Goal: Answer question/provide support

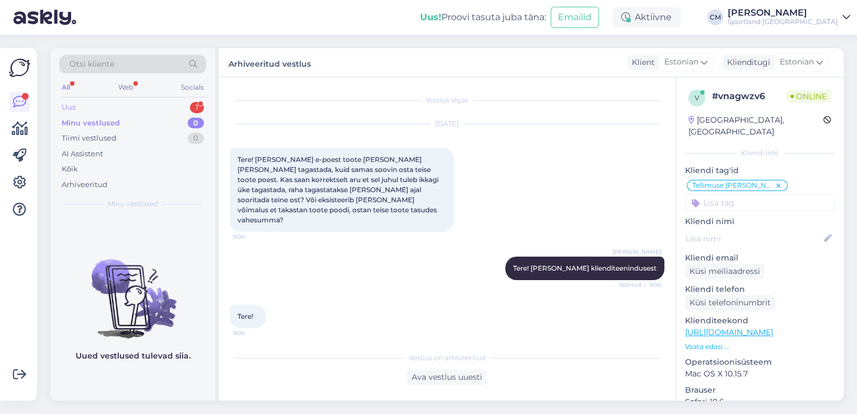
click at [193, 106] on div "1" at bounding box center [197, 107] width 14 height 11
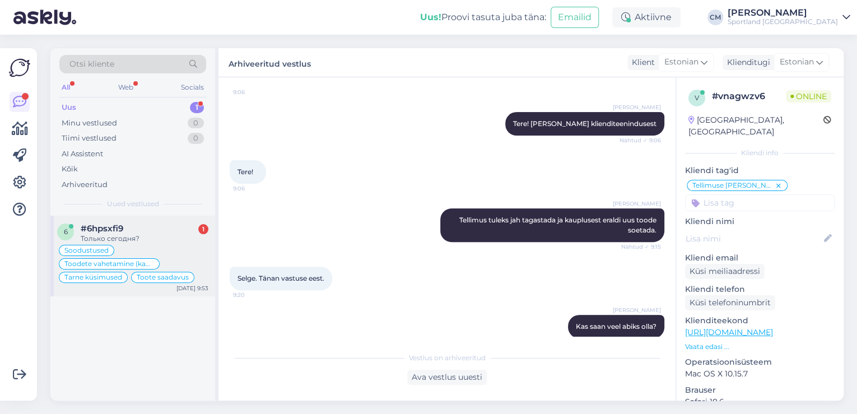
click at [164, 222] on div "6 #6hpsxfi9 1 Только сегодня? Soodustused Toodete vahetamine (kauplus) Tarne kü…" at bounding box center [132, 256] width 165 height 81
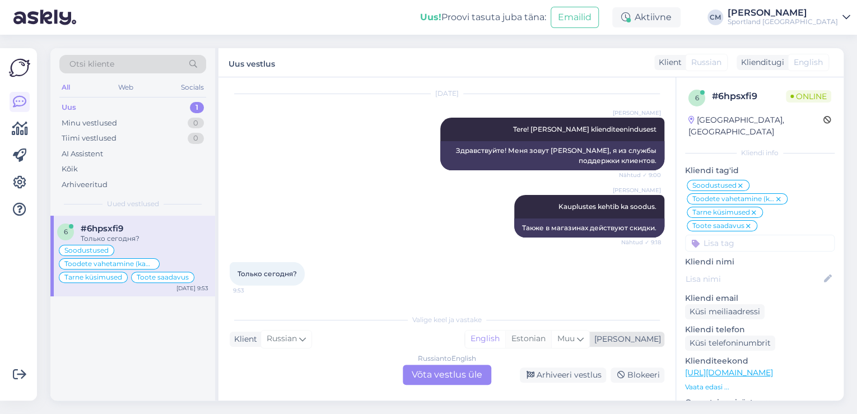
click at [551, 334] on div "Estonian" at bounding box center [528, 338] width 46 height 17
click at [467, 375] on div "Russian to Estonian Võta vestlus üle" at bounding box center [447, 375] width 89 height 20
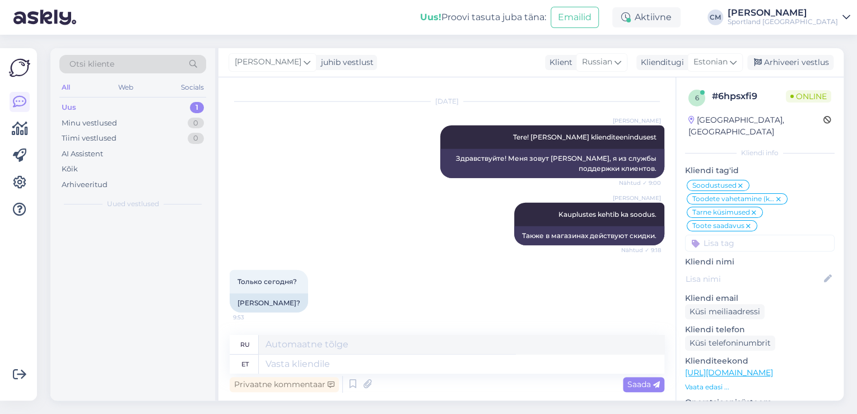
scroll to position [8121, 0]
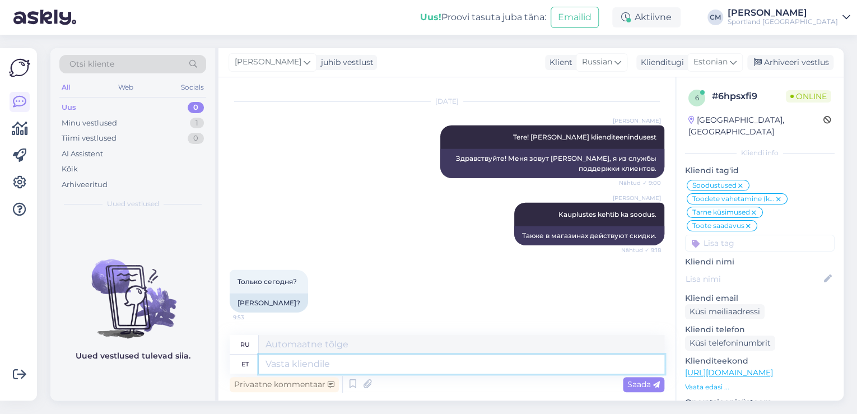
click at [412, 369] on textarea at bounding box center [462, 364] width 406 height 19
type textarea "Jah"
type textarea "Да"
type textarea "Jah [PERSON_NAME]."
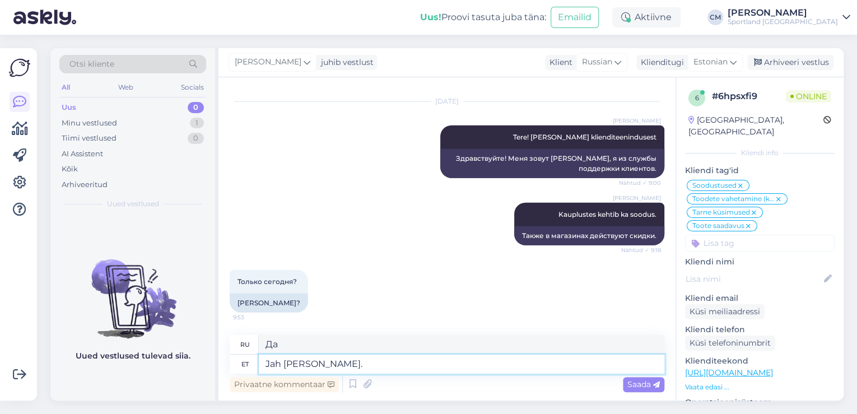
type textarea "Да, сегодня."
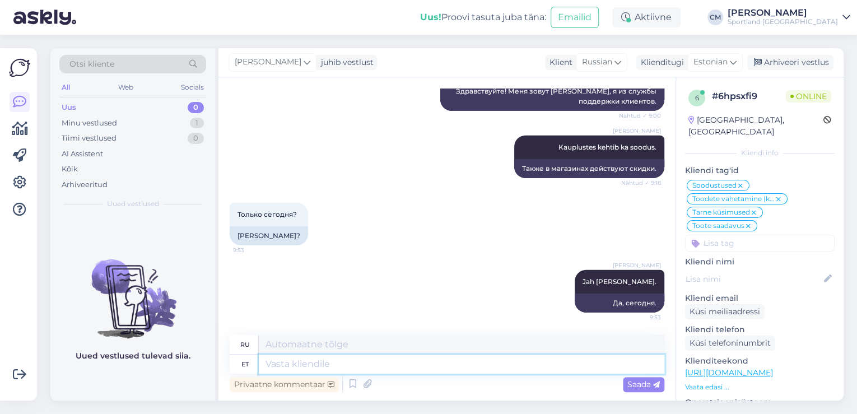
scroll to position [8188, 0]
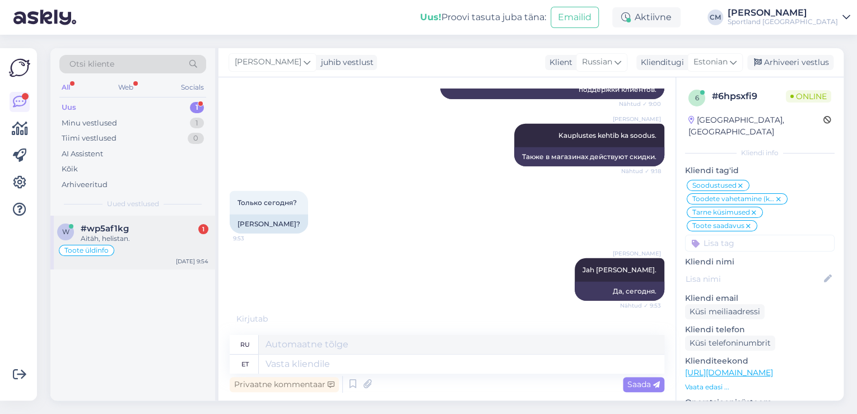
click at [155, 226] on div "#wp5af1kg 1" at bounding box center [145, 229] width 128 height 10
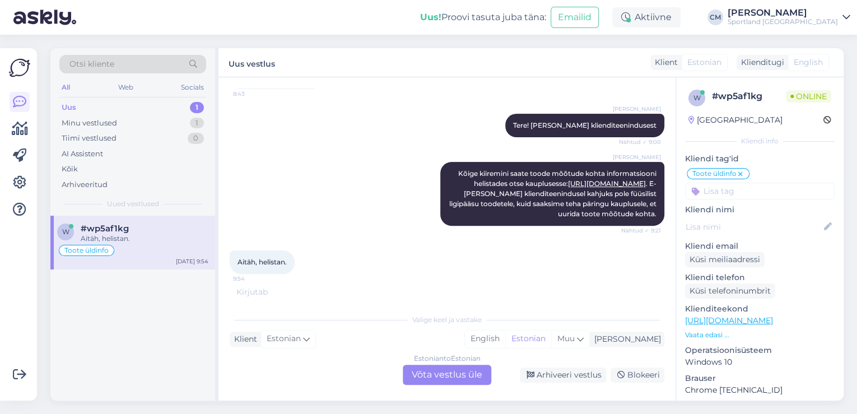
click at [457, 374] on div "Estonian to Estonian Võta vestlus üle" at bounding box center [447, 375] width 89 height 20
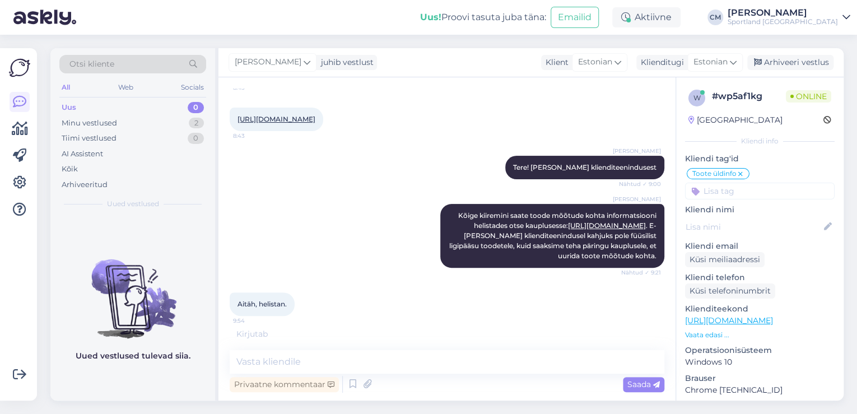
click at [439, 376] on div "Privaatne kommentaar Saada" at bounding box center [447, 384] width 435 height 21
click at [455, 372] on textarea at bounding box center [447, 362] width 435 height 24
type textarea "k"
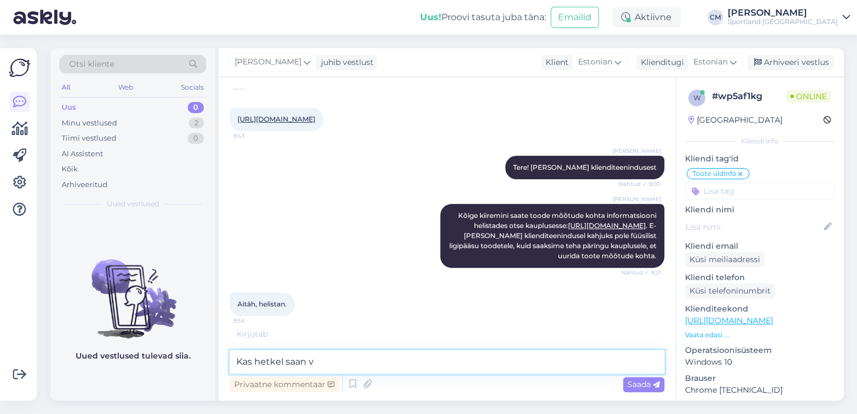
scroll to position [106, 0]
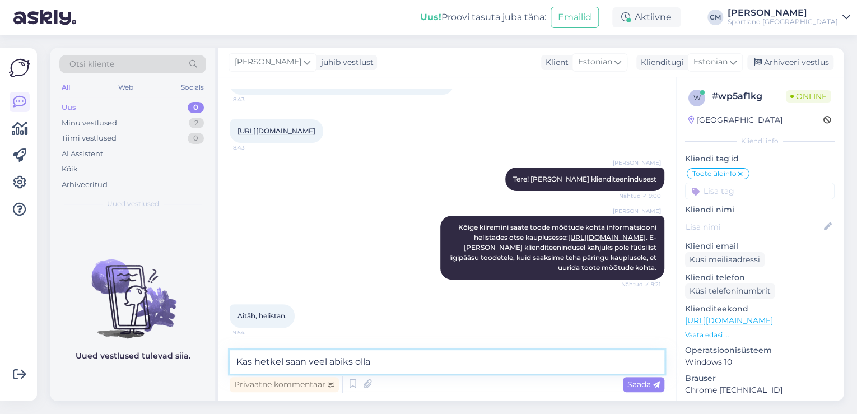
type textarea "Kas hetkel saan veel abiks olla?"
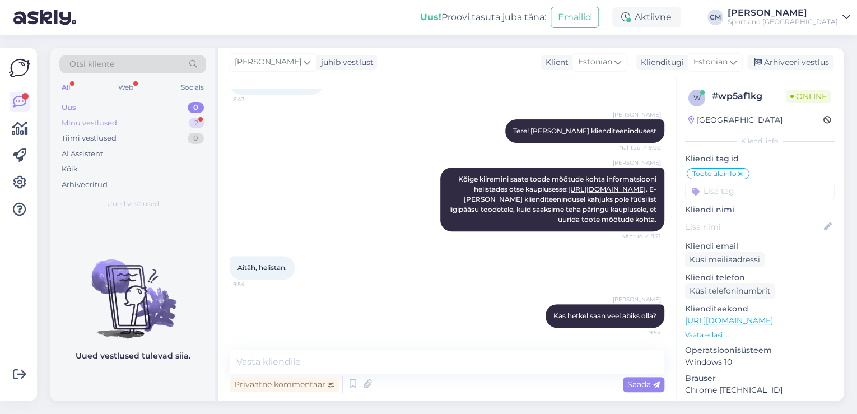
click at [174, 119] on div "Minu vestlused 2" at bounding box center [132, 123] width 147 height 16
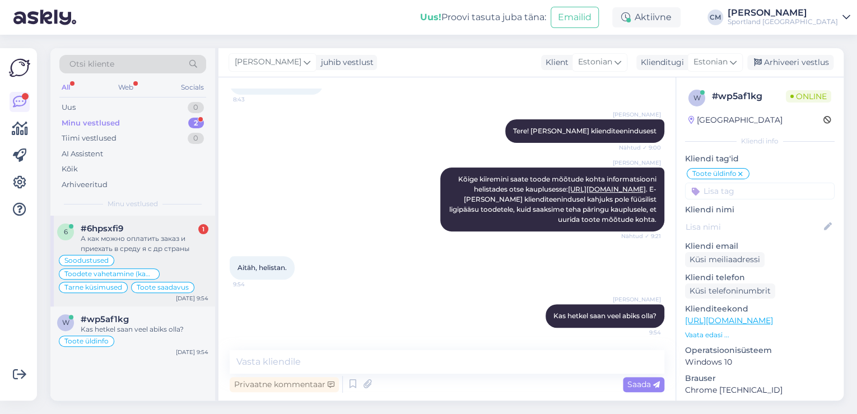
click at [165, 255] on div "Soodustused Toodete vahetamine (kauplus) Tarne küsimused Toote saadavus" at bounding box center [132, 274] width 151 height 40
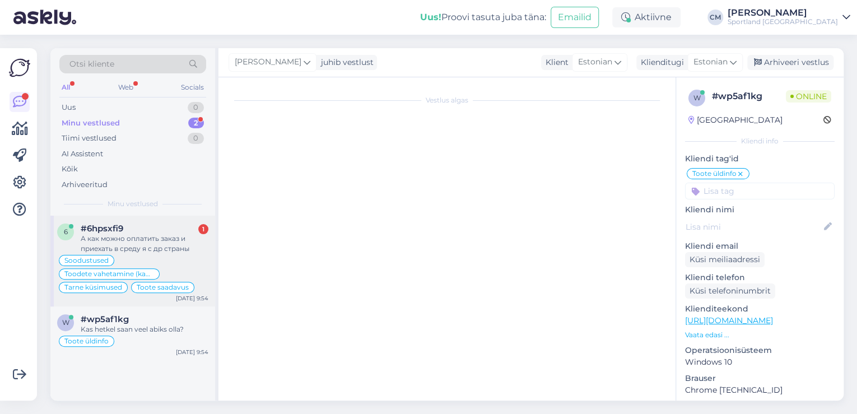
scroll to position [8097, 0]
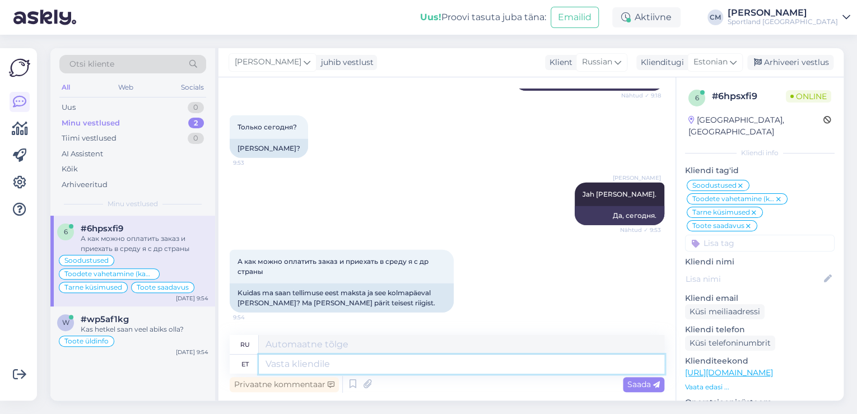
click at [313, 367] on textarea at bounding box center [462, 364] width 406 height 19
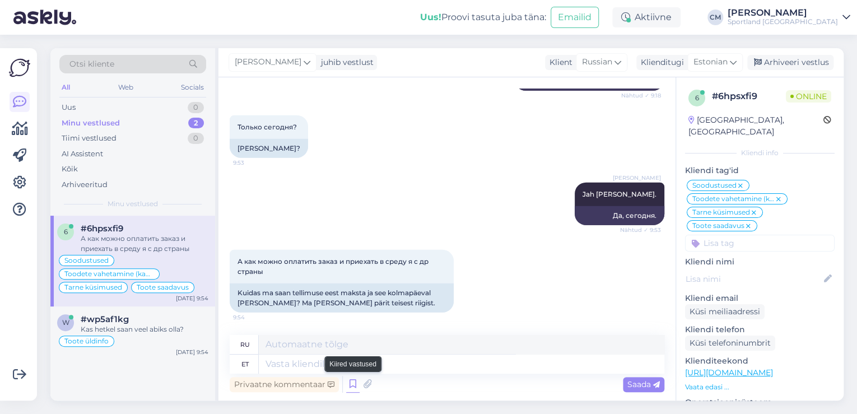
click at [351, 379] on icon at bounding box center [352, 384] width 13 height 17
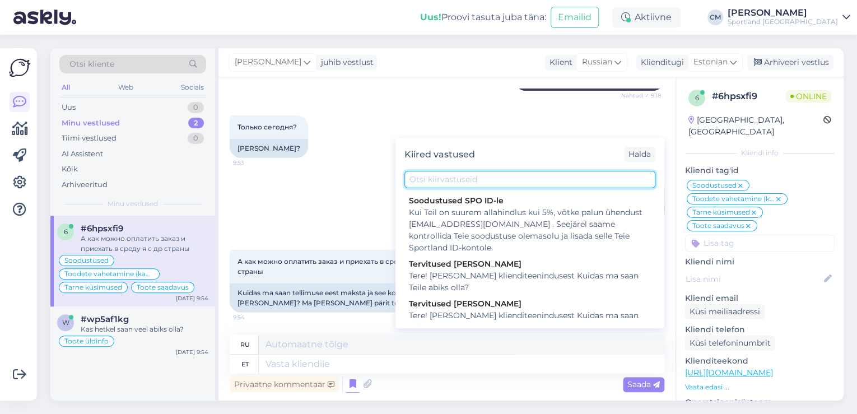
click at [493, 181] on input "text" at bounding box center [529, 179] width 251 height 17
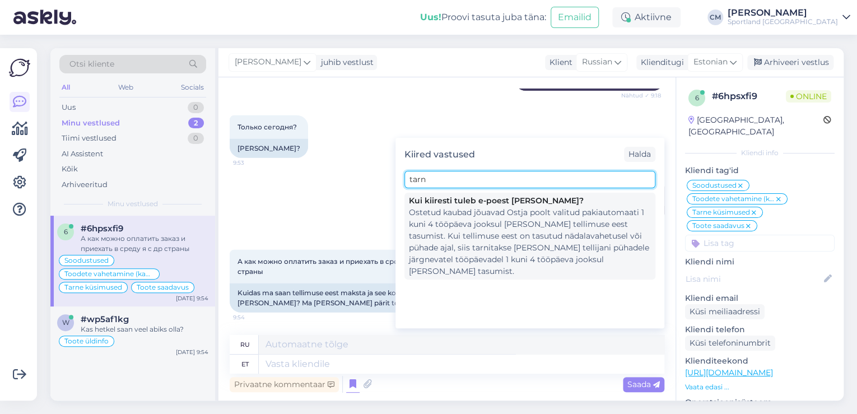
type input "tarn"
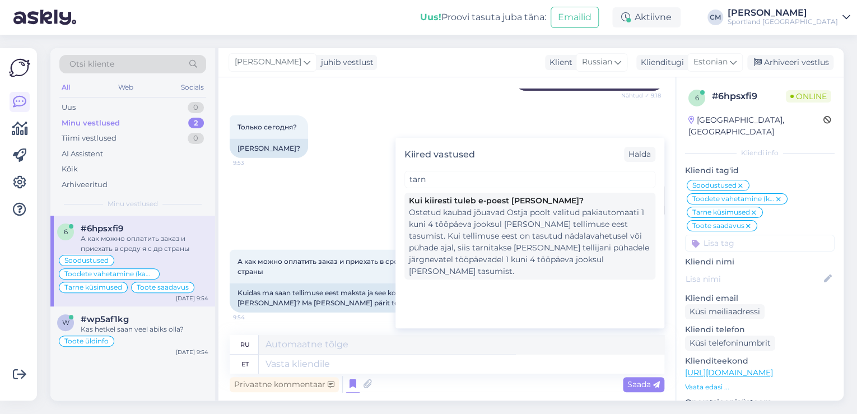
click at [479, 231] on div "Ostetud kaubad jõuavad Ostja poolt valitud pakiautomaati 1 kuni 4 tööpäeva jook…" at bounding box center [530, 242] width 242 height 71
type textarea "Купленный товар поступает в выбранный Покупателем пакомат в течение 1-4 рабочих…"
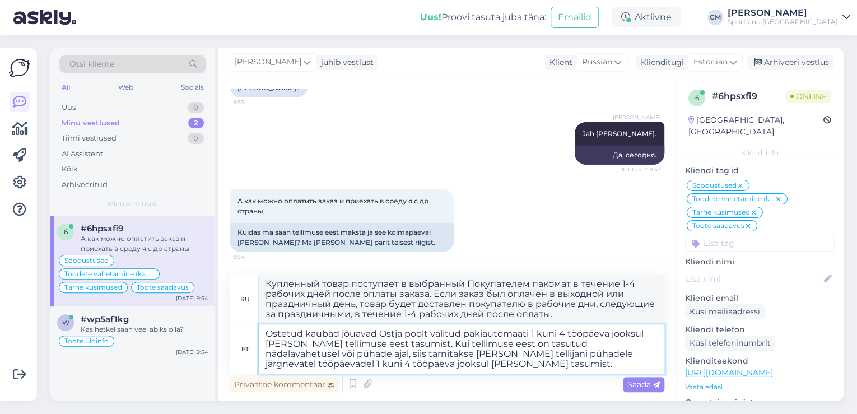
drag, startPoint x: 398, startPoint y: 342, endPoint x: 467, endPoint y: 362, distance: 72.2
click at [467, 362] on textarea "Ostetud kaubad jõuavad Ostja poolt valitud pakiautomaati 1 kuni 4 tööpäeva jook…" at bounding box center [462, 348] width 406 height 49
type textarea "Ostetud kaubad jõuavad Ostja poolt valitud pakiautomaati 1 kuni 4 tööpäeva jook…"
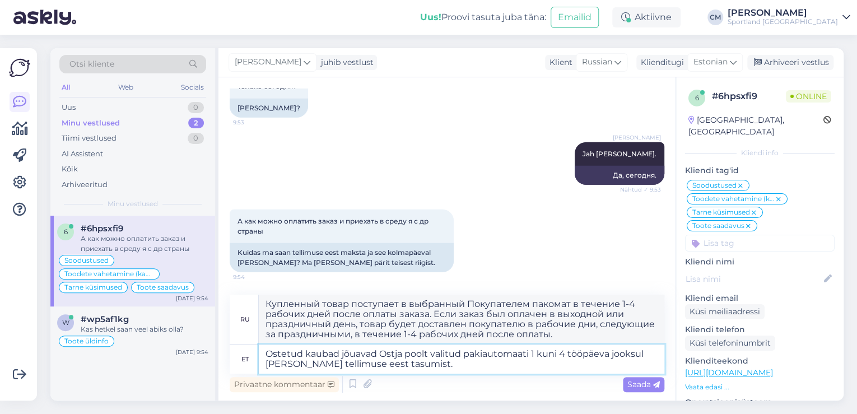
type textarea "Купленный товар поступит в выбранный Покупателем постамат в течение 1–4 рабочих…"
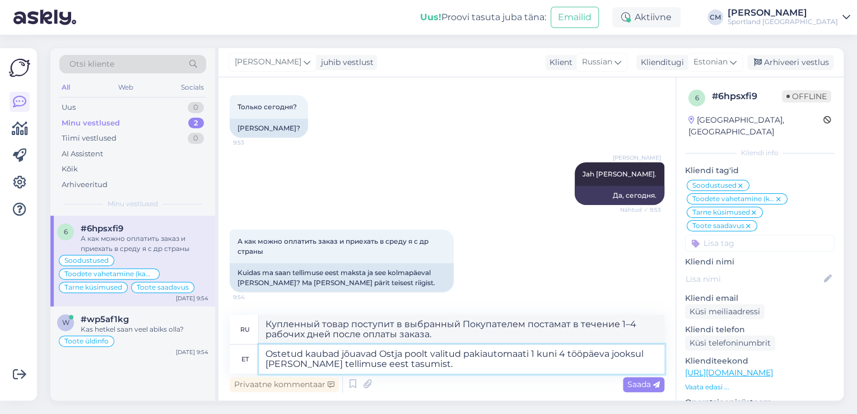
scroll to position [8117, 0]
type textarea "Ostetud kaubad jõuavad Ostja poolt valitud pakiautomaati 1 kuni 4 tööpäeva jook…"
type textarea "Купленный товар будет доставлен в выбранный Покупателем пакомат в течение 1–4 р…"
type textarea "Ostetud kaubad jõuavad Ostja poolt valitud pakiautomaati 1 kuni 4 tööpäeva jook…"
type textarea "Купленный товар будет доставлен в выбранный Покупателем пункт выдачи в течение …"
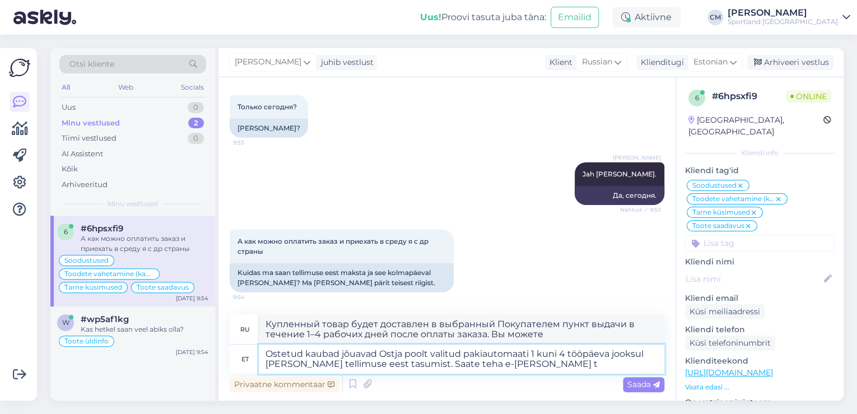
type textarea "Ostetud kaubad jõuavad Ostja poolt valitud pakiautomaati 1 kuni 4 tööpäeva jook…"
type textarea "Купленный товар будет доставлен в выбранный Покупателем пакомат в течение 1–4 р…"
type textarea "Ostetud kaubad jõuavad Ostja poolt valitud pakiautomaati 1 kuni 4 tööpäeva jook…"
type textarea "Купленный товар будет доставлен в выбранный Покупателем пункт выдачи в течение …"
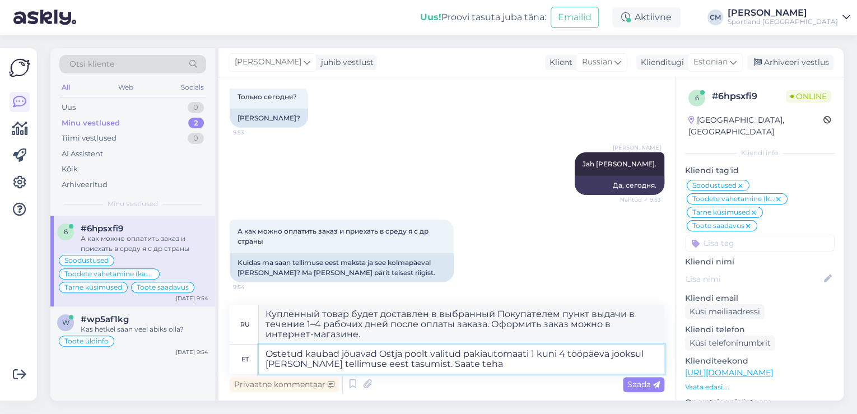
type textarea "Ostetud kaubad jõuavad Ostja poolt valitud pakiautomaati 1 kuni 4 tööpäeva jook…"
type textarea "Купленный товар будет доставлен в выбранный Покупателем пакомат в течение 1–4 р…"
type textarea "Ostetud kaubad jõuavad Ostja poolt valitud pakiautomaati 1 kuni 4 tööpäeva jook…"
type textarea "Купленный товар будет доставлен в выбранный Покупателем пункт выдачи в течение …"
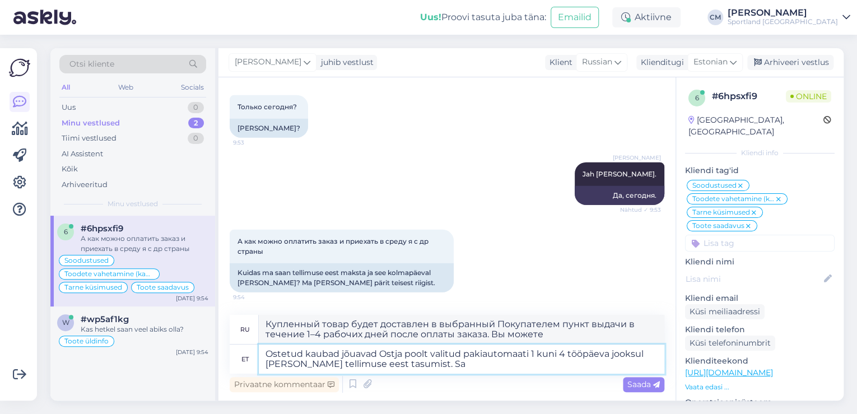
type textarea "Ostetud kaubad jõuavad Ostja poolt valitud pakiautomaati 1 kuni 4 tööpäeva jook…"
type textarea "Купленный товар будет доставлен в выбранный Покупателем пакомат в течение 1–4 р…"
type textarea "Ostetud kaubad jõuavad Ostja poolt valitud pakiautomaati 1 kuni 4 tööpäeva jook…"
type textarea "Купленный товар поступит в выбранный Покупателем постамат в течение 1–4 рабочих…"
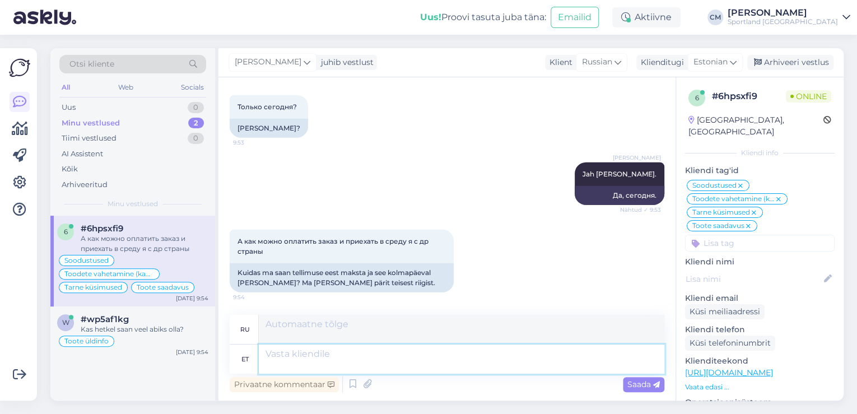
scroll to position [8194, 0]
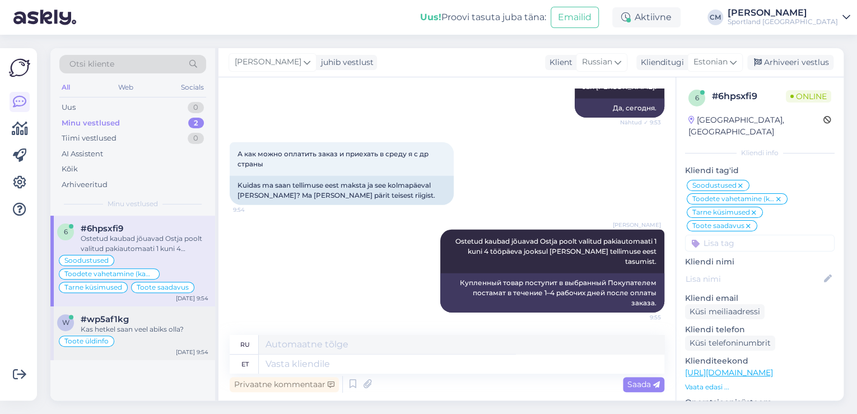
click at [129, 327] on div "Kas hetkel saan veel abiks olla?" at bounding box center [145, 329] width 128 height 10
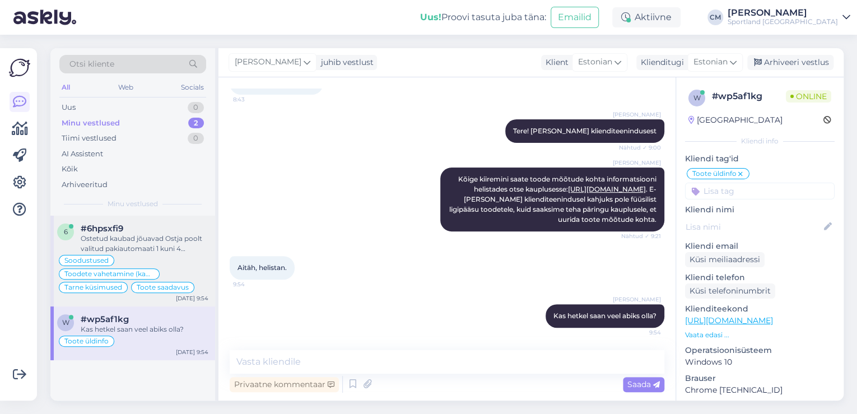
click at [139, 271] on span "Toodete vahetamine (kauplus)" at bounding box center [109, 274] width 90 height 7
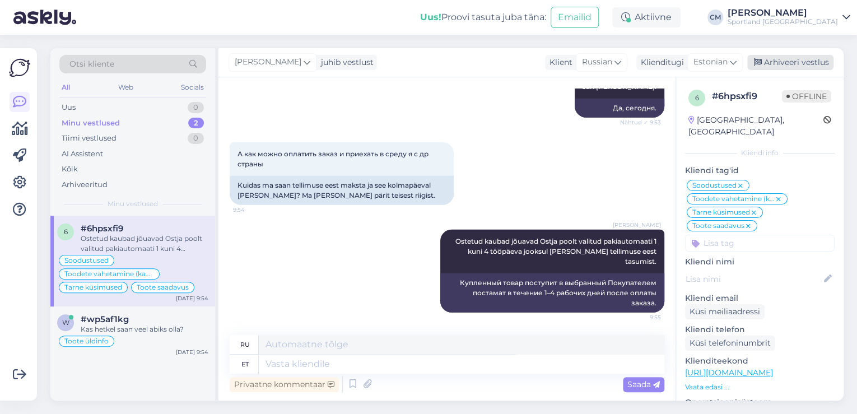
click at [776, 63] on div "Arhiveeri vestlus" at bounding box center [790, 62] width 86 height 15
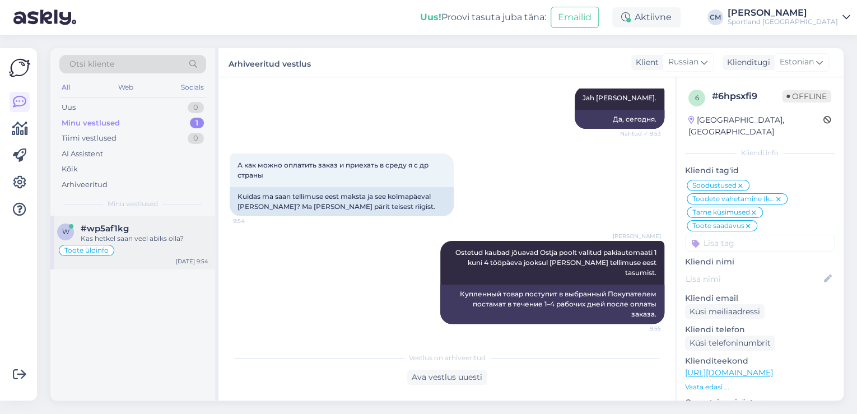
click at [111, 249] on div "Toote üldinfo" at bounding box center [86, 250] width 55 height 11
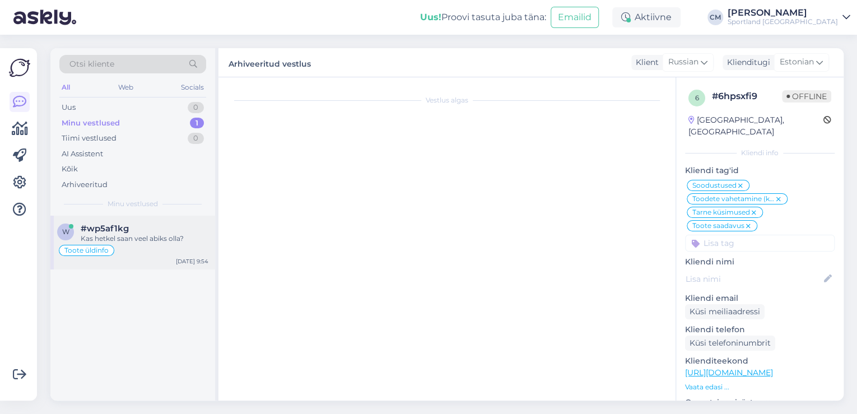
scroll to position [155, 0]
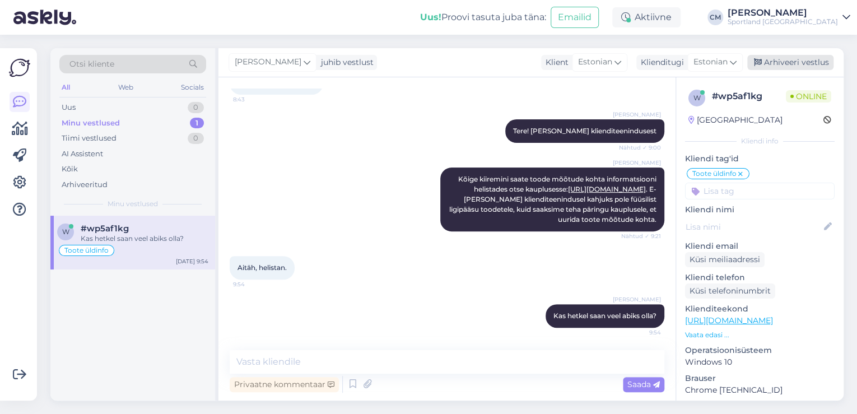
click at [786, 63] on div "Arhiveeri vestlus" at bounding box center [790, 62] width 86 height 15
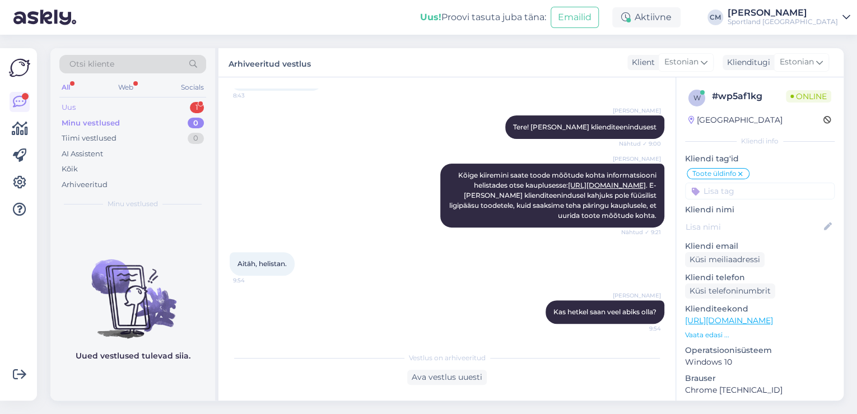
click at [197, 105] on div "1" at bounding box center [197, 107] width 14 height 11
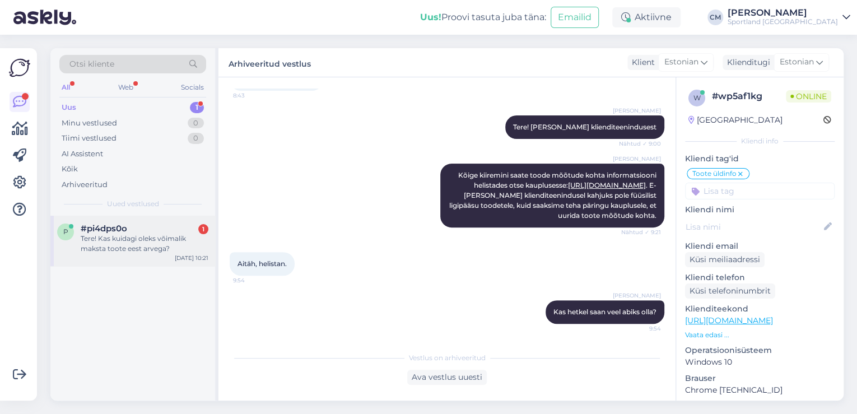
click at [144, 239] on div "Tere! Kas kuidagi oleks võimalik maksta toote eest arvega?" at bounding box center [145, 244] width 128 height 20
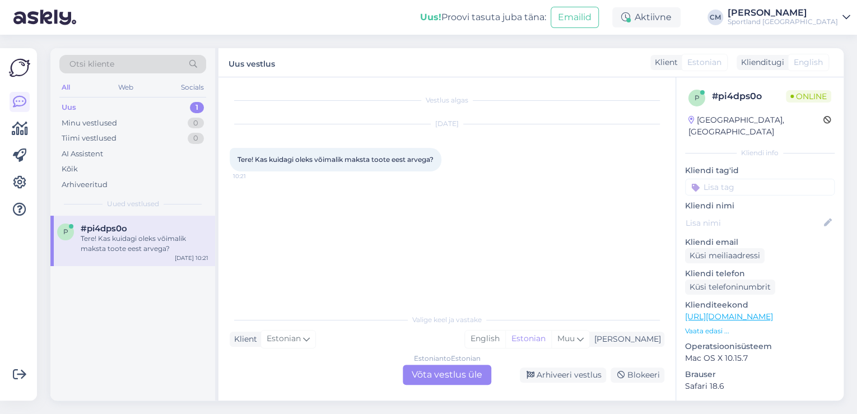
click at [444, 366] on div "Estonian to Estonian Võta vestlus üle" at bounding box center [447, 375] width 89 height 20
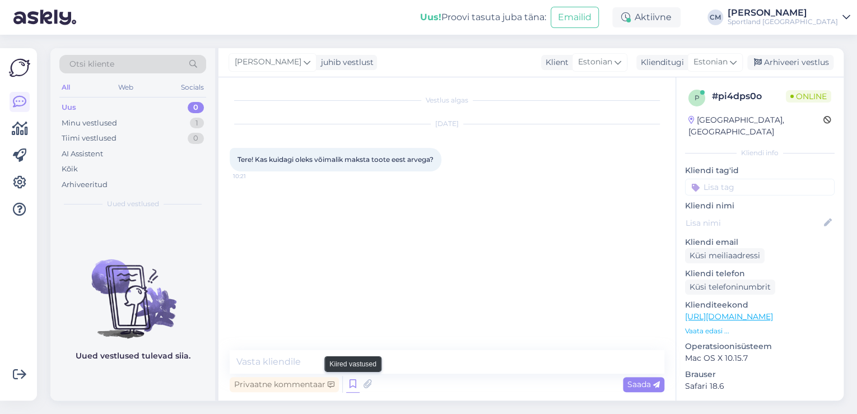
click at [356, 381] on icon at bounding box center [352, 384] width 13 height 17
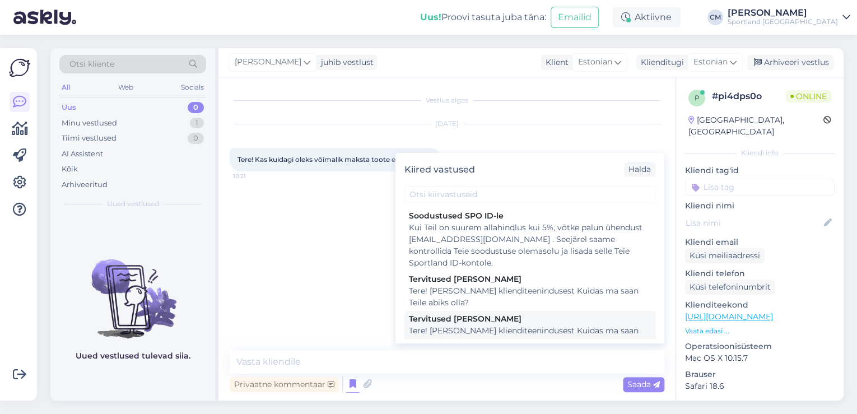
click at [509, 330] on div "Tere! [PERSON_NAME] klienditeenindusest Kuidas ma saan Teile abiks olla?" at bounding box center [530, 337] width 242 height 24
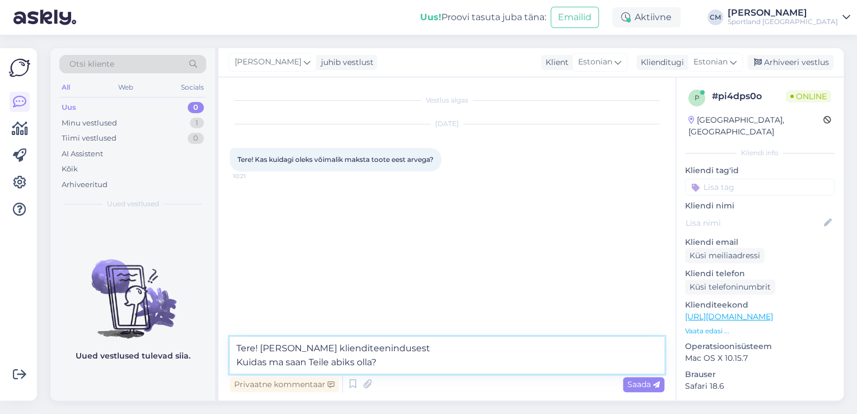
drag, startPoint x: 387, startPoint y: 365, endPoint x: 203, endPoint y: 362, distance: 184.3
click at [203, 362] on div "Otsi kliente All Web Socials Uus 0 Minu vestlused 1 Tiimi vestlused 0 AI Assist…" at bounding box center [446, 224] width 793 height 352
type textarea "Tere! [PERSON_NAME] klienditeenindusest"
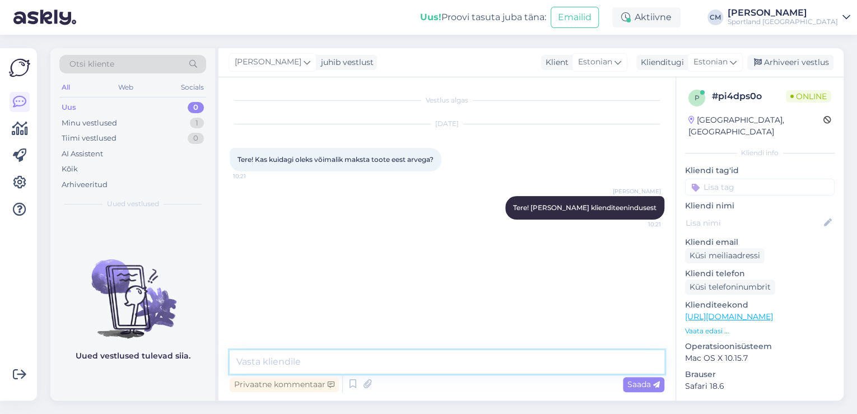
type textarea "K"
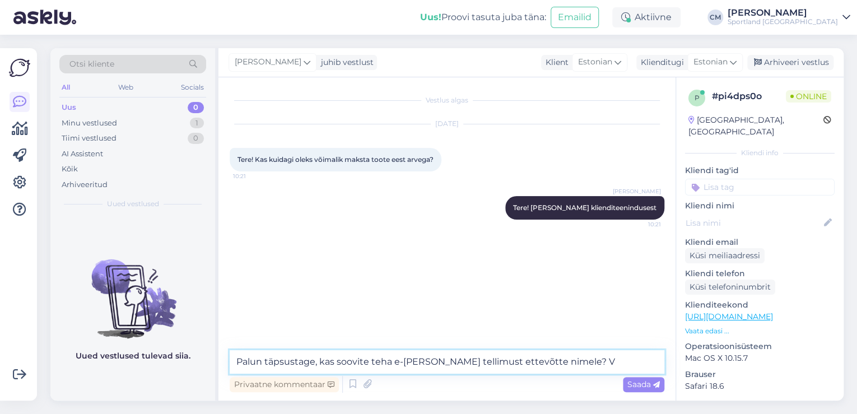
type textarea "Palun täpsustage, kas soovite teha e-[PERSON_NAME] tellimust ettevõtte nimele?"
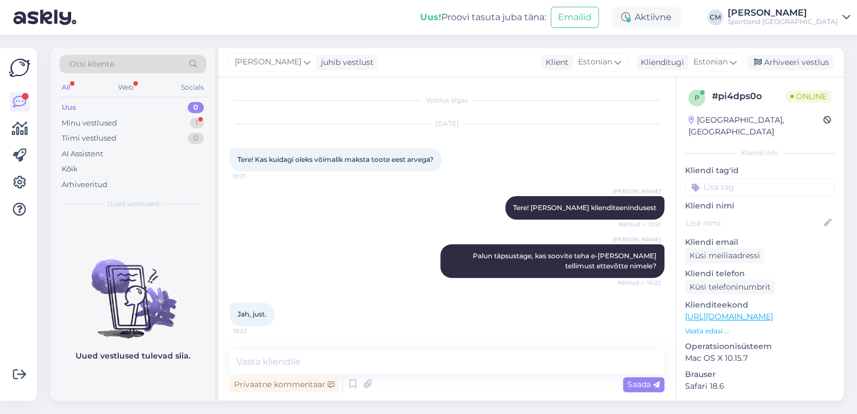
click at [129, 63] on div "Otsi kliente" at bounding box center [132, 64] width 147 height 18
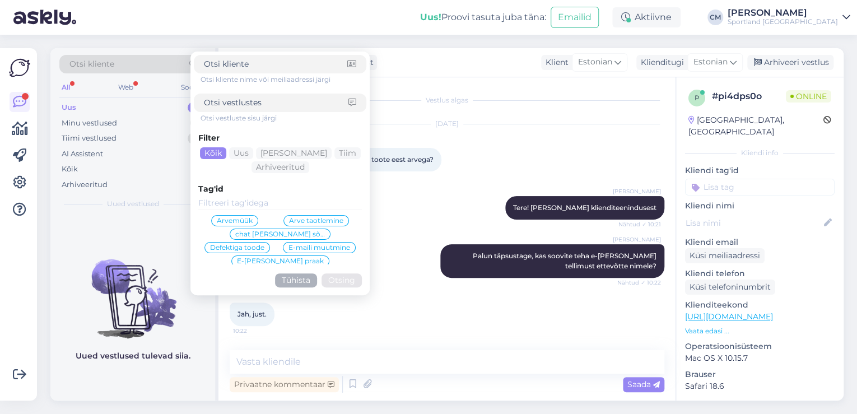
click at [226, 111] on div at bounding box center [280, 103] width 173 height 18
click at [235, 105] on input at bounding box center [276, 103] width 145 height 12
type input "ettevõtte nimele"
click button "Otsing" at bounding box center [342, 280] width 40 height 14
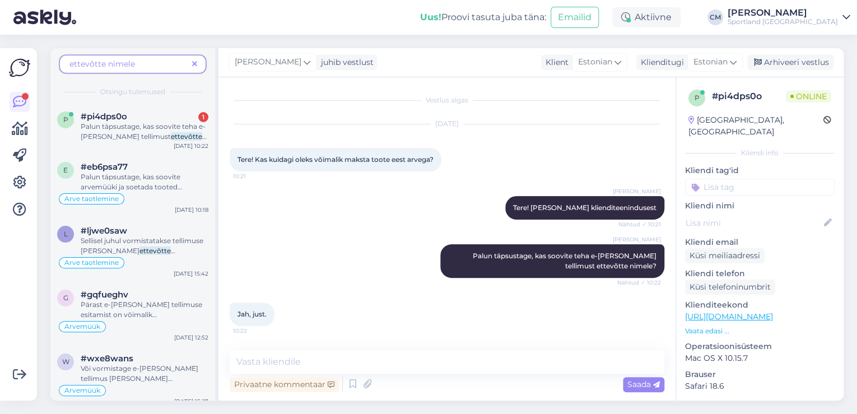
click at [164, 69] on span "ettevõtte nimele" at bounding box center [128, 64] width 118 height 12
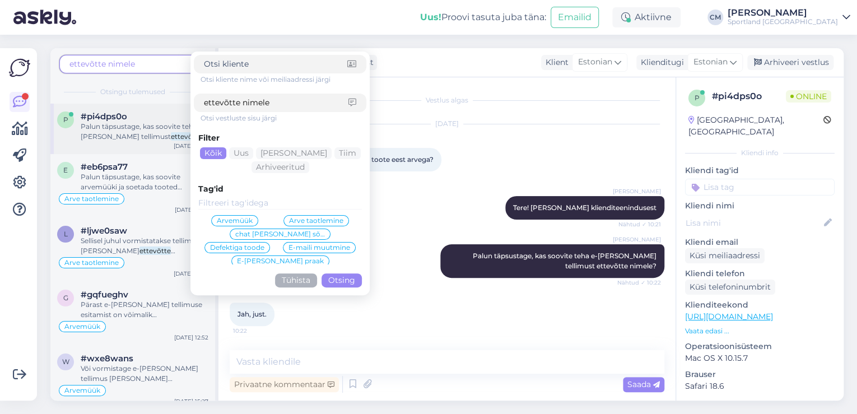
click at [146, 107] on div "p #pi4dps0o 1 Palun täpsustage, kas soovite teha e-[PERSON_NAME] tellimust ette…" at bounding box center [132, 129] width 165 height 50
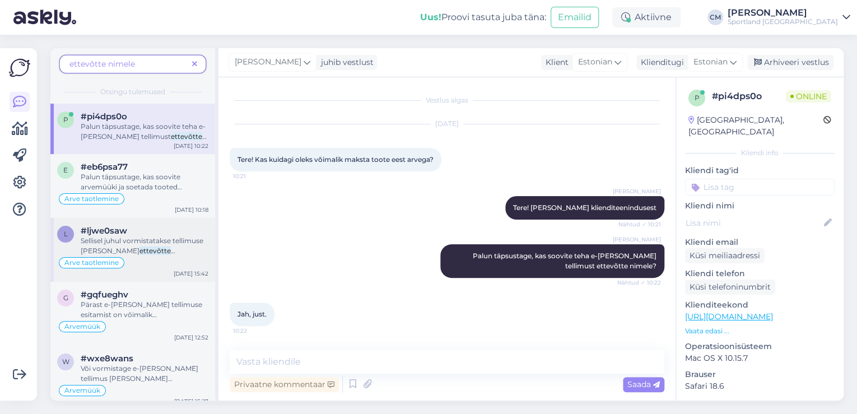
click at [136, 236] on span "Sellisel juhul vormistatakse tellimuse [PERSON_NAME]" at bounding box center [142, 245] width 123 height 18
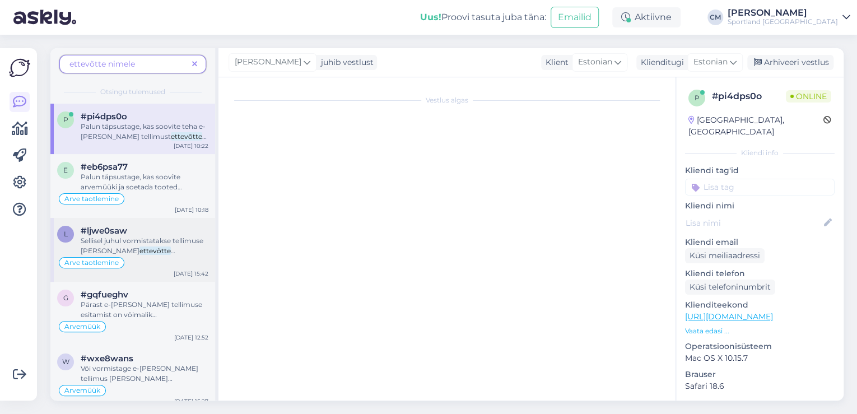
scroll to position [232, 0]
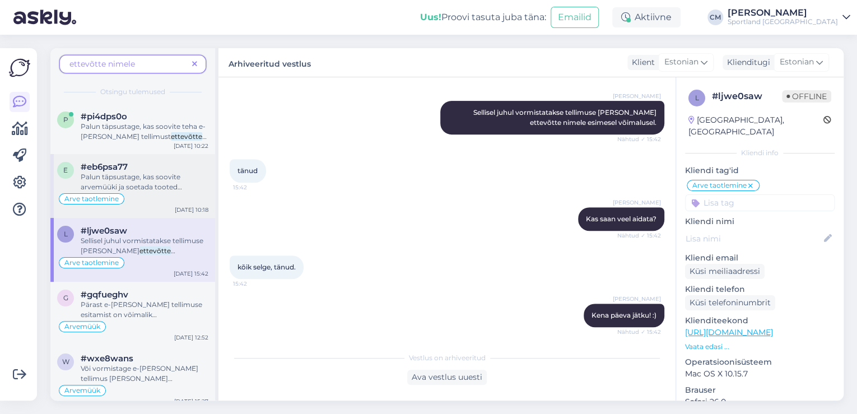
click at [148, 200] on div "Arve taotlemine" at bounding box center [132, 198] width 151 height 13
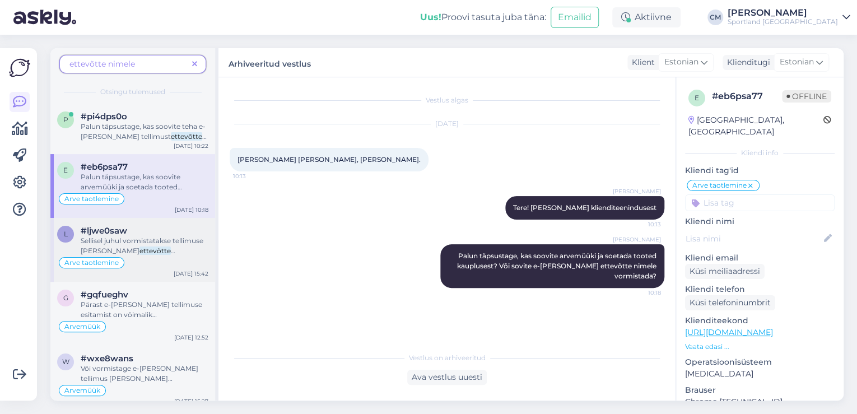
click at [151, 244] on span "Sellisel juhul vormistatakse tellimuse [PERSON_NAME]" at bounding box center [142, 245] width 123 height 18
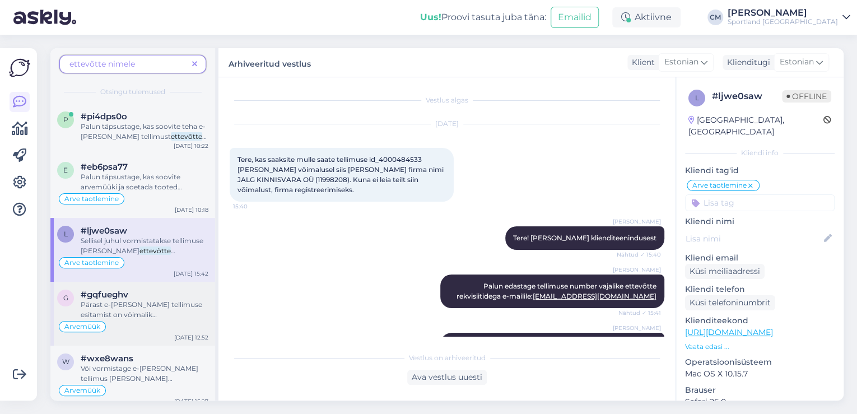
click at [155, 308] on span "Pärast e-[PERSON_NAME] tellimuse esitamist on võimalik [PERSON_NAME] vormistada" at bounding box center [142, 319] width 122 height 39
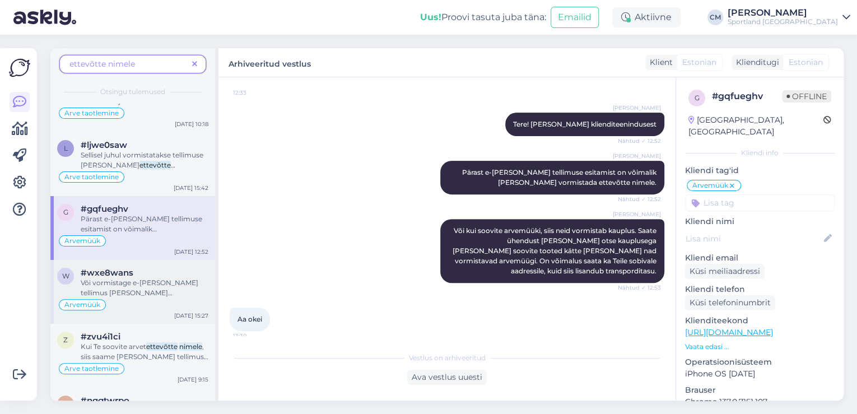
scroll to position [90, 0]
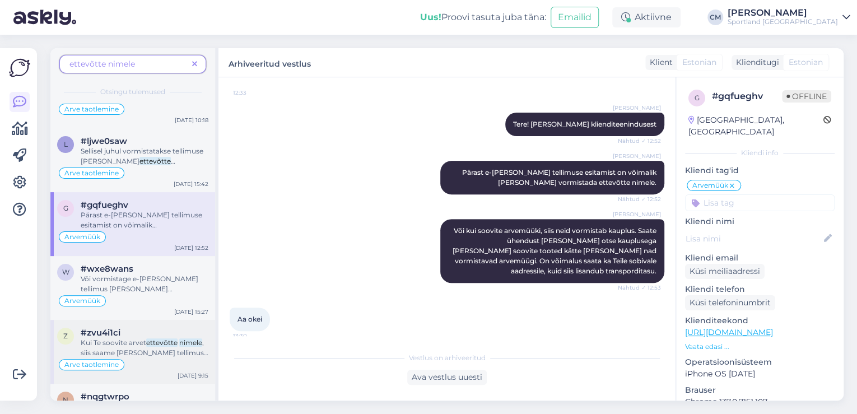
click at [147, 335] on div "#zvu4i1ci" at bounding box center [145, 333] width 128 height 10
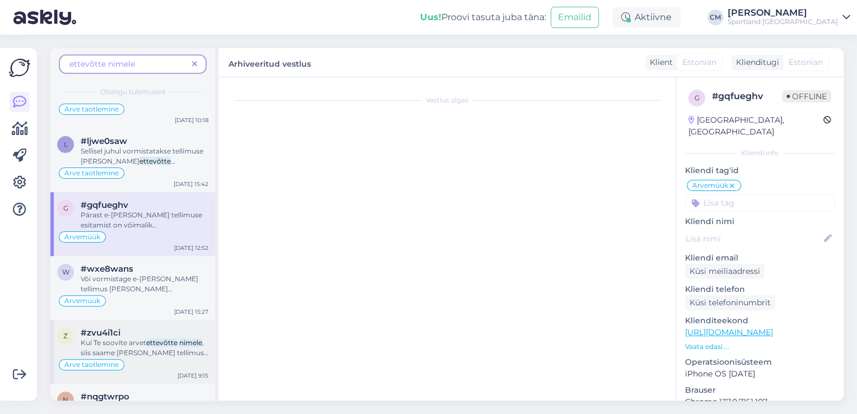
scroll to position [0, 0]
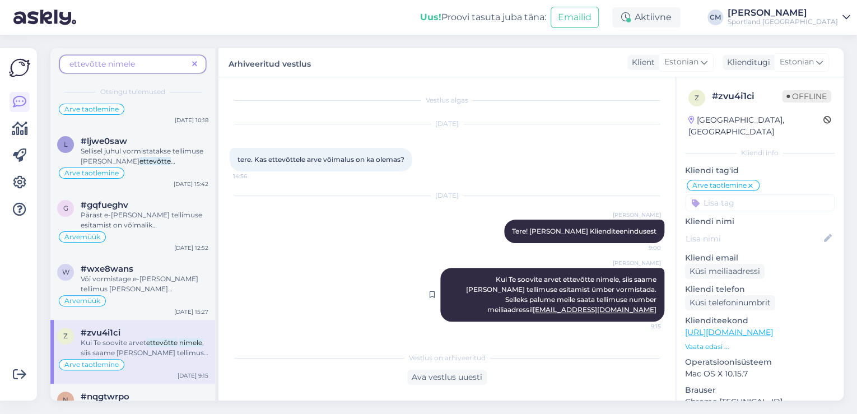
drag, startPoint x: 455, startPoint y: 278, endPoint x: 661, endPoint y: 314, distance: 209.1
click at [661, 314] on div "[PERSON_NAME] Kui Te soovite arvet ettevõtte nimele, siis saame [PERSON_NAME] t…" at bounding box center [552, 295] width 224 height 54
copy span "Kui Te soovite arvet ettevõtte nimele, siis saame [PERSON_NAME] tellimuse esita…"
click at [187, 59] on span "ettevõtte nimele" at bounding box center [128, 64] width 118 height 12
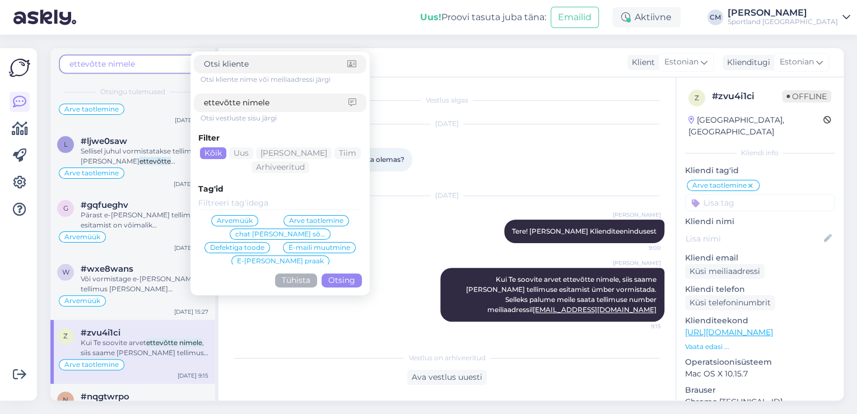
click at [150, 60] on span "ettevõtte nimele" at bounding box center [128, 64] width 118 height 12
click at [296, 280] on button "Tühista" at bounding box center [296, 280] width 42 height 14
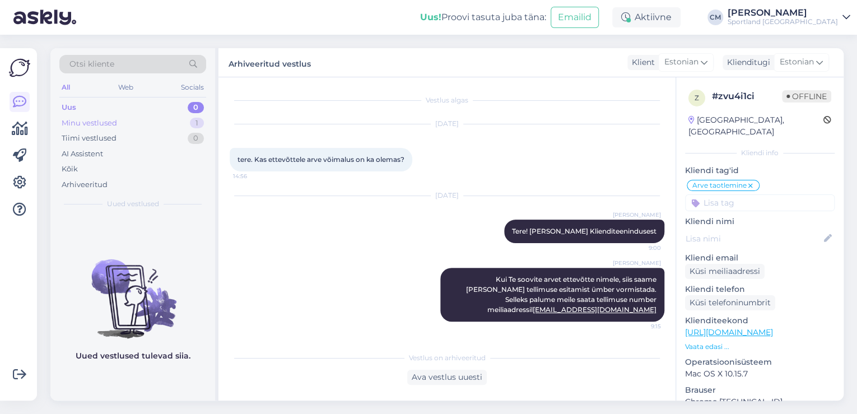
click at [143, 117] on div "Minu vestlused 1" at bounding box center [132, 123] width 147 height 16
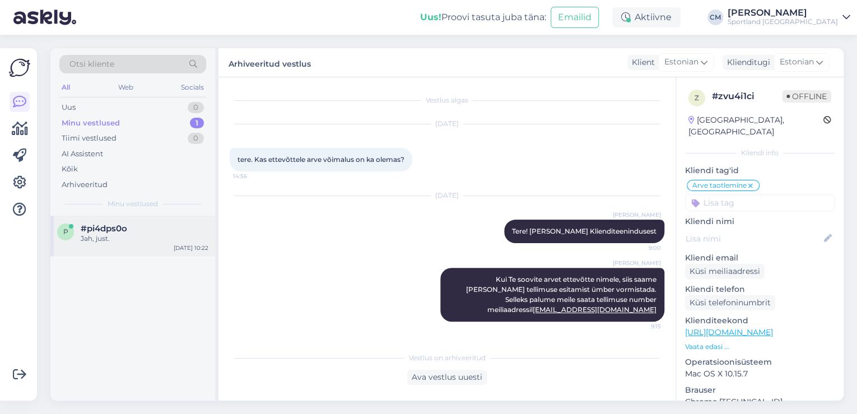
click at [146, 245] on div "p #pi4dps0o Jah, just. [DATE] 10:22" at bounding box center [132, 236] width 165 height 40
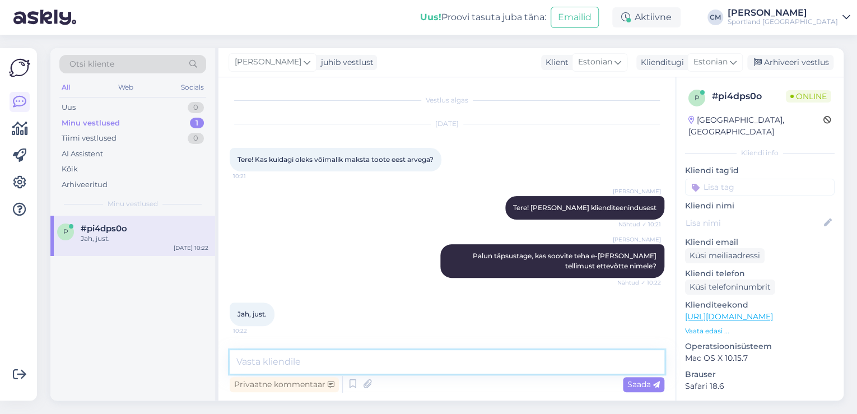
click at [309, 361] on textarea at bounding box center [447, 362] width 435 height 24
paste textarea "Kui Te soovite arvet ettevõtte nimele, siis saame [PERSON_NAME] tellimuse esita…"
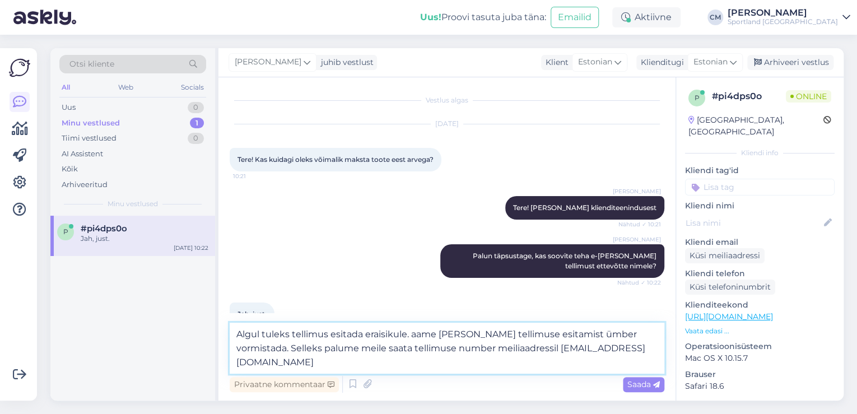
drag, startPoint x: 410, startPoint y: 330, endPoint x: 597, endPoint y: 333, distance: 186.5
click at [598, 344] on textarea "Algul tuleks tellimus esitada eraisikule. Saame [PERSON_NAME] tellimuse esitami…" at bounding box center [447, 348] width 435 height 51
click at [415, 348] on textarea "Algul tuleks tellimus esitada eraisikule. Saame [PERSON_NAME] tellimuse esitami…" at bounding box center [447, 348] width 435 height 51
click at [304, 359] on textarea "Algul tuleks tellimus esitada eraisikule. Saame [PERSON_NAME] tellimuse esitami…" at bounding box center [447, 348] width 435 height 51
type textarea "Algul tuleks tellimus esitada eraisikule. Saame [PERSON_NAME] tellimuse esitami…"
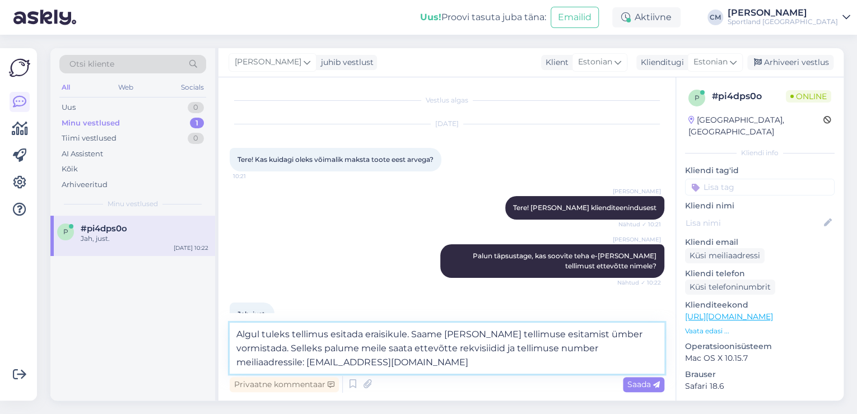
click at [453, 365] on textarea "Algul tuleks tellimus esitada eraisikule. Saame [PERSON_NAME] tellimuse esitami…" at bounding box center [447, 348] width 435 height 51
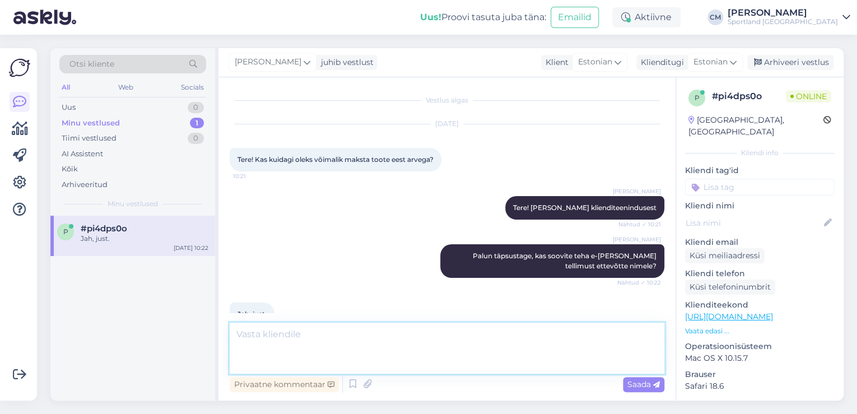
scroll to position [76, 0]
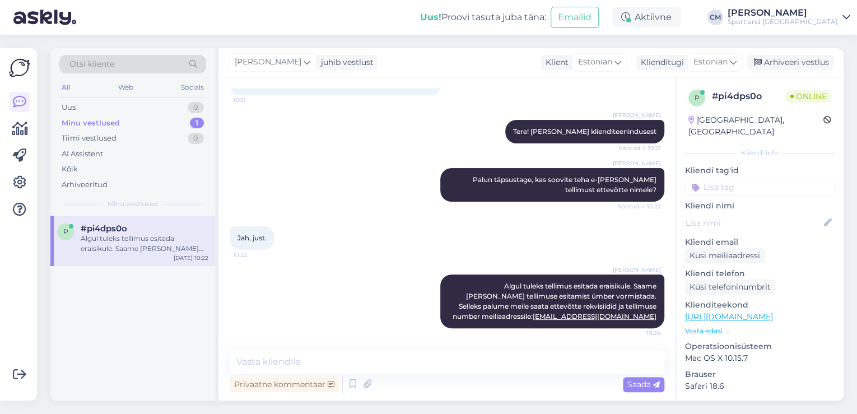
click at [761, 179] on input at bounding box center [760, 187] width 150 height 17
type input "arv"
click at [733, 213] on span "Arve taotlemine" at bounding box center [734, 216] width 54 height 7
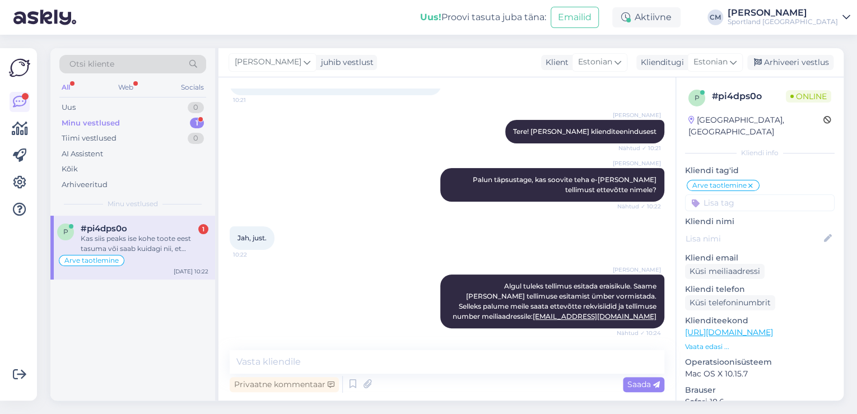
scroll to position [134, 0]
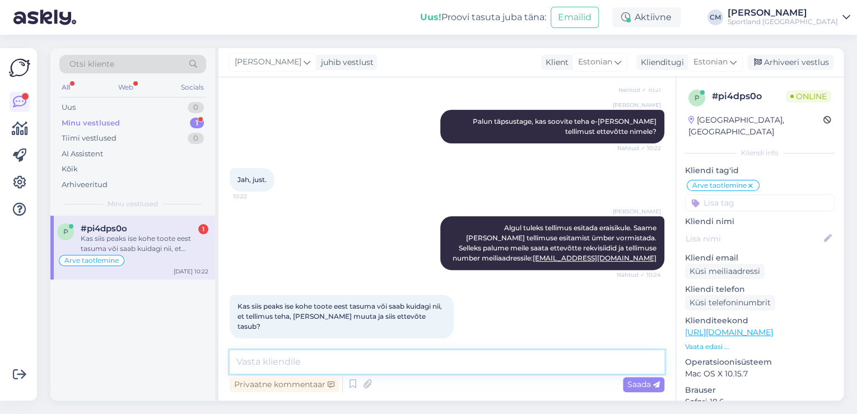
click at [299, 360] on textarea at bounding box center [447, 362] width 435 height 24
type textarea "Tellimuse eest tuleks kohe tasuda."
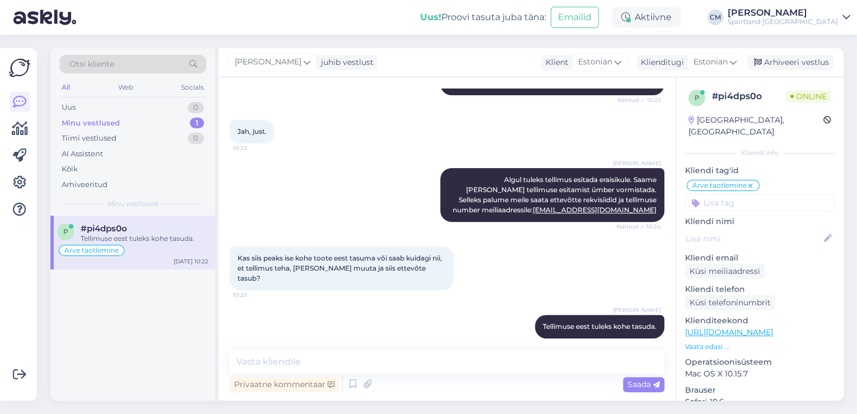
click at [98, 52] on div "Otsi kliente All Web Socials Uus 0 Minu vestlused 1 Tiimi vestlused 0 AI Assist…" at bounding box center [132, 131] width 165 height 167
click at [104, 60] on span "Otsi kliente" at bounding box center [91, 64] width 45 height 12
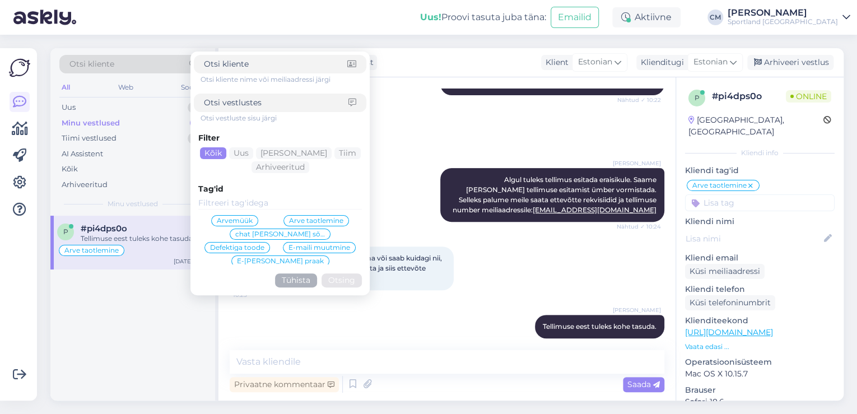
click at [247, 108] on input at bounding box center [276, 103] width 145 height 12
type input "ettevõtte nimele"
click at [336, 278] on button "Otsing" at bounding box center [342, 280] width 40 height 14
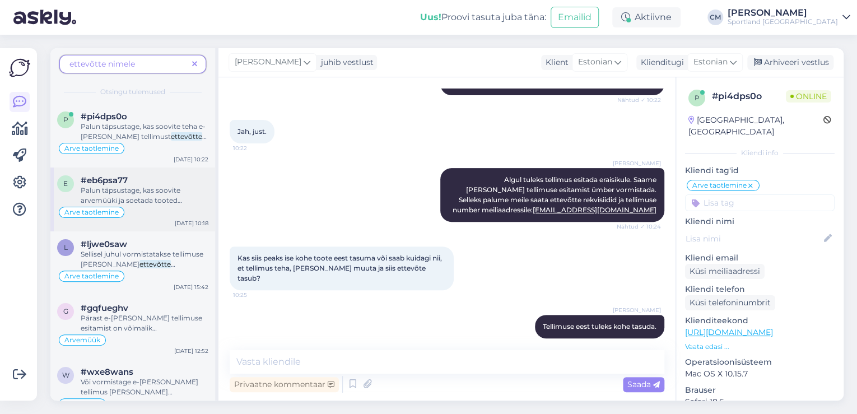
click at [165, 208] on div "Arve taotlemine" at bounding box center [132, 212] width 151 height 13
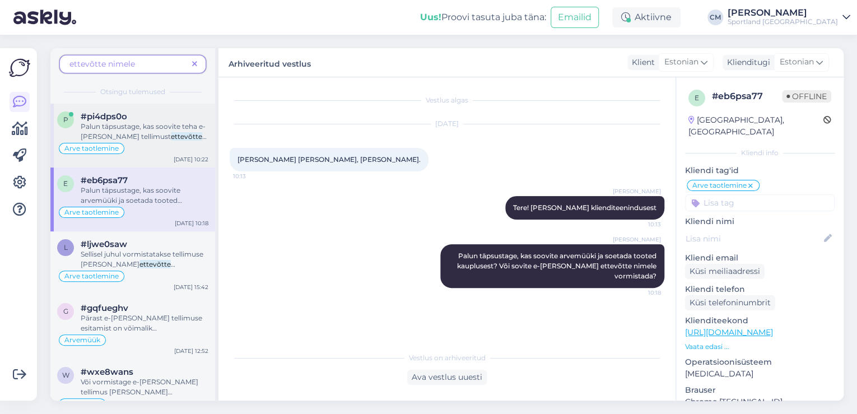
click at [164, 142] on div "Arve taotlemine" at bounding box center [132, 148] width 151 height 13
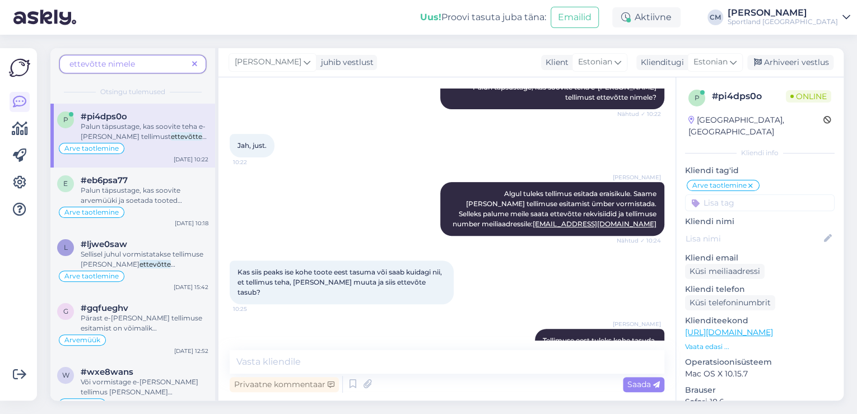
scroll to position [183, 0]
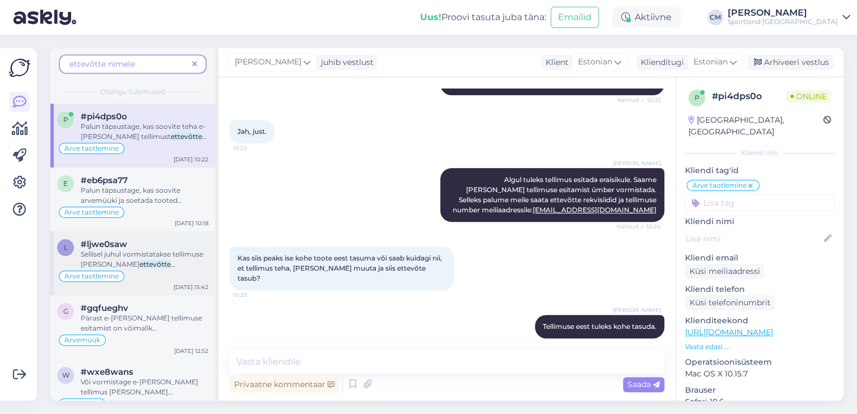
click at [157, 251] on span "Sellisel juhul vormistatakse tellimuse [PERSON_NAME]" at bounding box center [142, 259] width 123 height 18
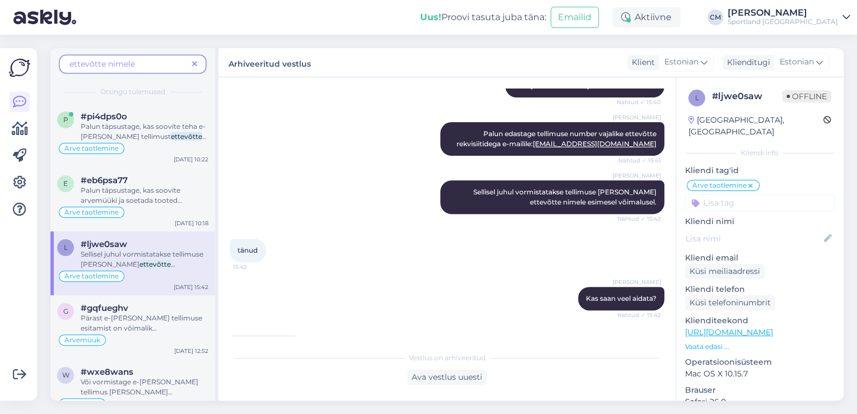
scroll to position [142, 0]
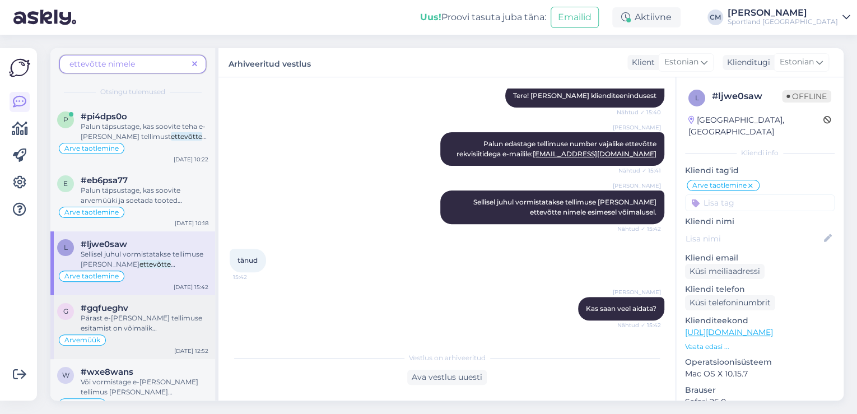
click at [180, 315] on span "Pärast e-[PERSON_NAME] tellimuse esitamist on võimalik [PERSON_NAME] vormistada" at bounding box center [142, 333] width 122 height 39
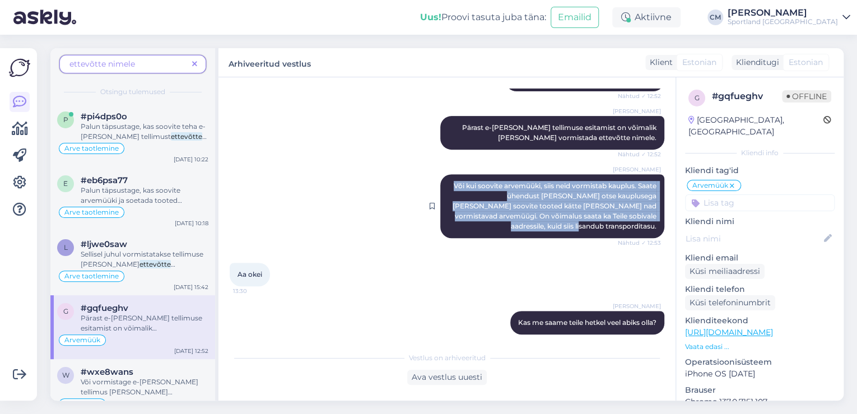
drag, startPoint x: 441, startPoint y: 181, endPoint x: 652, endPoint y: 213, distance: 213.6
click at [652, 213] on div "[PERSON_NAME] Või kui soovite arvemüüki, siis neid vormistab kauplus. Saate ühe…" at bounding box center [552, 206] width 224 height 64
copy span "Või kui soovite arvemüüki, siis neid vormistab kauplus. Saate ühendust [PERSON_…"
click at [196, 68] on icon at bounding box center [194, 64] width 5 height 8
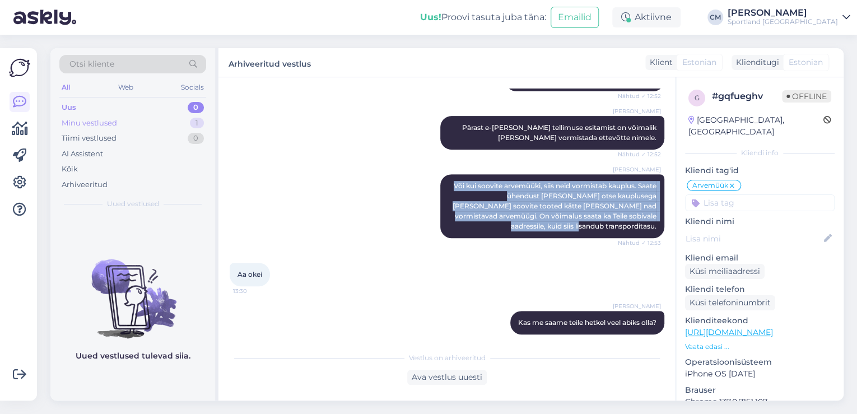
click at [158, 125] on div "Minu vestlused 1" at bounding box center [132, 123] width 147 height 16
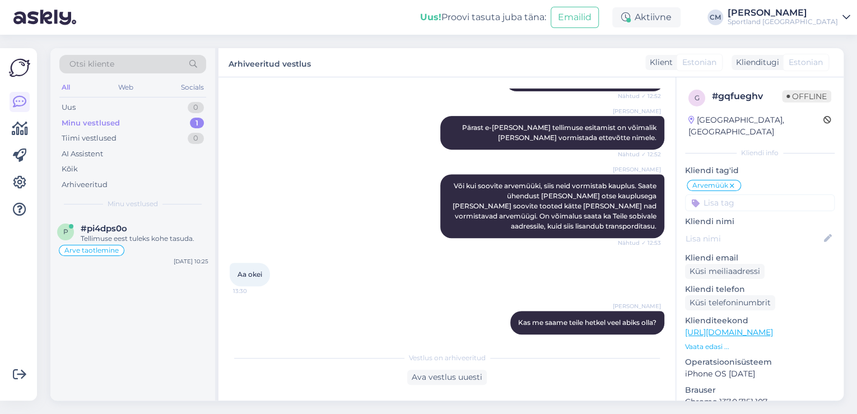
click at [133, 271] on div "p #pi4dps0o Tellimuse eest tuleks kohe tasuda. Arve taotlemine [DATE] 10:25" at bounding box center [132, 308] width 165 height 185
click at [164, 245] on div "Arve taotlemine" at bounding box center [132, 250] width 151 height 13
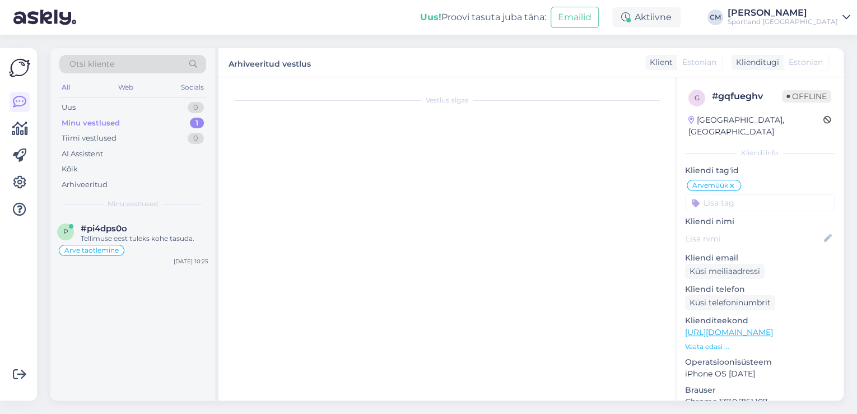
scroll to position [183, 0]
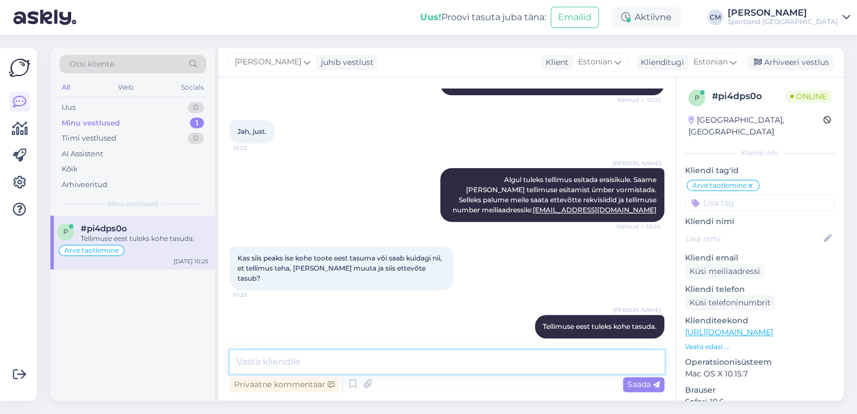
click at [345, 355] on textarea at bounding box center [447, 362] width 435 height 24
paste textarea "Või kui soovite arvemüüki, siis neid vormistab kauplus. Saate ühendust [PERSON_…"
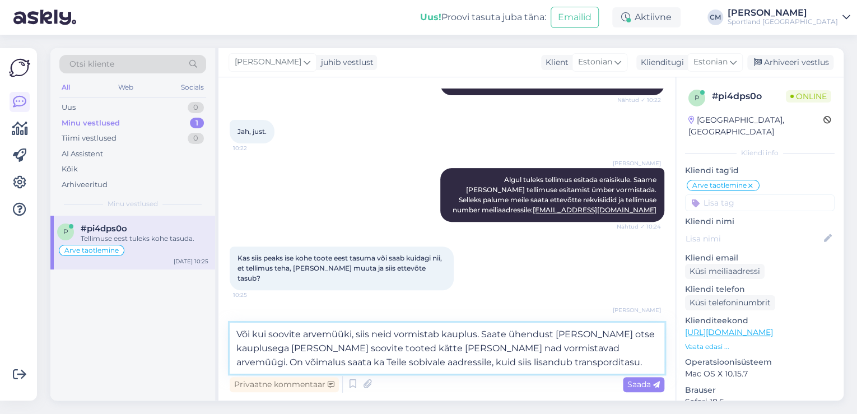
click at [251, 332] on textarea "Või kui soovite arvemüüki, siis neid vormistab kauplus. Saate ühendust [PERSON_…" at bounding box center [447, 348] width 435 height 51
click at [266, 332] on textarea "Või kui soovite arvemüüki, siis neid vormistab kauplus. Saate ühendust [PERSON_…" at bounding box center [447, 348] width 435 height 51
drag, startPoint x: 419, startPoint y: 334, endPoint x: 393, endPoint y: 332, distance: 25.8
click at [393, 332] on textarea "Või kui ei soovi tellida e-poest, siis soovite arvemüüki, siis neid vormistab k…" at bounding box center [447, 348] width 435 height 51
click at [439, 332] on textarea "Või kui ei soovi tellida e-poest, siis arvemüüki, siis neid vormistab kauplus. …" at bounding box center [447, 348] width 435 height 51
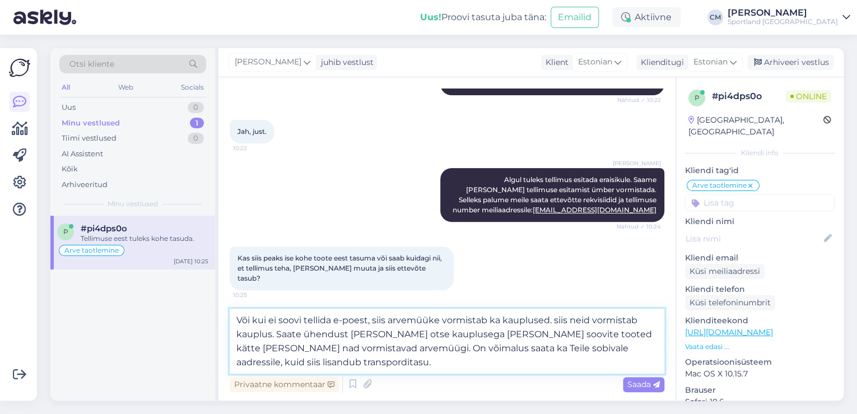
click at [487, 320] on textarea "Või kui ei soovi tellida e-poest, siis arvemüüke vormistab ka kauplused. siis n…" at bounding box center [447, 341] width 435 height 65
drag, startPoint x: 562, startPoint y: 318, endPoint x: 272, endPoint y: 332, distance: 290.5
click at [272, 332] on textarea "Või kui ei soovi tellida e-poest, siis arvemüüke vormistavad ka kauplused. siis…" at bounding box center [447, 341] width 435 height 65
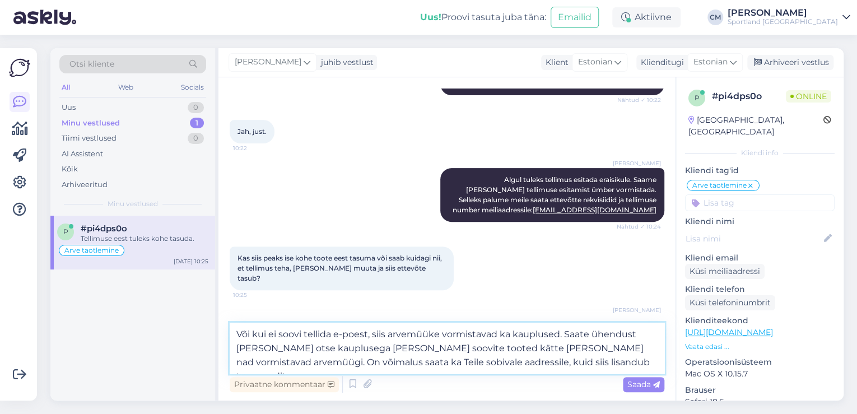
click at [314, 329] on textarea "Või kui ei soovi tellida e-poest, siis arvemüüke vormistavad ka kauplused. Saat…" at bounding box center [447, 348] width 435 height 51
click at [576, 360] on textarea "Või kui ei soovi tellida e-poest, siis arvemüüke vormistavad ka kauplused. Saat…" at bounding box center [447, 348] width 435 height 51
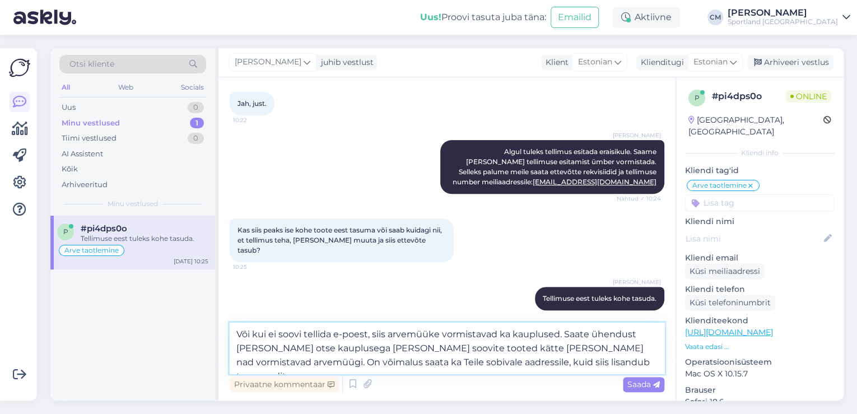
click at [621, 347] on textarea "Või kui ei soovi tellida e-poest, siis arvemüüke vormistavad ka kauplused. Saat…" at bounding box center [447, 348] width 435 height 51
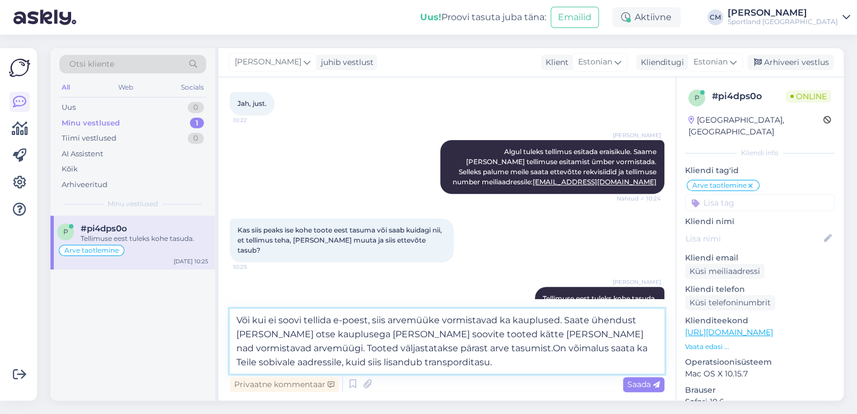
type textarea "Või kui ei soovi tellida e-poest, siis arvemüüke vormistavad ka kauplused. Saat…"
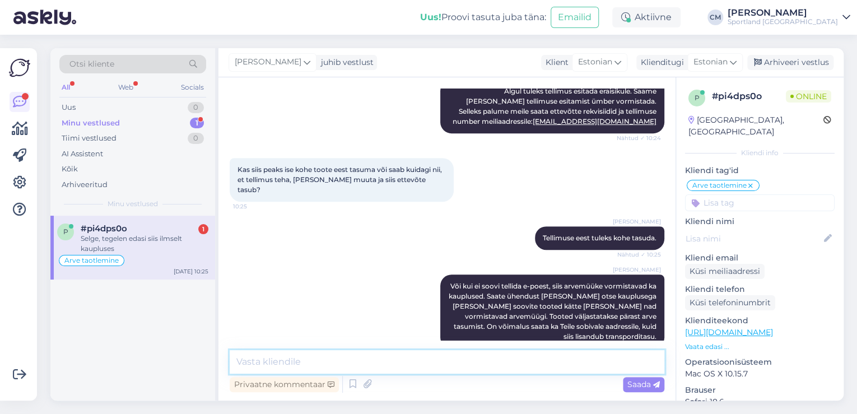
scroll to position [319, 0]
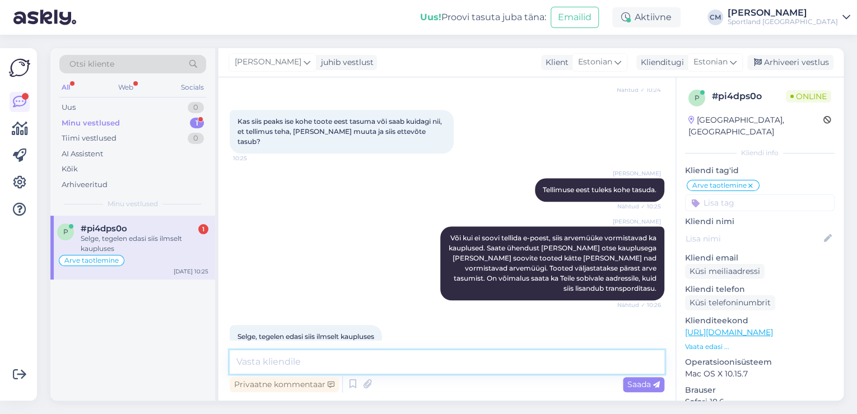
click at [331, 356] on textarea at bounding box center [447, 362] width 435 height 24
type textarea "Hästi, kas saan veel abiks olla?"
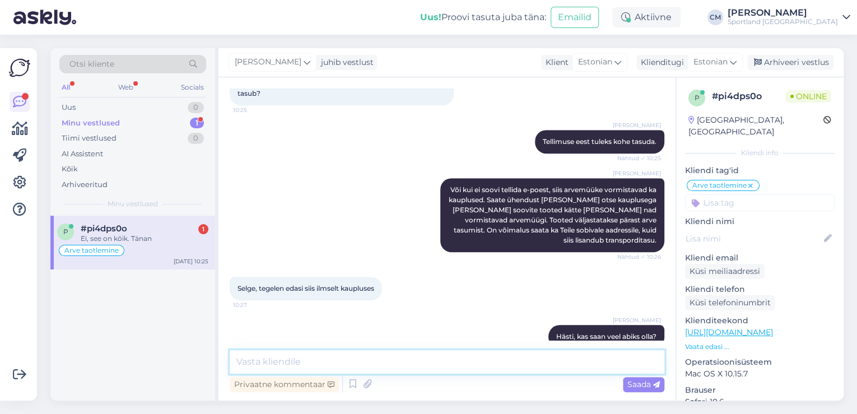
scroll to position [416, 0]
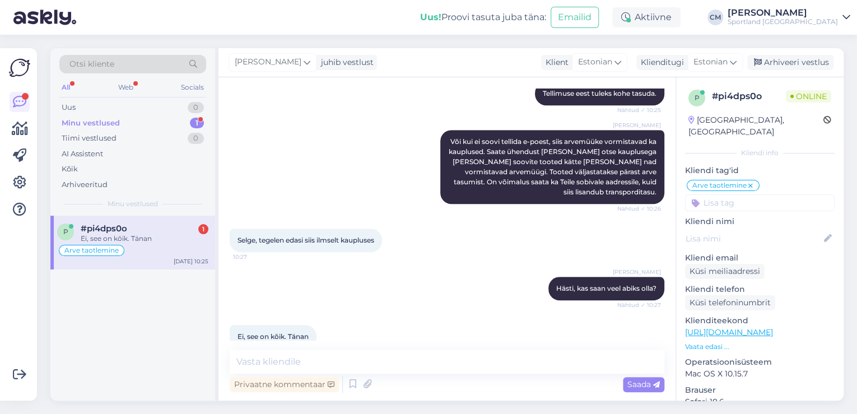
click at [272, 347] on div "Vestlus algas [DATE] Tere! Kas kuidagi oleks võimalik maksta toote eest arvega?…" at bounding box center [446, 238] width 457 height 323
click at [273, 353] on textarea at bounding box center [447, 362] width 435 height 24
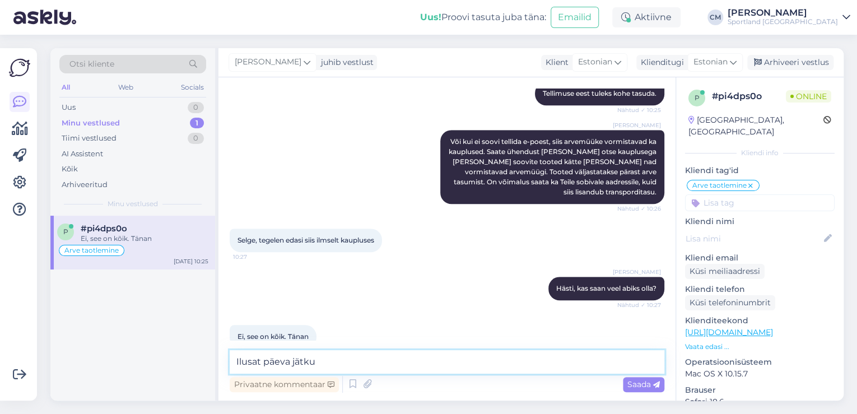
type textarea "Ilusat päeva jätku!"
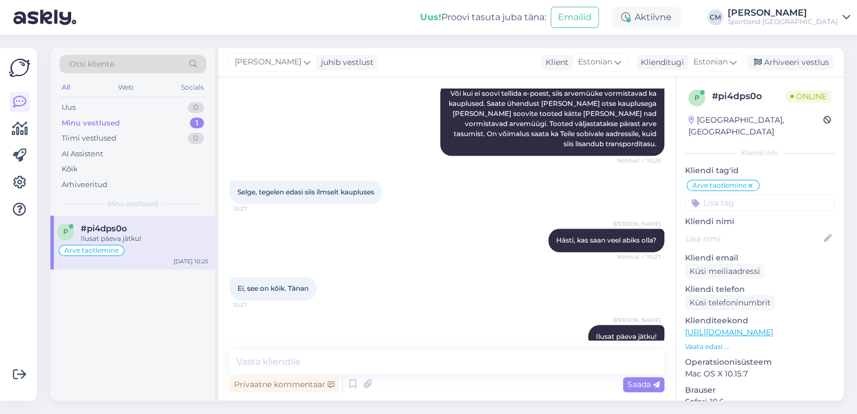
click at [718, 194] on input at bounding box center [760, 202] width 150 height 17
type input "arve"
click at [790, 229] on span "Arvemüük" at bounding box center [794, 232] width 36 height 7
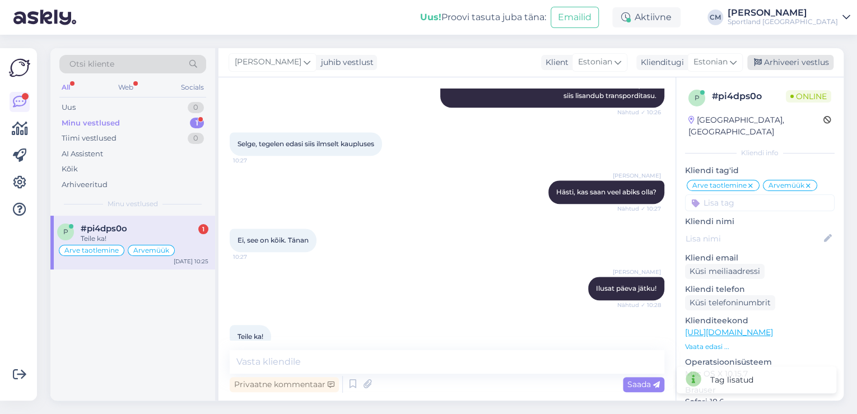
click at [776, 69] on div "Arhiveeri vestlus" at bounding box center [790, 62] width 86 height 15
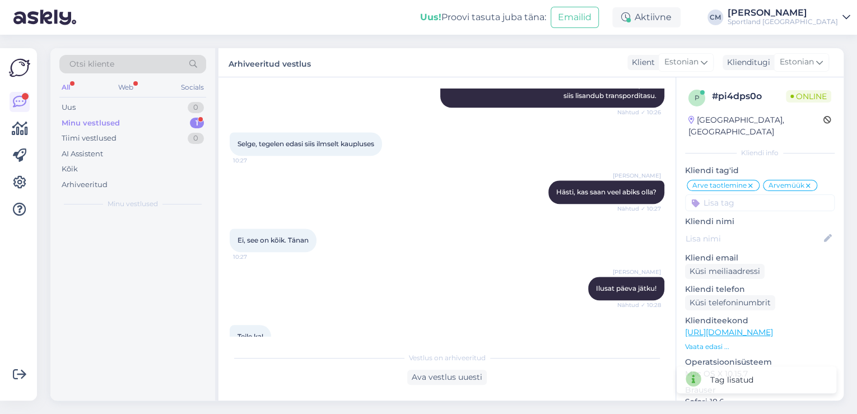
scroll to position [516, 0]
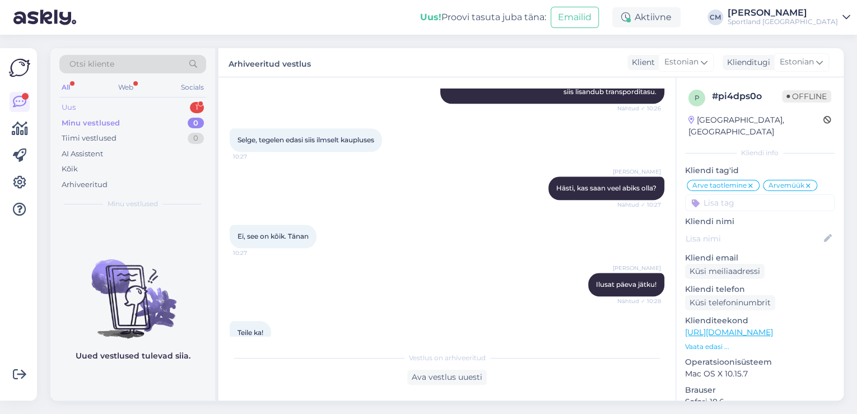
click at [175, 109] on div "Uus 1" at bounding box center [132, 108] width 147 height 16
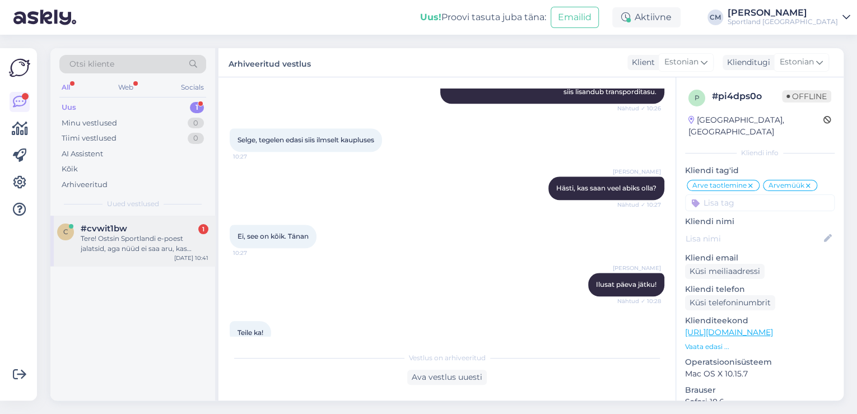
click at [151, 227] on div "#cvwit1bw 1" at bounding box center [145, 229] width 128 height 10
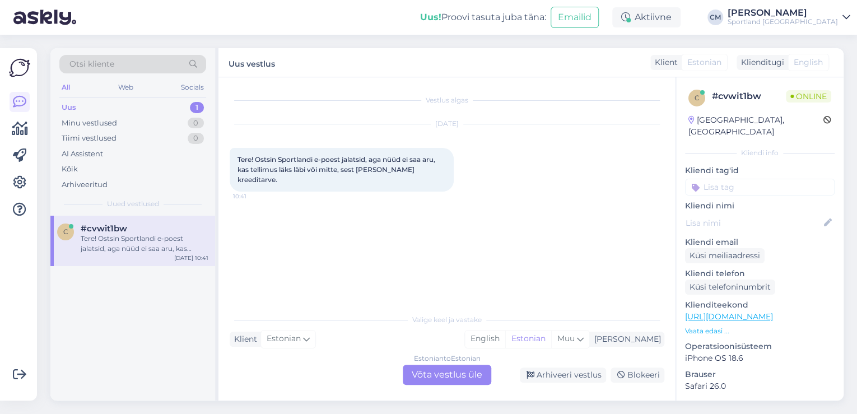
click at [432, 369] on div "Estonian to Estonian Võta vestlus üle" at bounding box center [447, 375] width 89 height 20
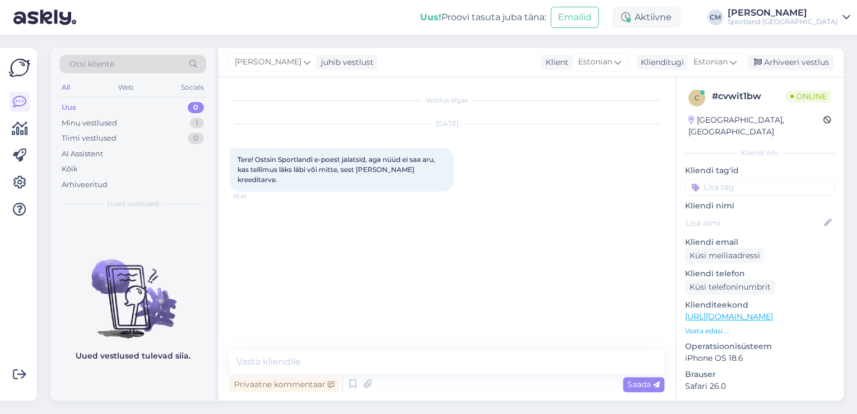
click at [344, 380] on div "Privaatne kommentaar Saada" at bounding box center [447, 384] width 435 height 21
click at [351, 381] on icon at bounding box center [352, 384] width 13 height 17
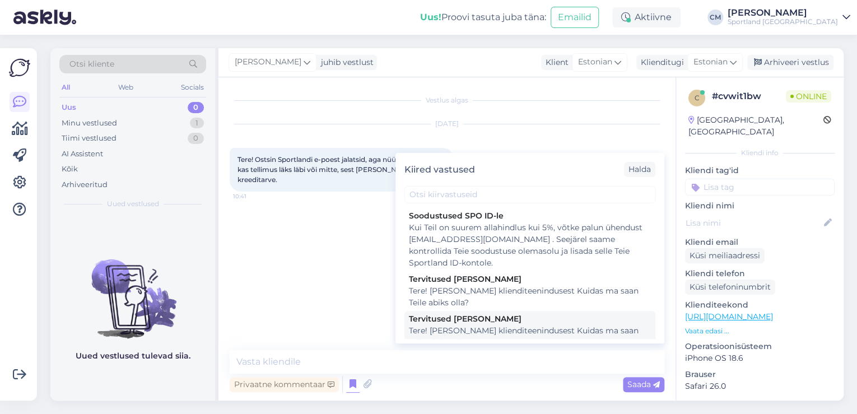
click at [482, 327] on div "Tere! [PERSON_NAME] klienditeenindusest Kuidas ma saan Teile abiks olla?" at bounding box center [530, 337] width 242 height 24
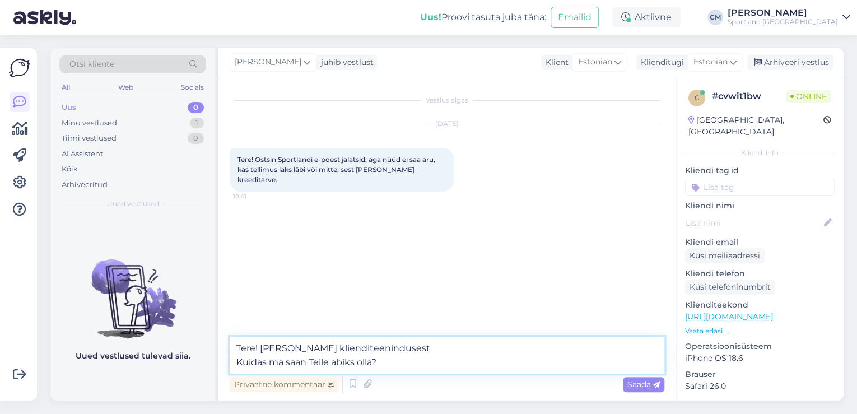
drag, startPoint x: 399, startPoint y: 360, endPoint x: 234, endPoint y: 368, distance: 166.0
click at [234, 368] on textarea "Tere! [PERSON_NAME] klienditeenindusest Kuidas ma saan Teile abiks olla?" at bounding box center [447, 355] width 435 height 37
type textarea "Tere! [PERSON_NAME] klienditeenindusest"
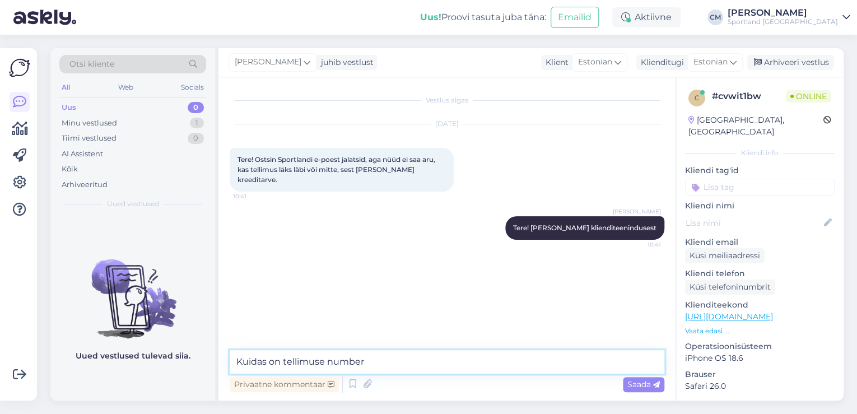
type textarea "Kuidas on tellimuse number?"
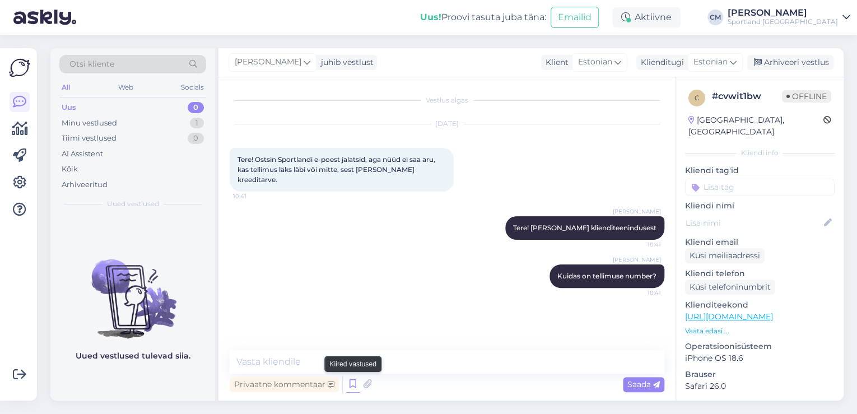
click at [357, 385] on icon at bounding box center [352, 384] width 13 height 17
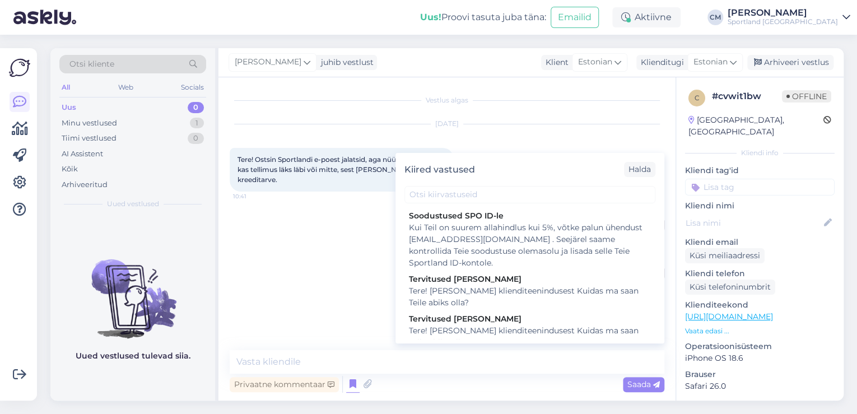
click at [304, 260] on div "[PERSON_NAME] on tellimuse number? 10:41" at bounding box center [447, 276] width 435 height 48
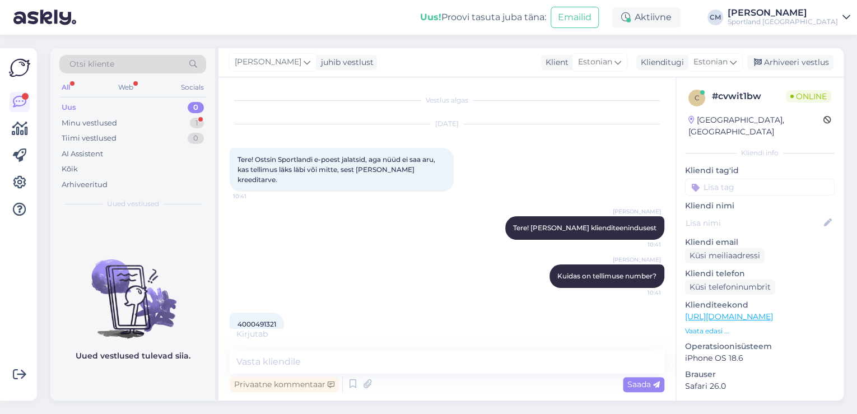
click at [255, 320] on span "4000491321" at bounding box center [257, 324] width 39 height 8
copy div "4000491321 10:43"
click at [409, 364] on textarea at bounding box center [447, 362] width 435 height 24
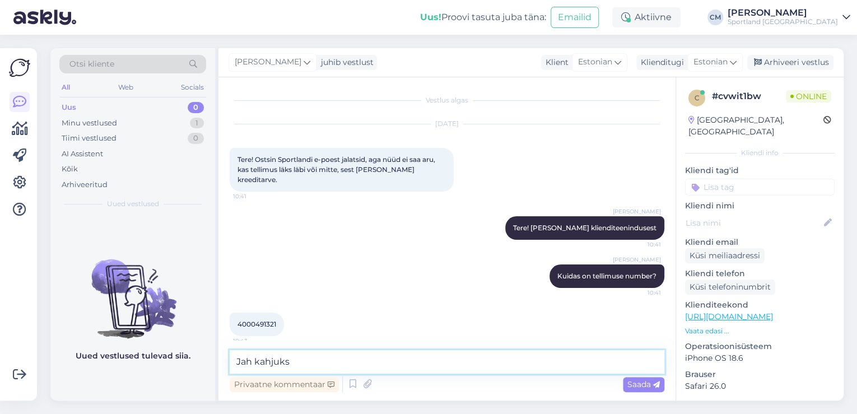
type textarea "Jah kahjuks"
drag, startPoint x: 305, startPoint y: 357, endPoint x: 224, endPoint y: 371, distance: 82.0
click at [224, 371] on div "Vestlus algas [DATE] Tere! Ostsin Sportlandi e-poest jalatsid, aga nüüd ei saa …" at bounding box center [446, 238] width 457 height 323
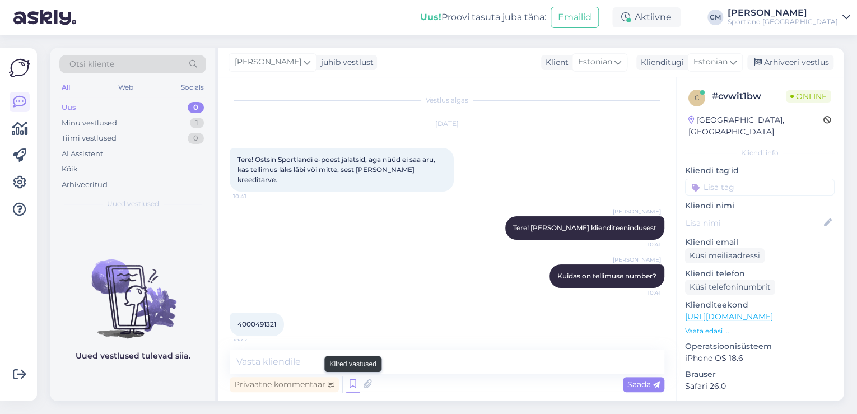
click at [350, 382] on icon at bounding box center [352, 384] width 13 height 17
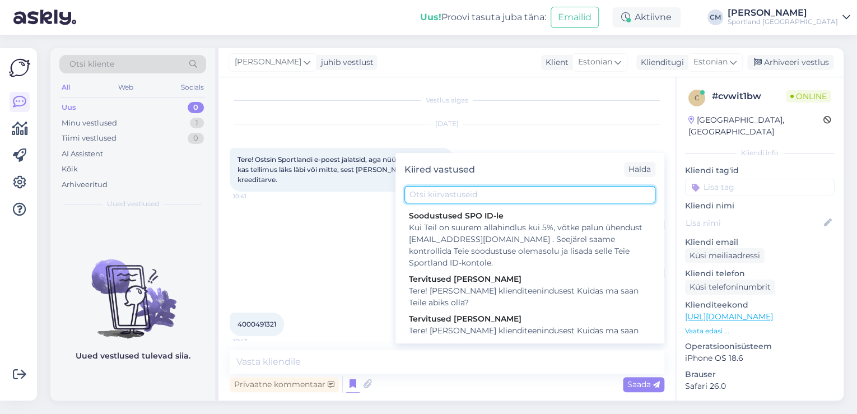
click at [457, 194] on input "text" at bounding box center [529, 194] width 251 height 17
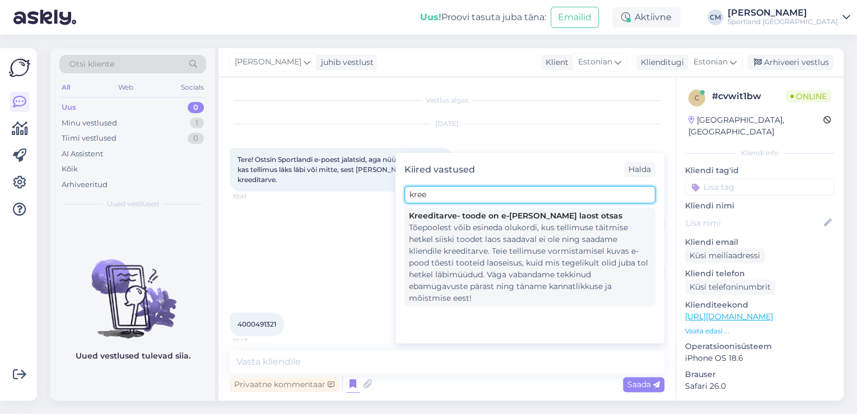
type input "kree"
click at [497, 236] on div "Tõepoolest võib esineda olukordi, kus tellimuse täitmise hetkel siiski toodet l…" at bounding box center [530, 263] width 242 height 82
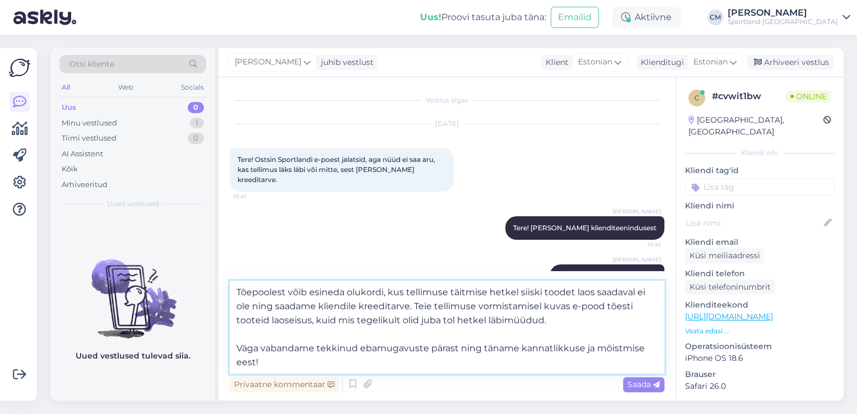
drag, startPoint x: 248, startPoint y: 354, endPoint x: 241, endPoint y: 336, distance: 19.1
click at [241, 336] on textarea "Tõepoolest võib esineda olukordi, kus tellimuse täitmise hetkel siiski toodet l…" at bounding box center [447, 327] width 435 height 93
click at [308, 361] on textarea "Tõepoolest võib esineda olukordi, kus tellimuse täitmise hetkel siiski toodet l…" at bounding box center [447, 327] width 435 height 93
drag, startPoint x: 273, startPoint y: 362, endPoint x: 318, endPoint y: 348, distance: 46.8
click at [318, 348] on textarea "Tõepoolest võib esineda olukordi, kus tellimuse täitmise hetkel siiski toodet l…" at bounding box center [447, 327] width 435 height 93
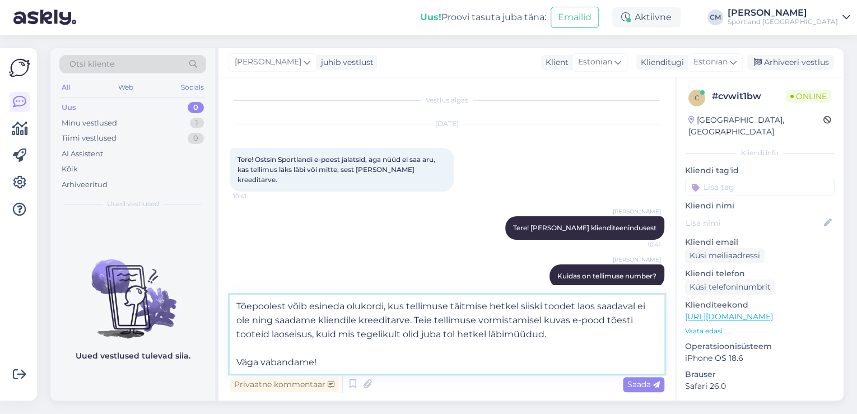
click at [275, 352] on textarea "Tõepoolest võib esineda olukordi, kus tellimuse täitmise hetkel siiski toodet l…" at bounding box center [447, 334] width 435 height 79
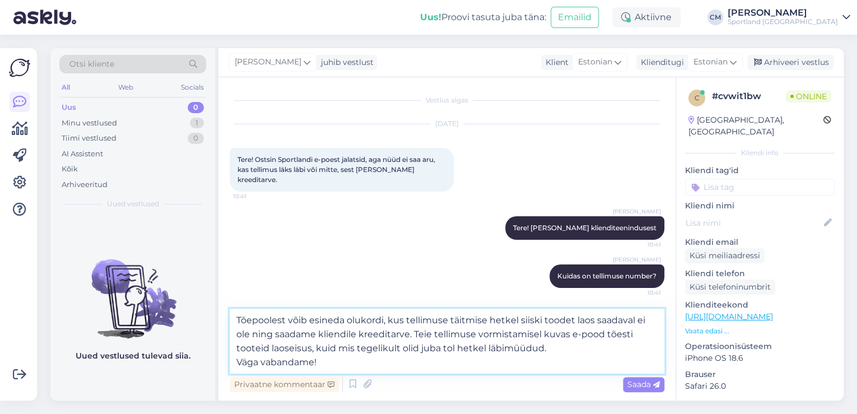
click at [233, 358] on textarea "Tõepoolest võib esineda olukordi, kus tellimuse täitmise hetkel siiski toodet l…" at bounding box center [447, 341] width 435 height 65
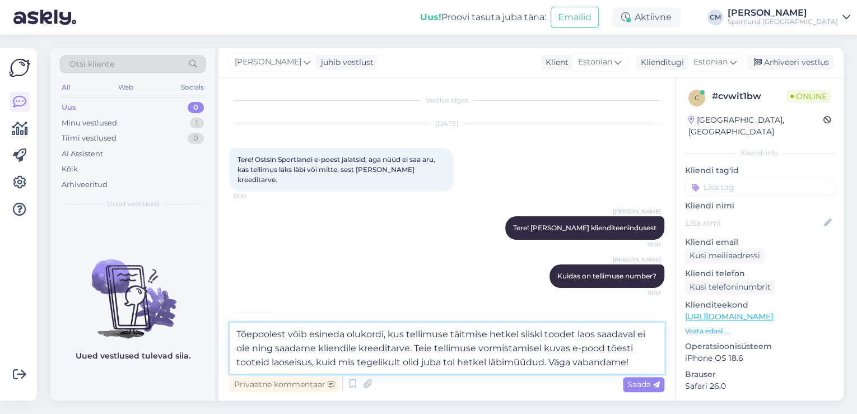
click at [291, 350] on textarea "Tõepoolest võib esineda olukordi, kus tellimuse täitmise hetkel siiski toodet l…" at bounding box center [447, 348] width 435 height 51
type textarea "Tõepoolest võib esineda olukordi, kus tellimuse täitmise hetkel siiski toodet l…"
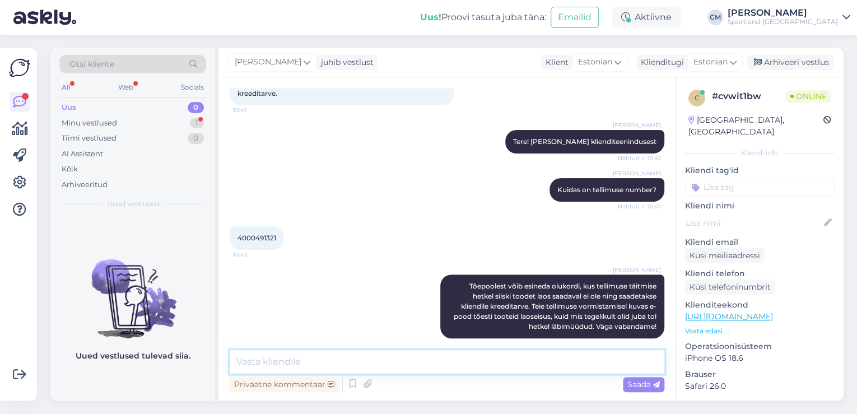
scroll to position [134, 0]
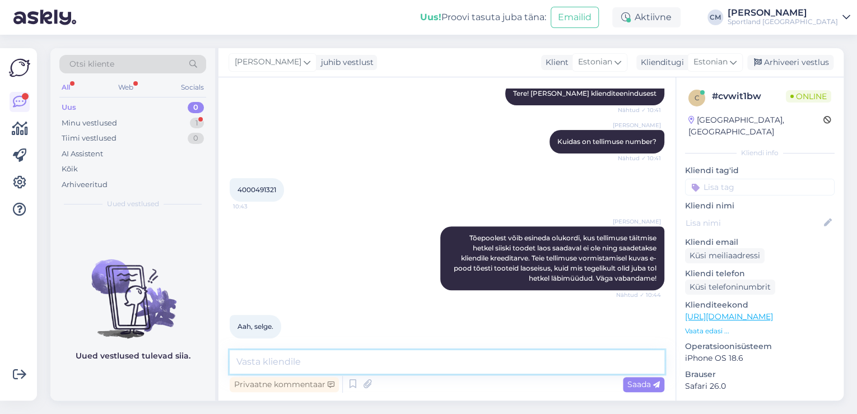
type textarea "k"
type textarea "Kas saan veel abiks olla?"
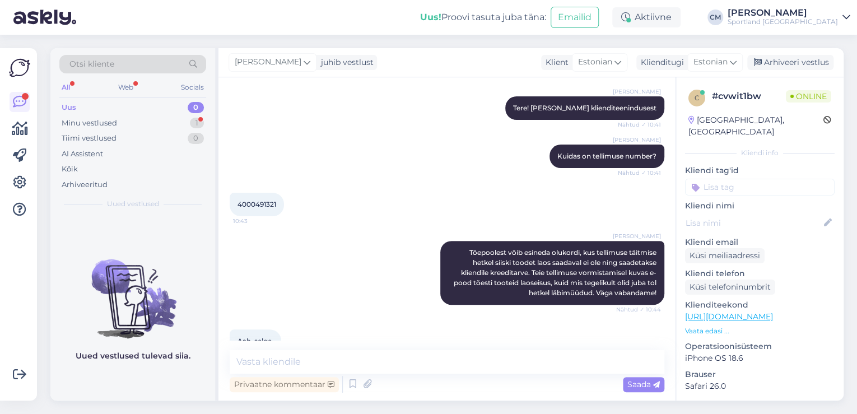
scroll to position [106, 0]
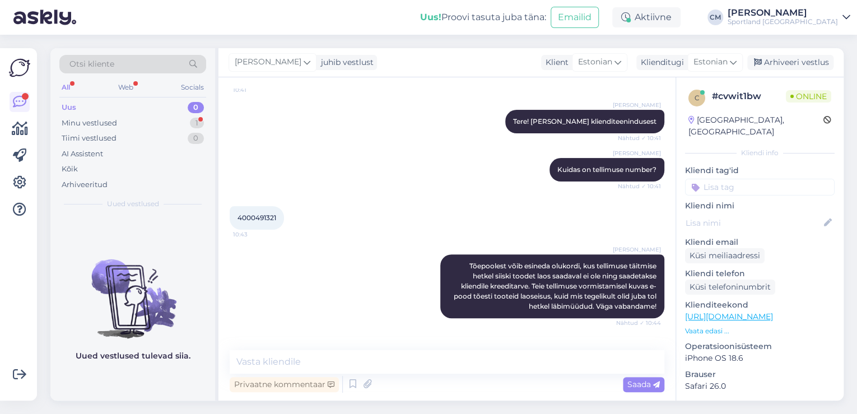
click at [260, 213] on span "4000491321" at bounding box center [257, 217] width 39 height 8
copy div "4000491321 10:43"
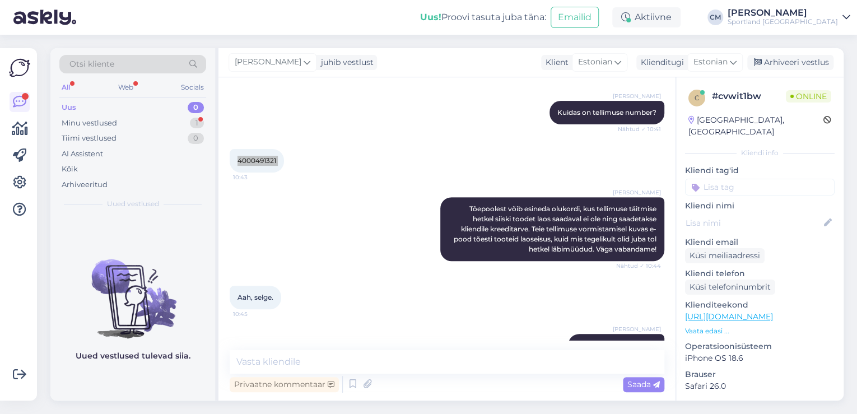
scroll to position [241, 0]
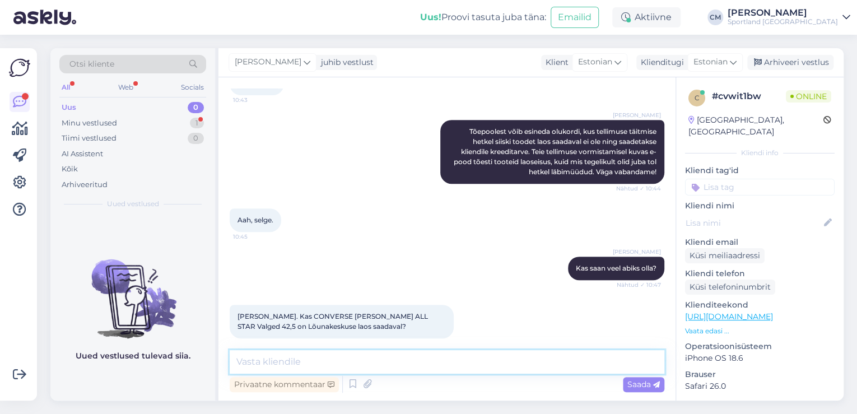
click at [459, 363] on textarea at bounding box center [447, 362] width 435 height 24
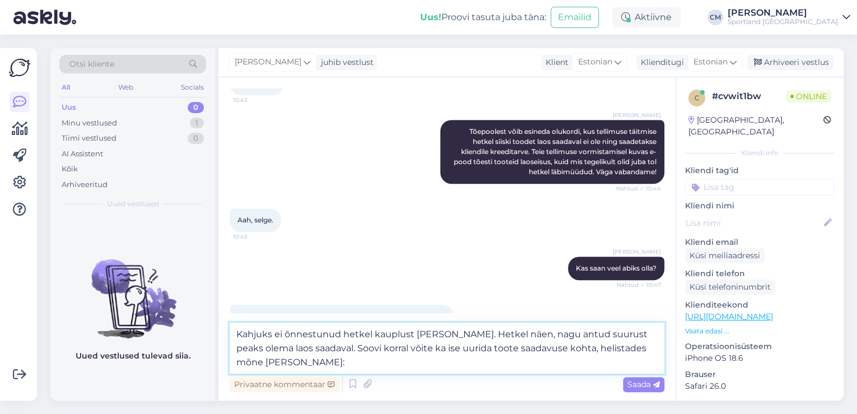
paste textarea "[URL][DOMAIN_NAME]"
click at [329, 350] on textarea "Kahjuks ei õnnestunud hetkel kauplust [PERSON_NAME]. Hetkel näen, nagu antud su…" at bounding box center [447, 348] width 435 height 51
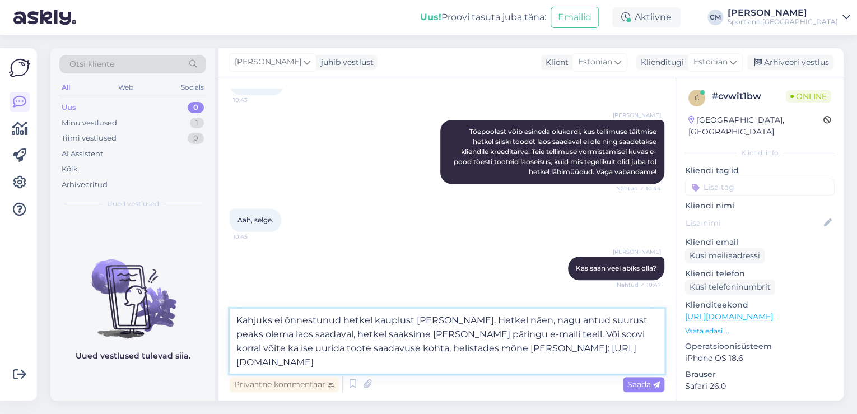
click at [623, 334] on textarea "Kahjuks ei õnnestunud hetkel kauplust [PERSON_NAME]. Hetkel näen, nagu antud su…" at bounding box center [447, 341] width 435 height 65
click at [529, 343] on textarea "Kahjuks ei õnnestunud hetkel kauplust [PERSON_NAME]. Hetkel näen, nagu antud su…" at bounding box center [447, 341] width 435 height 65
click at [435, 346] on textarea "Kahjuks ei õnnestunud hetkel kauplust [PERSON_NAME]. Hetkel näen, nagu antud su…" at bounding box center [447, 341] width 435 height 65
click at [536, 334] on textarea "Kahjuks ei õnnestunud hetkel kauplust [PERSON_NAME]. Hetkel näen, nagu antud su…" at bounding box center [447, 341] width 435 height 65
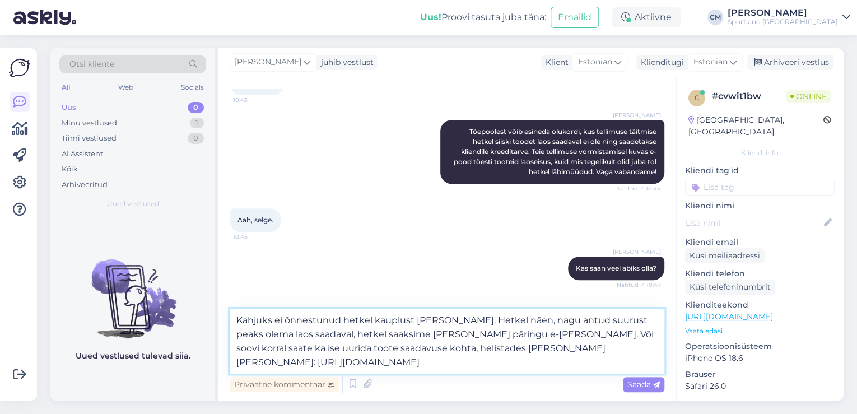
click at [447, 332] on textarea "Kahjuks ei õnnestunud hetkel kauplust [PERSON_NAME]. Hetkel näen, nagu antud su…" at bounding box center [447, 341] width 435 height 65
click at [482, 333] on textarea "Kahjuks ei õnnestunud hetkel kauplust [PERSON_NAME]. Hetkel näen, nagu antud su…" at bounding box center [447, 341] width 435 height 65
click at [430, 333] on textarea "Kahjuks ei õnnestunud hetkel kauplust [PERSON_NAME]. Hetkel näen, nagu antud su…" at bounding box center [447, 341] width 435 height 65
click at [426, 335] on textarea "Kahjuks ei õnnestunud hetkel kauplust [PERSON_NAME]. Hetkel näen, nagu antud su…" at bounding box center [447, 341] width 435 height 65
type textarea "Kahjuks ei õnnestunud hetkel kauplust [PERSON_NAME]. Hetkel näen, nagu antud su…"
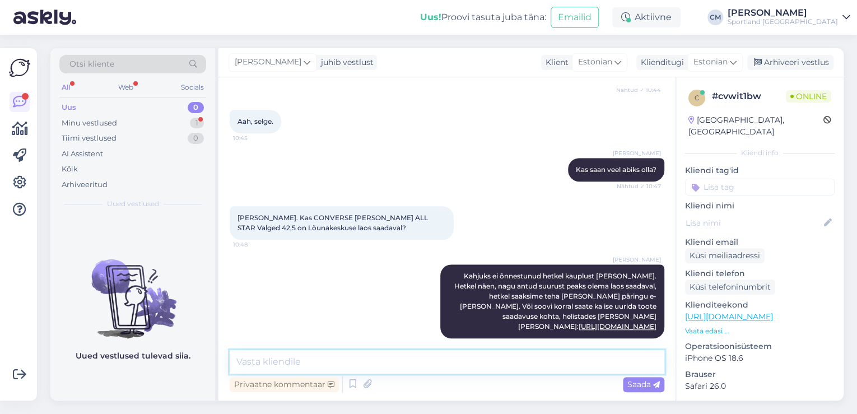
scroll to position [388, 0]
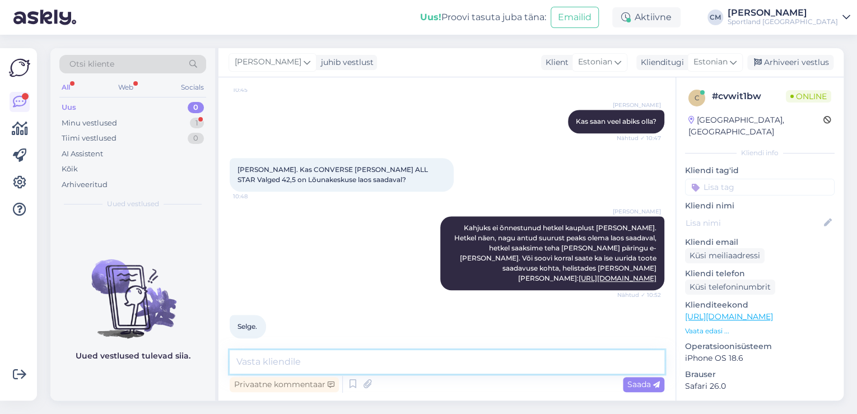
click at [460, 360] on textarea at bounding box center [447, 362] width 435 height 24
type textarea "Kas saan veel aidata?"
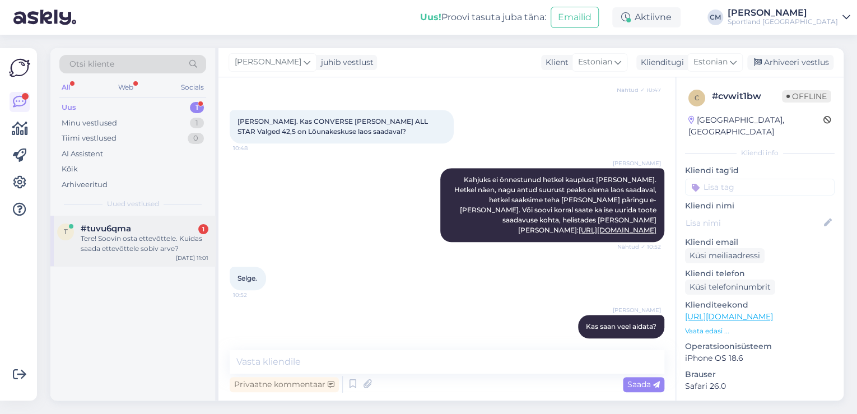
click at [187, 238] on div "Tere! Soovin osta ettevõttele. Kuidas saada ettevõttele sobiv arve?" at bounding box center [145, 244] width 128 height 20
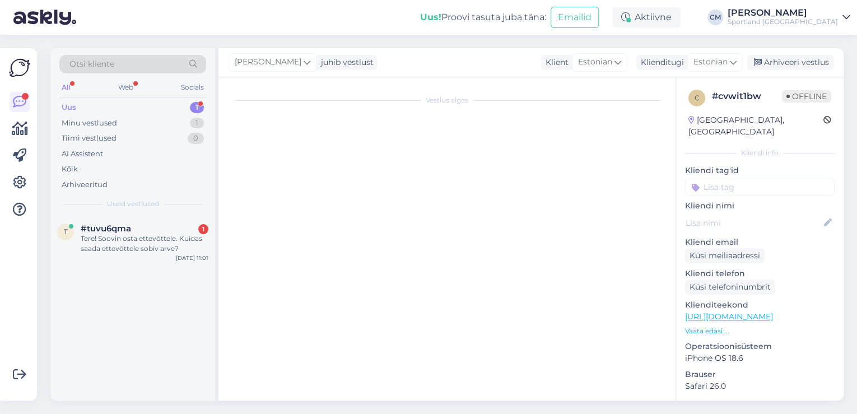
scroll to position [0, 0]
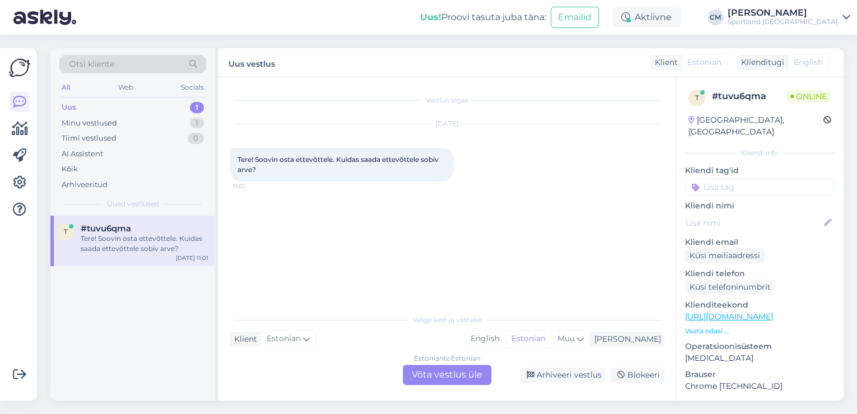
click at [459, 376] on div "Estonian to Estonian Võta vestlus üle" at bounding box center [447, 375] width 89 height 20
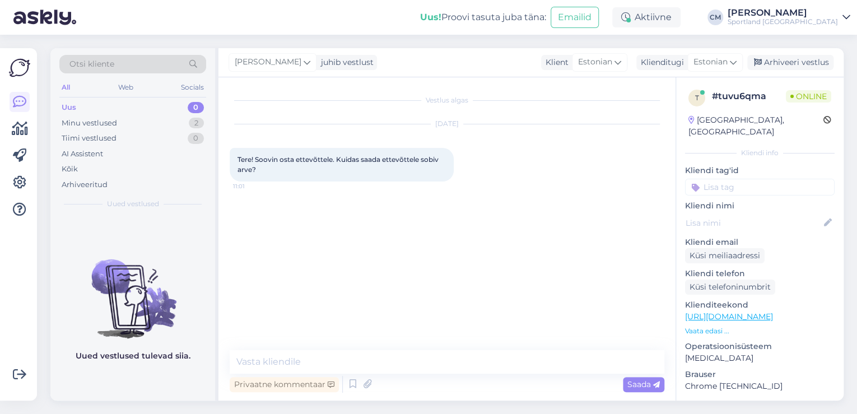
click at [343, 380] on div "Privaatne kommentaar Saada" at bounding box center [447, 384] width 435 height 21
click at [344, 380] on div "Privaatne kommentaar Saada" at bounding box center [447, 384] width 435 height 21
click at [349, 380] on icon at bounding box center [352, 384] width 13 height 17
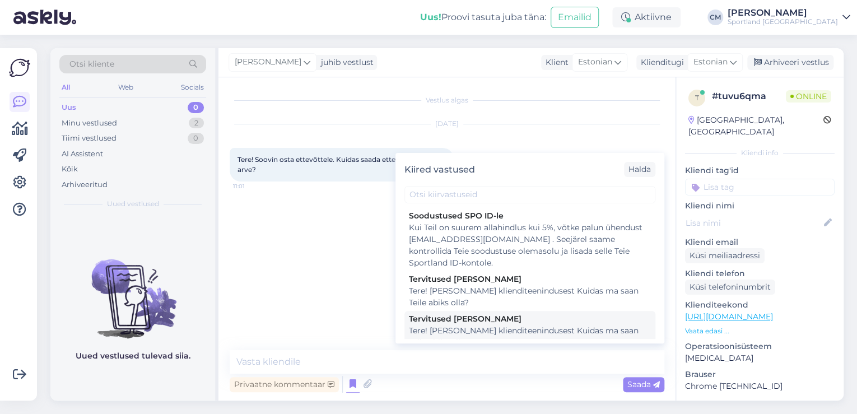
click at [513, 327] on div "Tere! [PERSON_NAME] klienditeenindusest Kuidas ma saan Teile abiks olla?" at bounding box center [530, 337] width 242 height 24
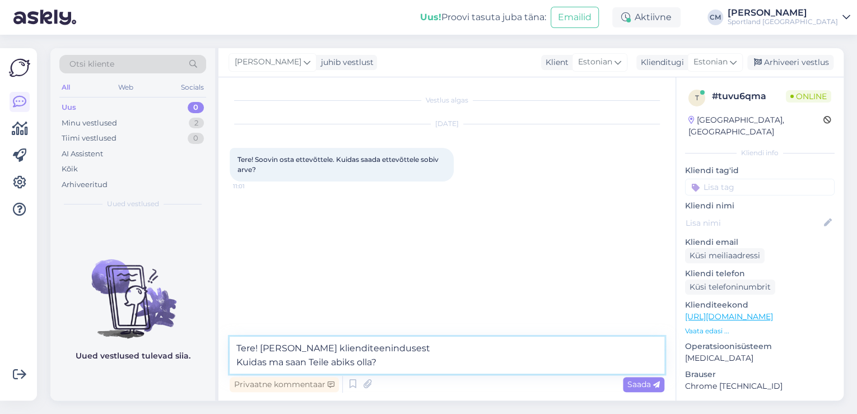
drag, startPoint x: 415, startPoint y: 365, endPoint x: 190, endPoint y: 370, distance: 225.2
click at [190, 370] on div "Otsi kliente All Web Socials Uus 0 Minu vestlused 2 Tiimi vestlused 0 AI Assist…" at bounding box center [446, 224] width 793 height 352
type textarea "Tere! [PERSON_NAME] klienditeenindusest"
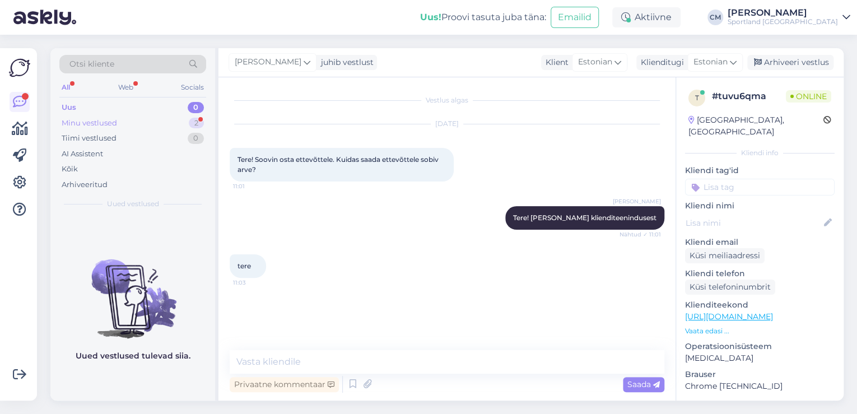
click at [169, 125] on div "Minu vestlused 2" at bounding box center [132, 123] width 147 height 16
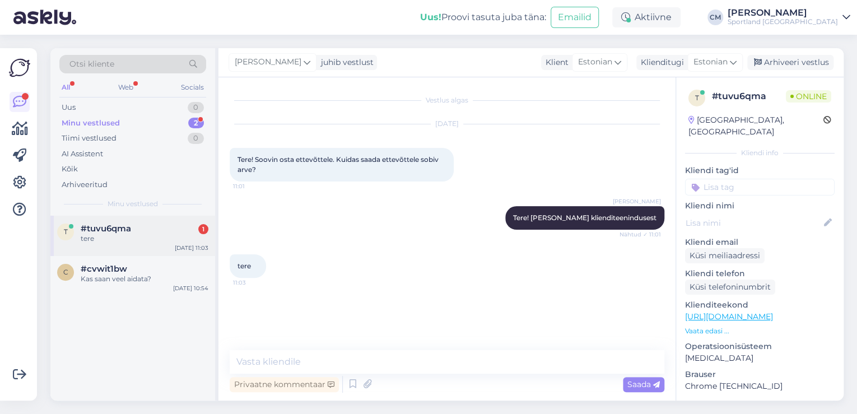
click at [175, 250] on div "t #tuvu6qma 1 tere [DATE] 11:03" at bounding box center [132, 236] width 165 height 40
click at [171, 271] on div "#cvwit1bw" at bounding box center [145, 269] width 128 height 10
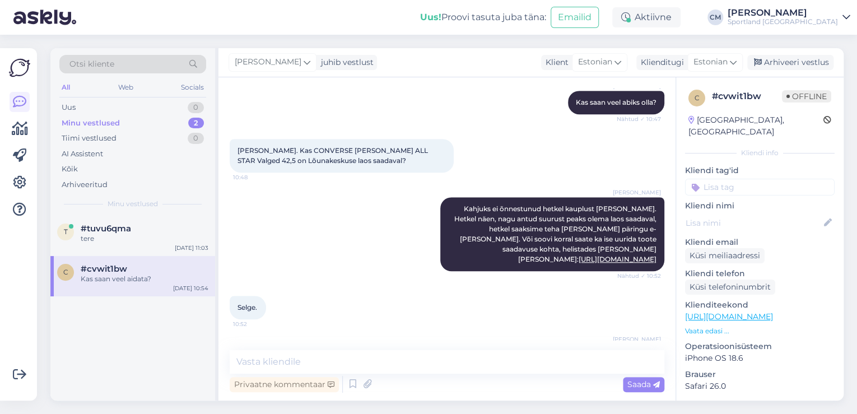
scroll to position [391, 0]
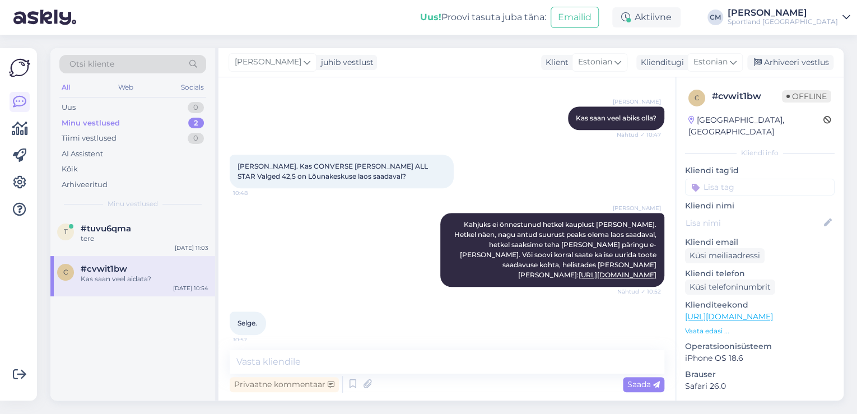
click at [766, 46] on div "Otsi kliente All Web Socials Uus 0 Minu vestlused 2 Tiimi vestlused 0 AI Assist…" at bounding box center [450, 224] width 813 height 379
click at [769, 61] on div "Arhiveeri vestlus" at bounding box center [790, 62] width 86 height 15
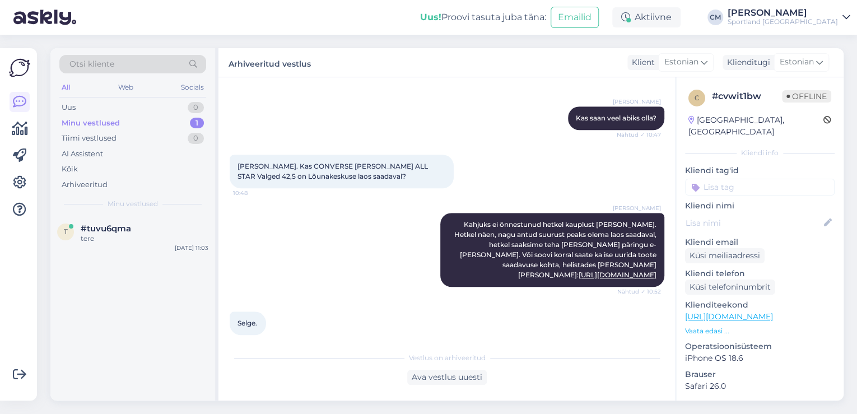
click at [753, 181] on input at bounding box center [760, 187] width 150 height 17
type input "saada"
click at [762, 227] on span "Toote saadavus" at bounding box center [760, 230] width 52 height 7
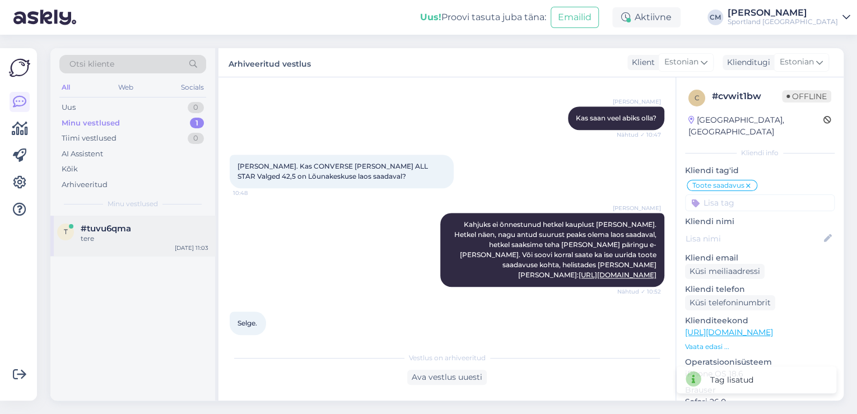
click at [125, 243] on div "tere" at bounding box center [145, 239] width 128 height 10
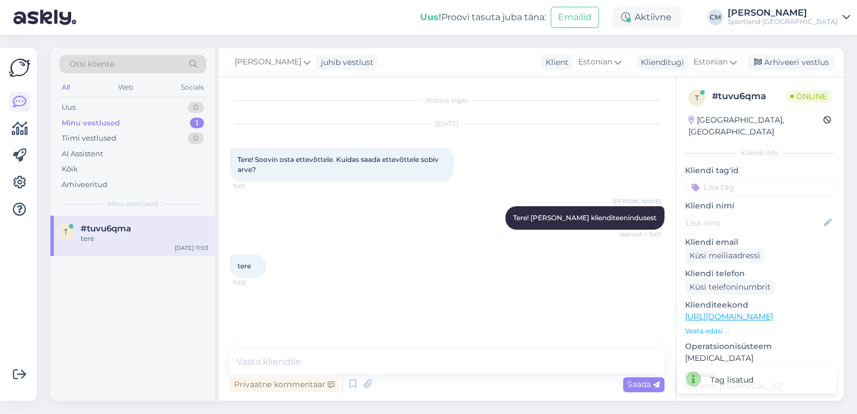
click at [300, 338] on div "Vestlus algas [DATE] Tere! Soovin osta ettevõttele. Kuidas saada ettevõttele so…" at bounding box center [452, 215] width 445 height 252
click at [292, 352] on textarea at bounding box center [447, 362] width 435 height 24
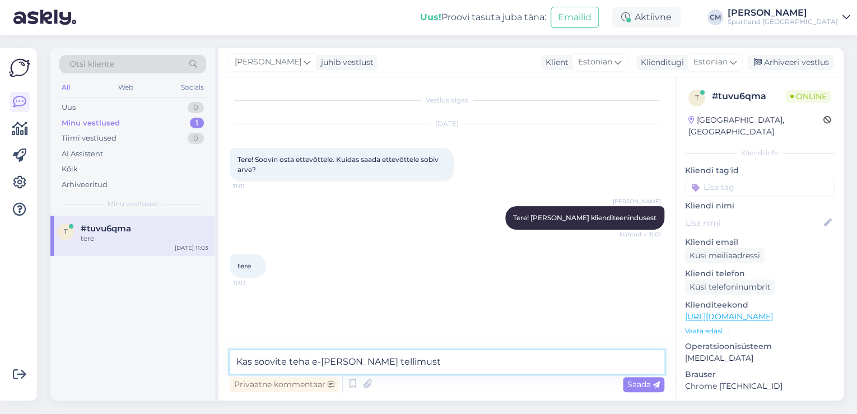
type textarea "Kas soovite teha e-[PERSON_NAME] tellimust?"
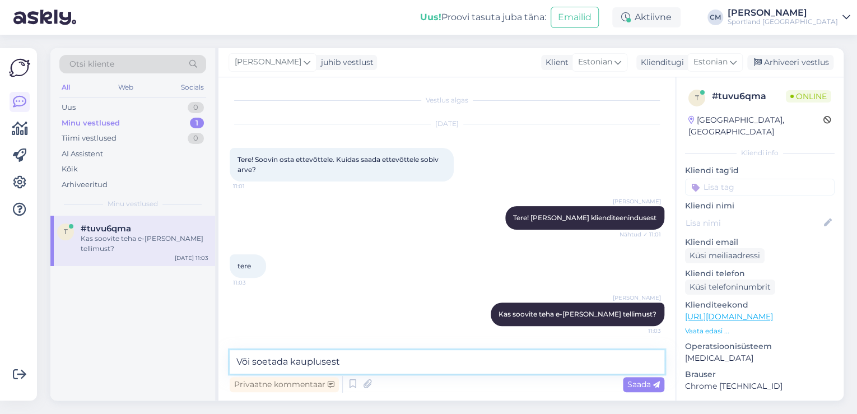
type textarea "Või soetada kauplusest?"
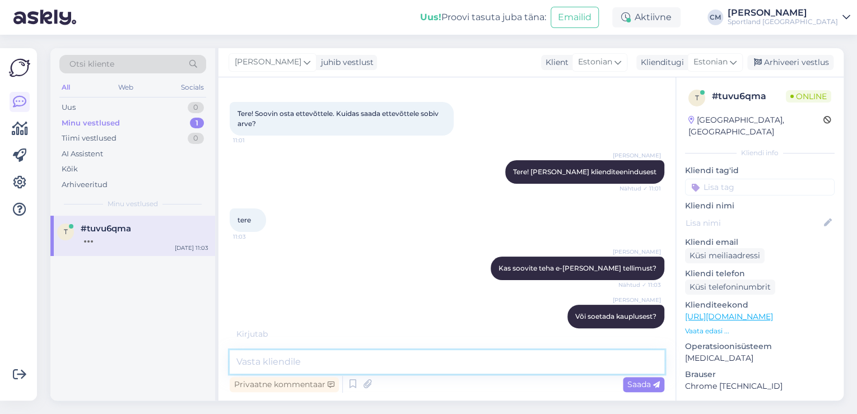
scroll to position [94, 0]
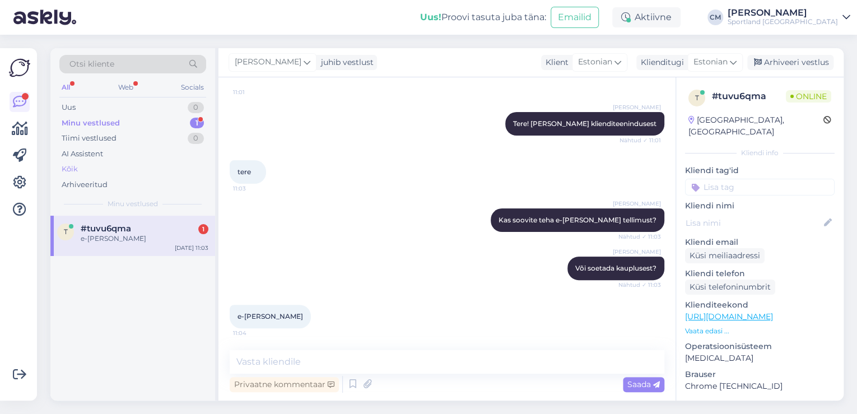
click at [110, 171] on div "Kõik" at bounding box center [132, 169] width 147 height 16
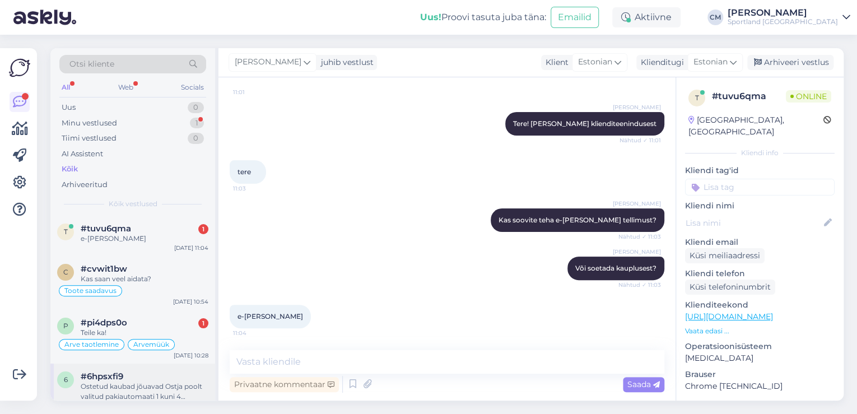
click at [148, 381] on div "Ostetud kaubad jõuavad Ostja poolt valitud pakiautomaati 1 kuni 4 tööpäeva jook…" at bounding box center [145, 391] width 128 height 20
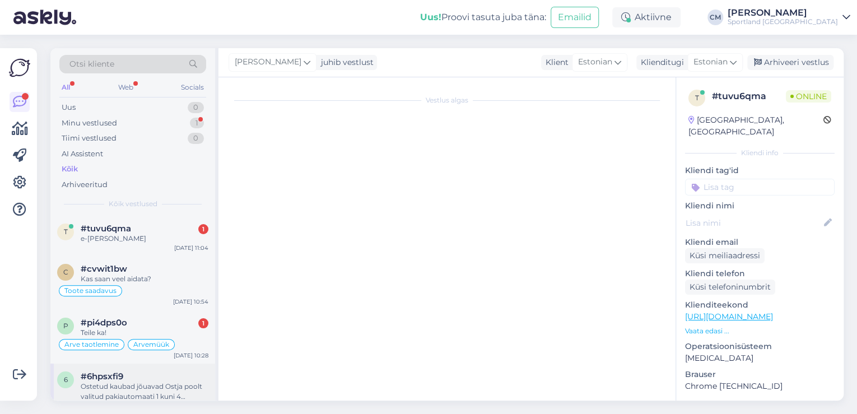
scroll to position [0, 0]
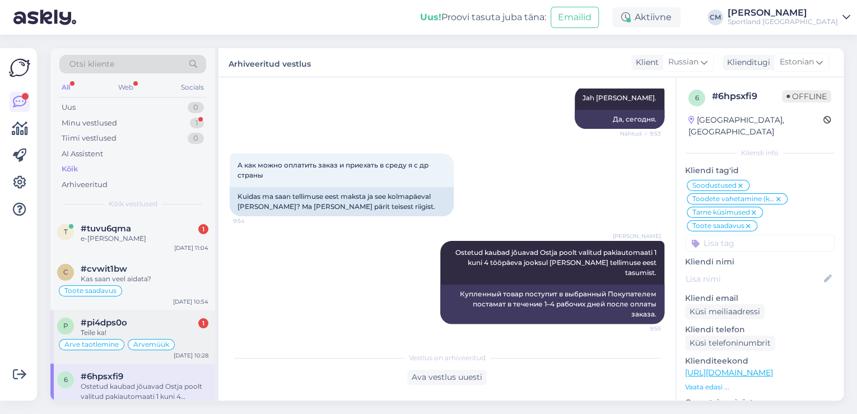
click at [156, 332] on div "Teile ka!" at bounding box center [145, 333] width 128 height 10
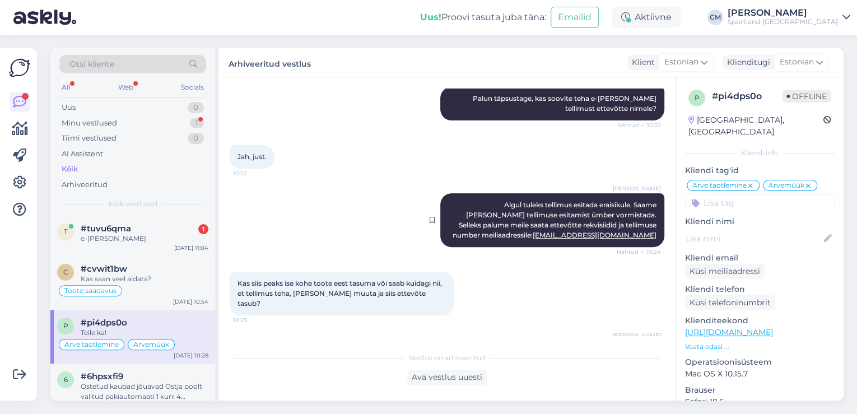
scroll to position [113, 0]
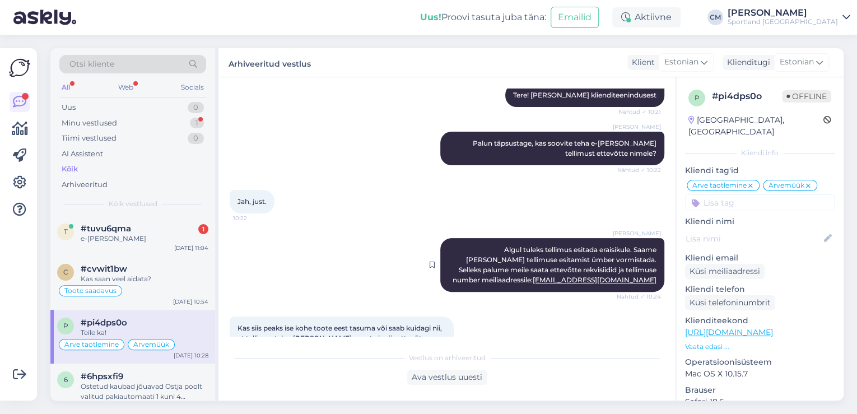
drag, startPoint x: 446, startPoint y: 245, endPoint x: 650, endPoint y: 281, distance: 207.1
click at [650, 281] on div "[PERSON_NAME] Algul tuleks tellimus esitada eraisikule. Saame [PERSON_NAME] tel…" at bounding box center [552, 265] width 224 height 54
copy span "Algul tuleks tellimus esitada eraisikule. Saame [PERSON_NAME] tellimuse esitami…"
click at [187, 128] on div "Minu vestlused 1" at bounding box center [132, 123] width 147 height 16
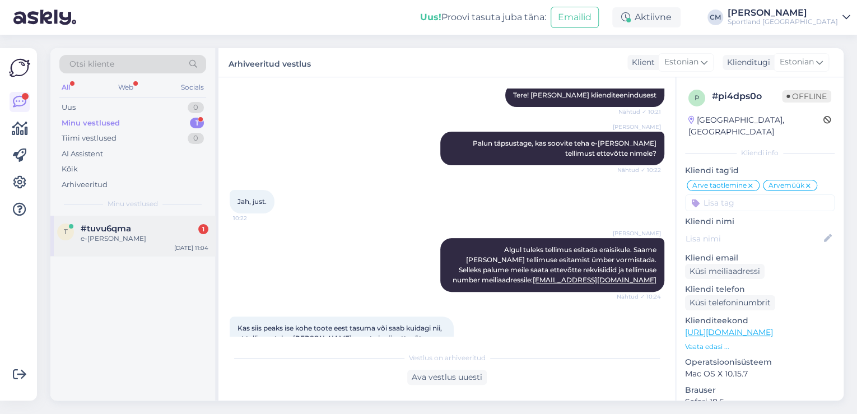
click at [174, 235] on div "e-[PERSON_NAME]" at bounding box center [145, 239] width 128 height 10
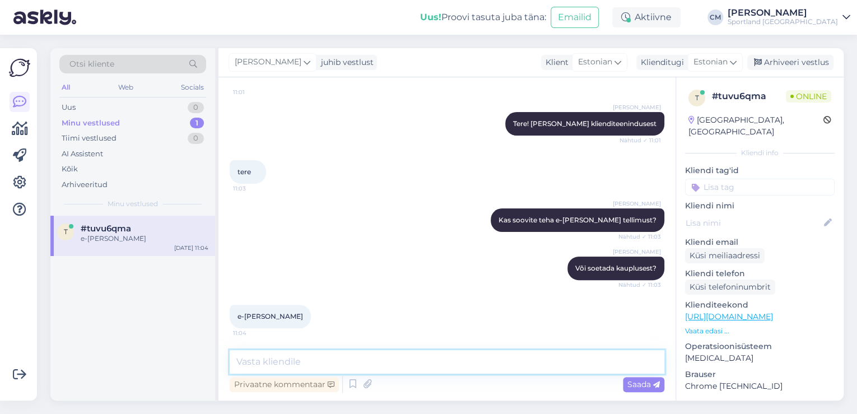
click at [350, 356] on textarea at bounding box center [447, 362] width 435 height 24
paste textarea "Algul tuleks tellimus esitada eraisikule. Saame [PERSON_NAME] tellimuse esitami…"
type textarea "Algul tuleks tellimus esitada eraisikule. Saame [PERSON_NAME] tellimuse esitami…"
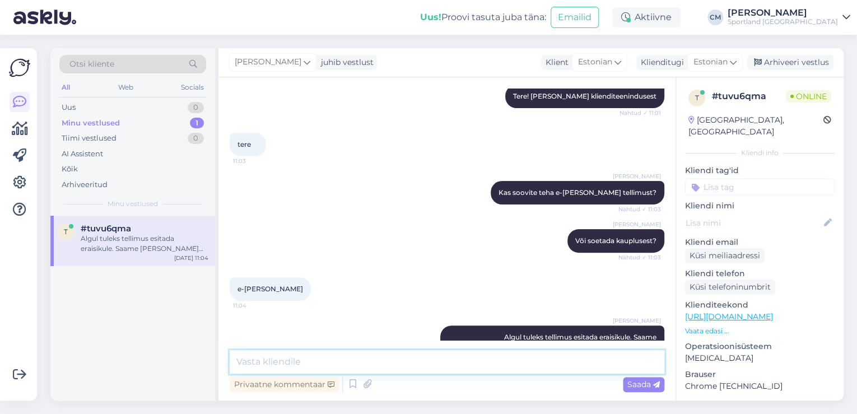
scroll to position [173, 0]
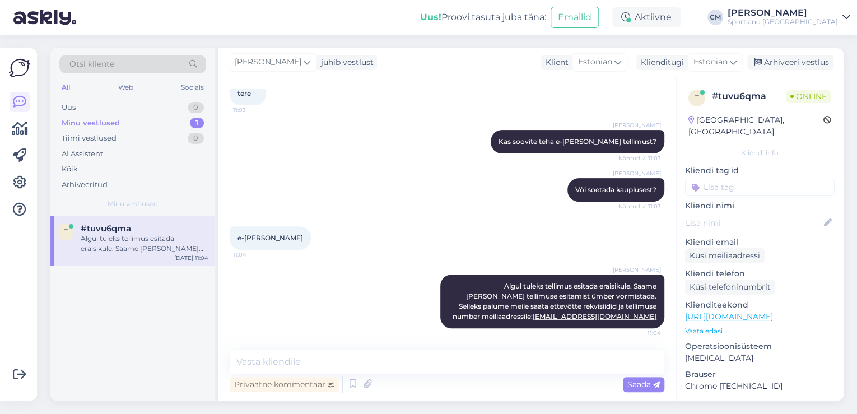
click at [762, 179] on input at bounding box center [760, 187] width 150 height 17
type input "arv"
click at [741, 213] on span "Arve taotlemine" at bounding box center [734, 216] width 54 height 7
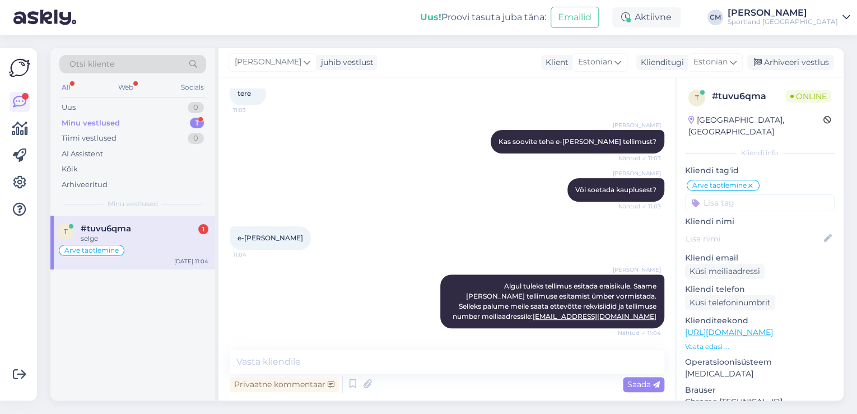
scroll to position [221, 0]
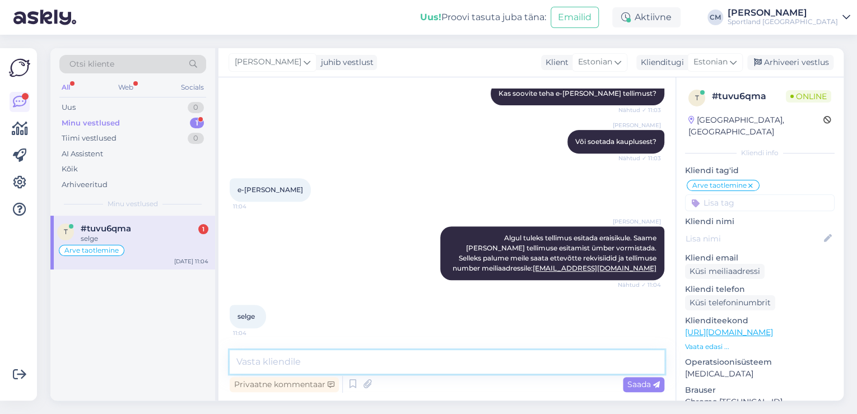
click at [487, 365] on textarea at bounding box center [447, 362] width 435 height 24
type textarea "k"
type textarea "Kas saan veel aidata?"
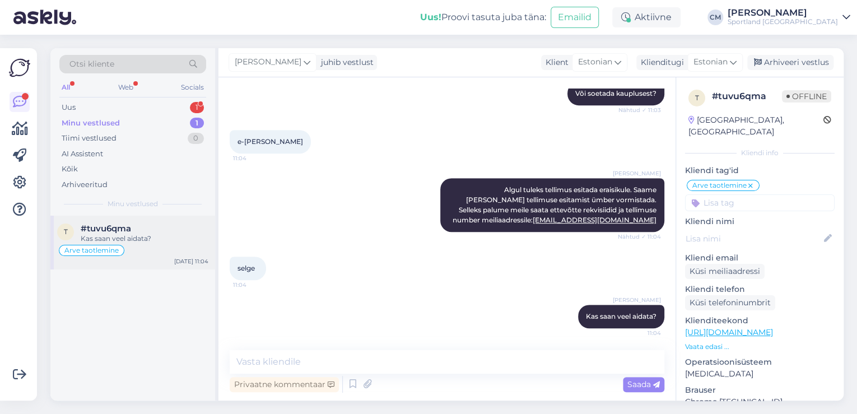
click at [148, 232] on div "#tuvu6qma" at bounding box center [145, 229] width 128 height 10
click at [189, 105] on div "Uus 1" at bounding box center [132, 108] width 147 height 16
click at [152, 257] on div "m #mzdzbsr2 1 [DATE] 11:09" at bounding box center [132, 308] width 165 height 185
click at [213, 248] on div "m #mzdzbsr2 1 [DATE] 11:09" at bounding box center [132, 236] width 165 height 40
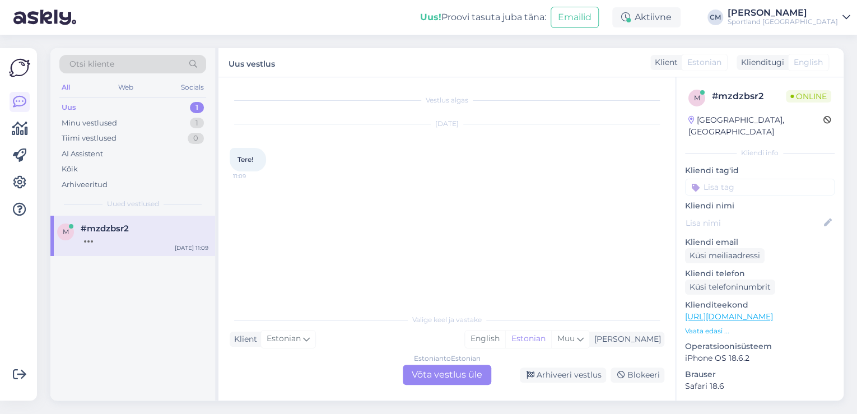
click at [448, 381] on div "Estonian to Estonian Võta vestlus üle" at bounding box center [447, 375] width 89 height 20
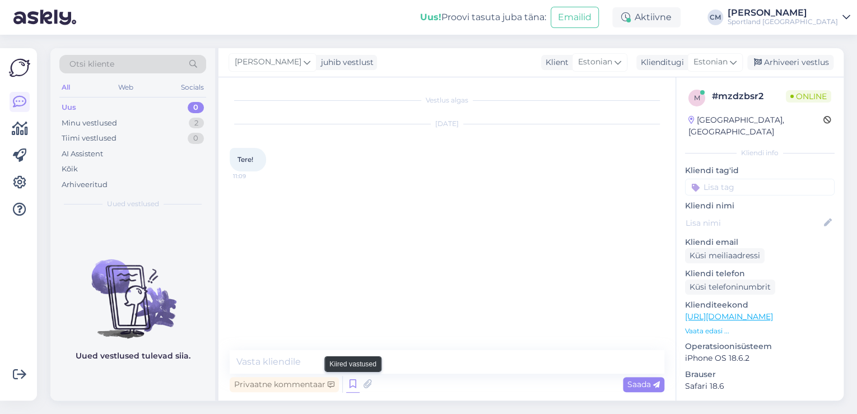
click at [353, 381] on icon at bounding box center [352, 384] width 13 height 17
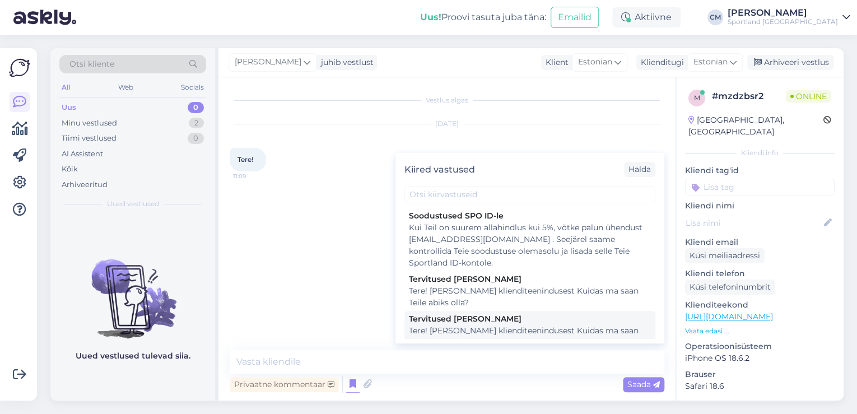
click at [484, 333] on div "Tere! [PERSON_NAME] klienditeenindusest Kuidas ma saan Teile abiks olla?" at bounding box center [530, 337] width 242 height 24
type textarea "Tere! [PERSON_NAME] klienditeenindusest Kuidas ma saan Teile abiks olla?"
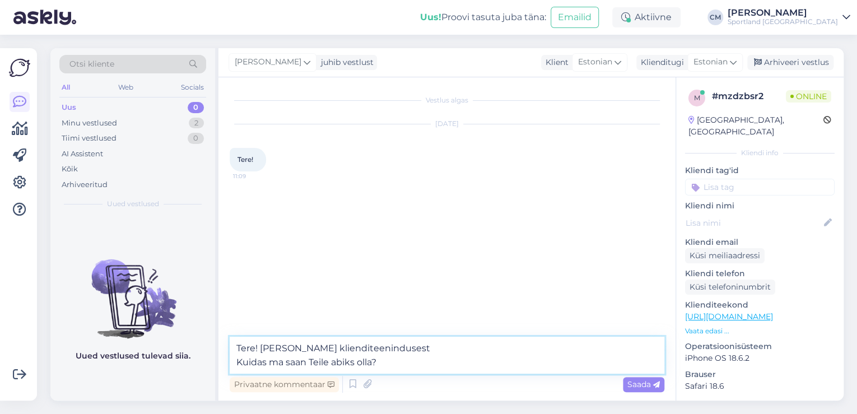
click at [473, 348] on textarea "Tere! [PERSON_NAME] klienditeenindusest Kuidas ma saan Teile abiks olla?" at bounding box center [447, 355] width 435 height 37
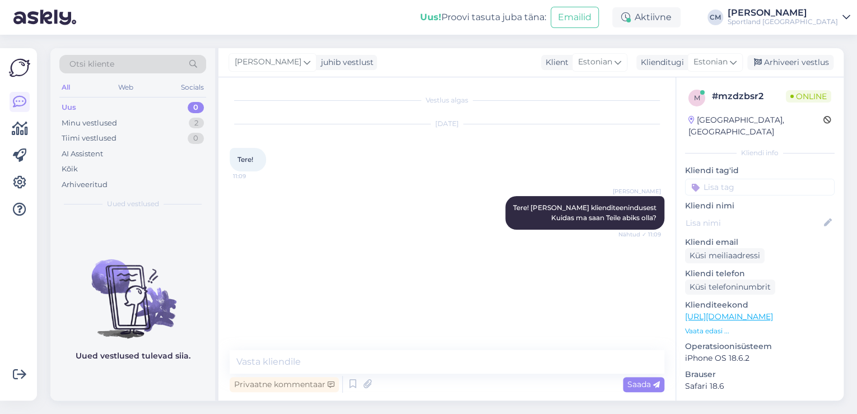
click at [193, 114] on div "Uus 0" at bounding box center [132, 108] width 147 height 16
click at [183, 123] on div "Minu vestlused 2" at bounding box center [132, 123] width 147 height 16
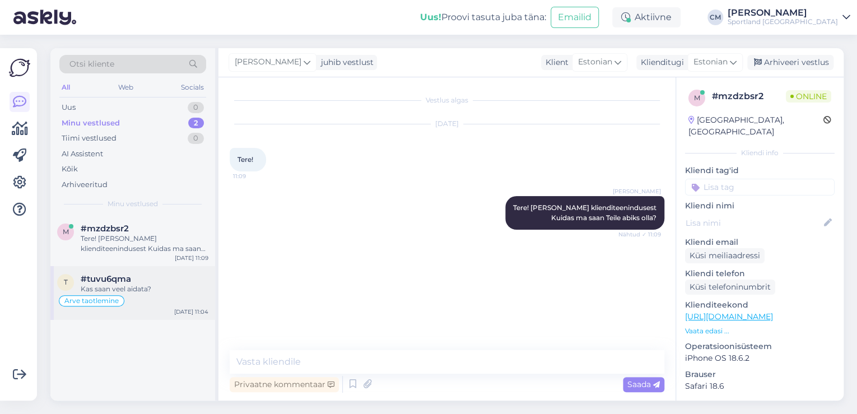
click at [150, 274] on div "#tuvu6qma" at bounding box center [145, 279] width 128 height 10
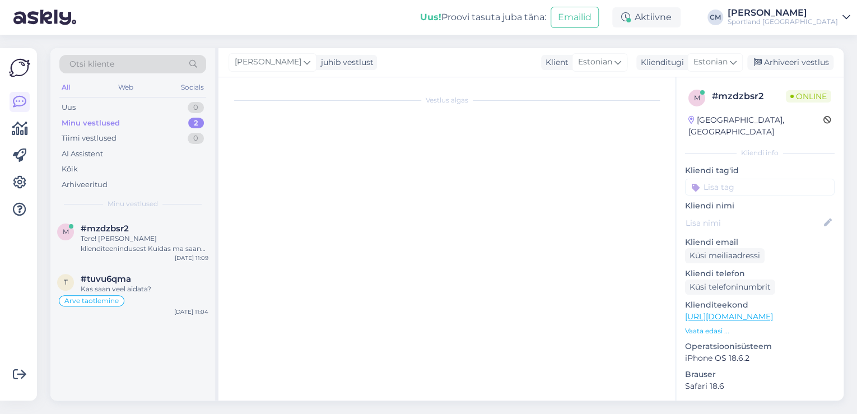
scroll to position [269, 0]
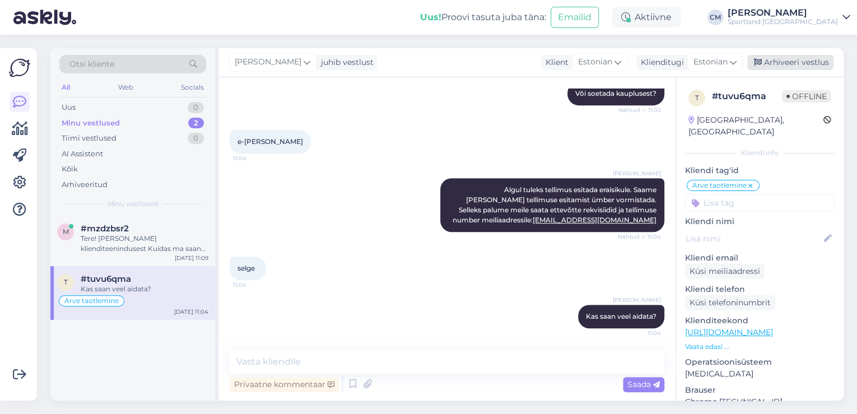
click at [816, 63] on div "Arhiveeri vestlus" at bounding box center [790, 62] width 86 height 15
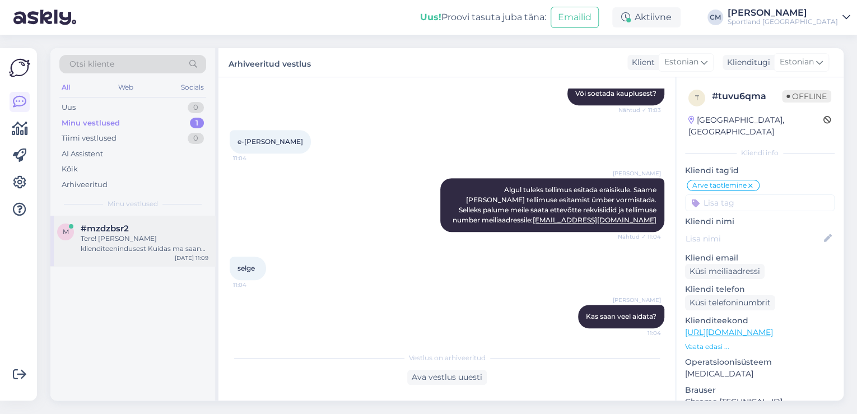
click at [154, 242] on div "Tere! [PERSON_NAME] klienditeenindusest Kuidas ma saan Teile abiks olla?" at bounding box center [145, 244] width 128 height 20
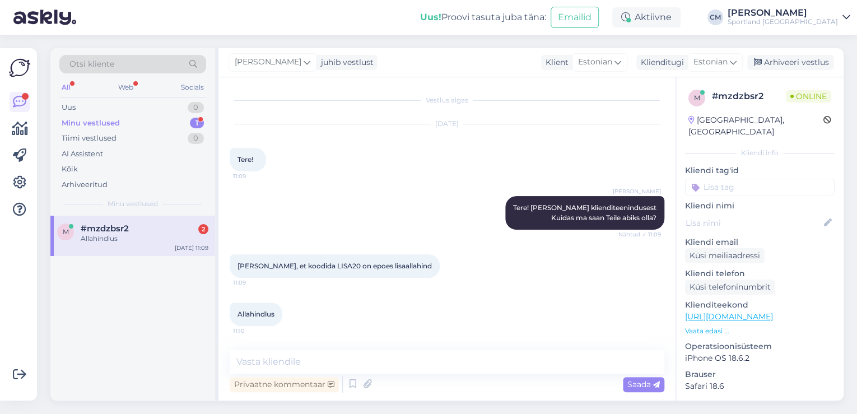
scroll to position [46, 0]
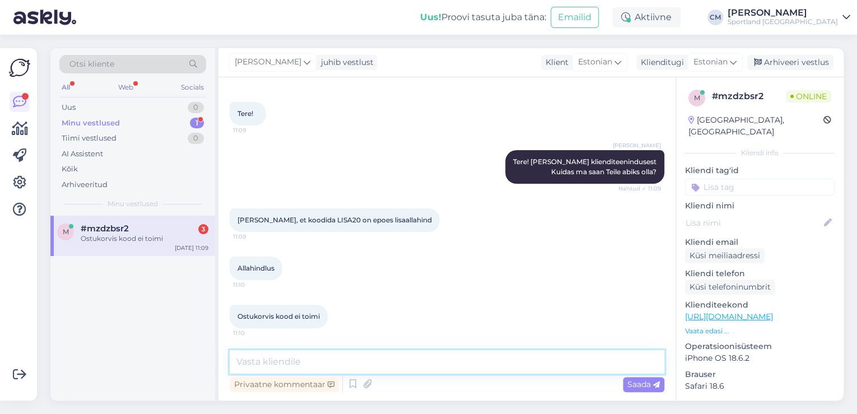
click at [413, 369] on textarea at bounding box center [447, 362] width 435 height 24
type textarea "K"
click at [509, 333] on div "Ostukorvis kood ei toimi 11:10" at bounding box center [447, 316] width 435 height 48
click at [444, 369] on textarea at bounding box center [447, 362] width 435 height 24
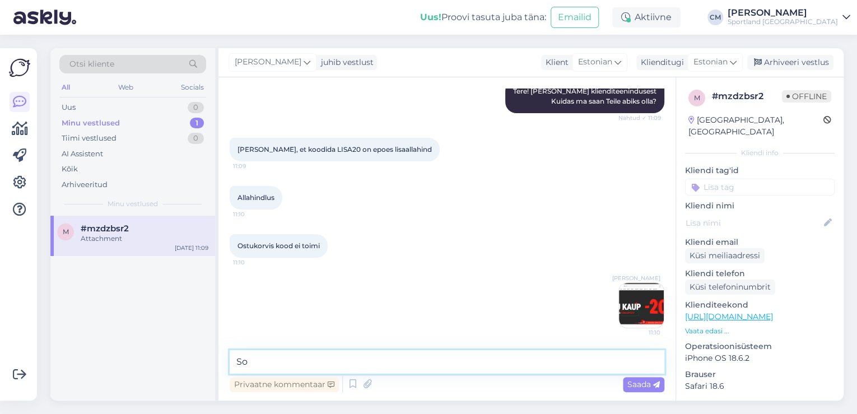
type textarea "S"
type textarea "Hetle on meie sooduskood ESMASPÄEV."
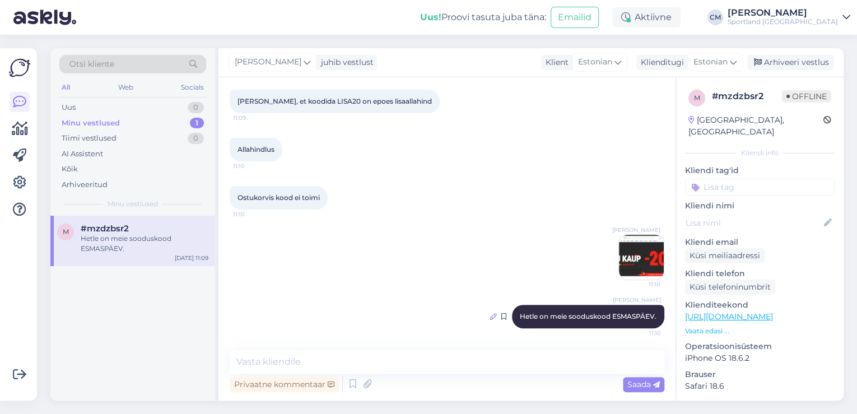
click at [490, 315] on icon at bounding box center [493, 316] width 7 height 7
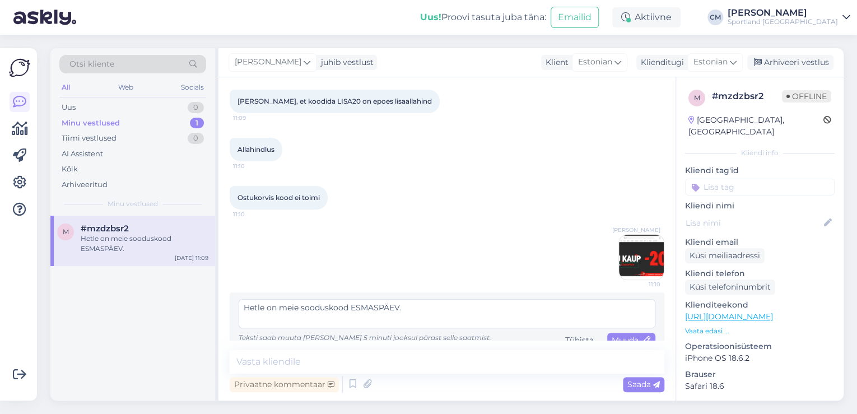
click at [258, 308] on textarea "Hetle on meie sooduskood ESMASPÄEV." at bounding box center [447, 313] width 417 height 29
type textarea "Hetkel on meie sooduskood ESMASPÄEV."
click at [629, 336] on span "Muuda" at bounding box center [631, 340] width 39 height 10
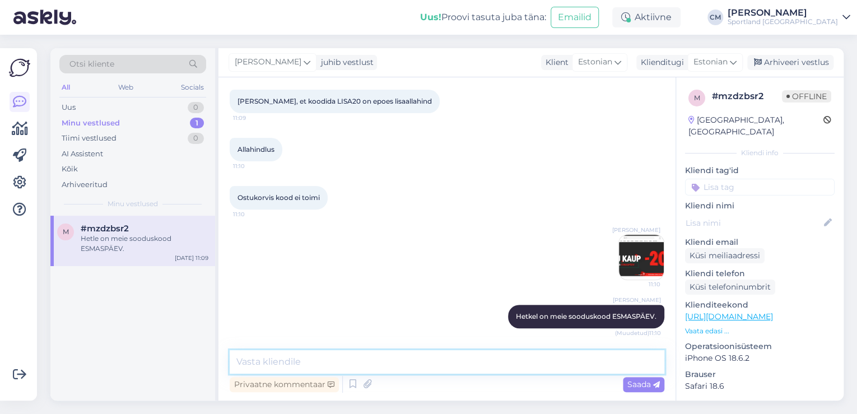
click at [569, 354] on textarea at bounding box center [447, 362] width 435 height 24
type textarea "Annab -20% soodustust."
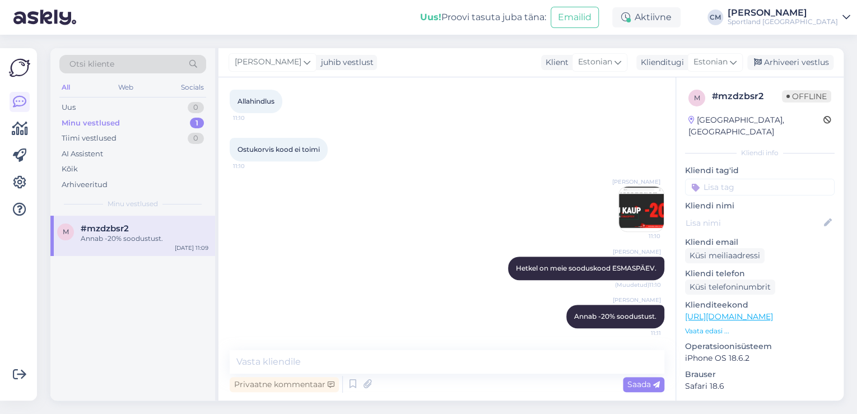
click at [628, 213] on img at bounding box center [641, 209] width 45 height 45
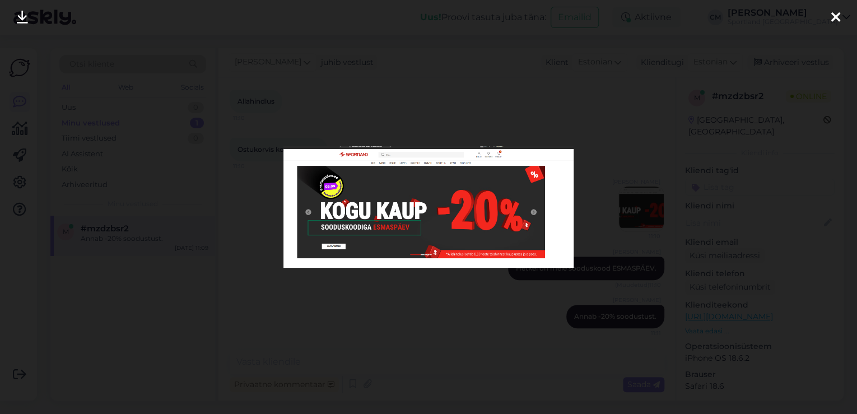
click at [565, 327] on div at bounding box center [428, 207] width 857 height 414
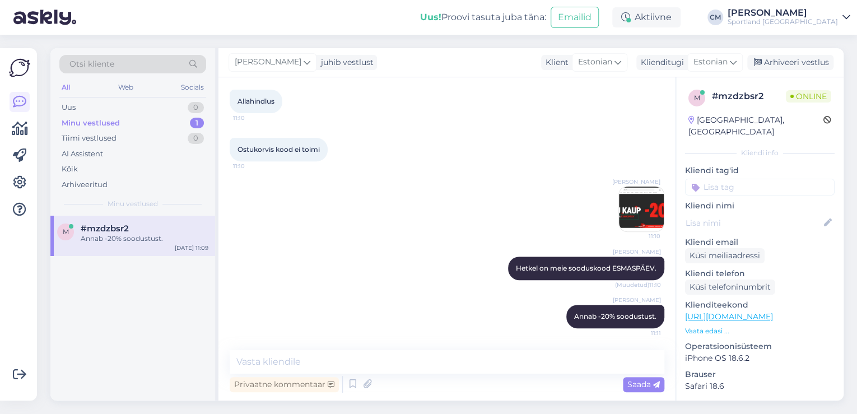
click at [748, 179] on input at bounding box center [760, 187] width 150 height 17
type input "sood"
click at [751, 213] on span "Soodustused" at bounding box center [760, 216] width 44 height 7
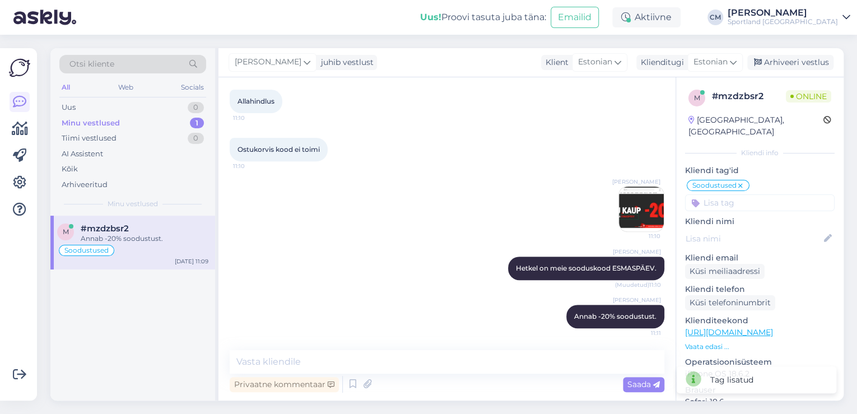
click at [751, 194] on input at bounding box center [760, 202] width 150 height 17
type input "kam"
click at [764, 243] on span "Kampaania üldinfo" at bounding box center [760, 246] width 64 height 7
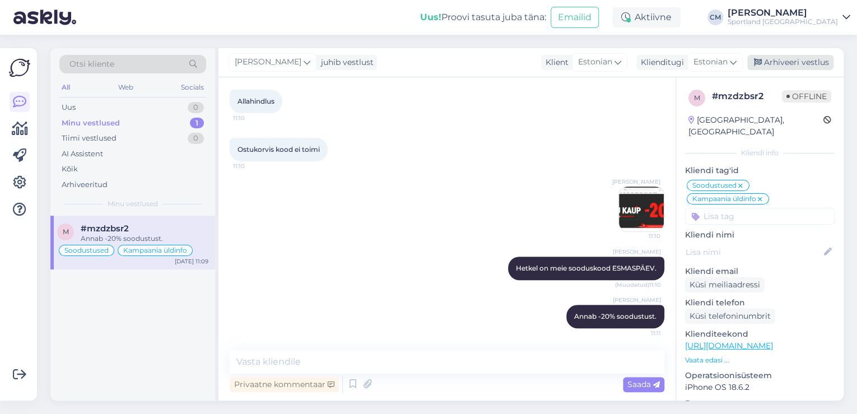
click at [758, 59] on icon at bounding box center [758, 63] width 8 height 8
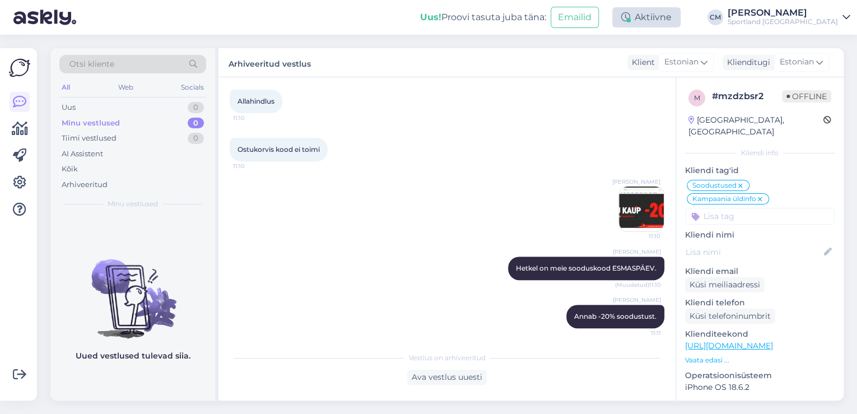
click at [630, 16] on icon at bounding box center [625, 17] width 9 height 9
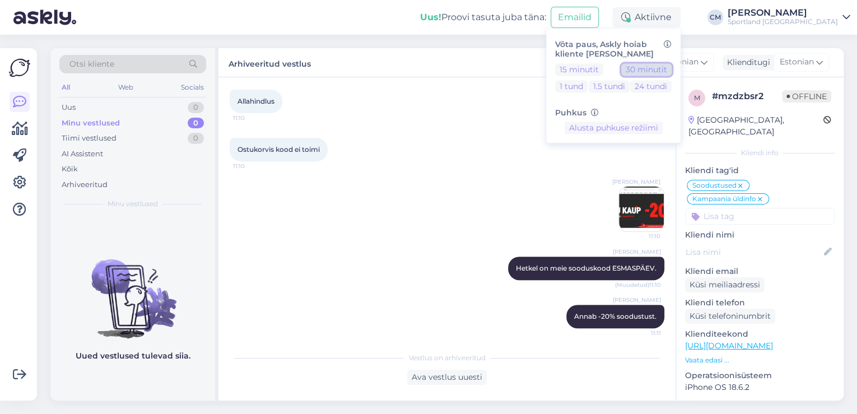
click at [663, 68] on button "30 minutit" at bounding box center [646, 69] width 50 height 12
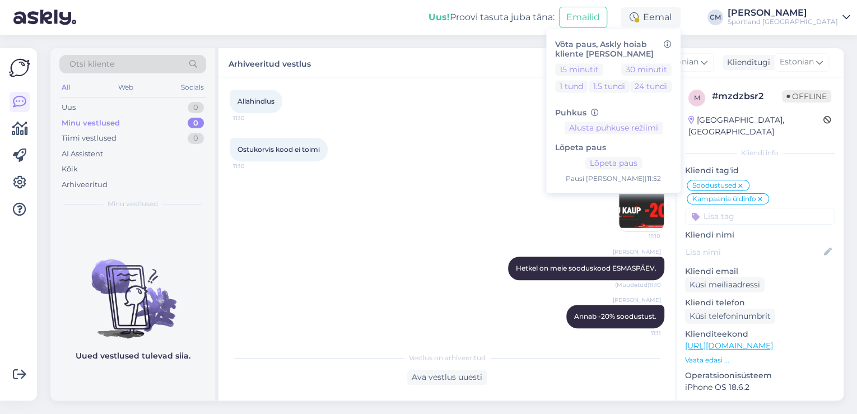
click at [776, 22] on div "Sportland [GEOGRAPHIC_DATA]" at bounding box center [783, 21] width 110 height 9
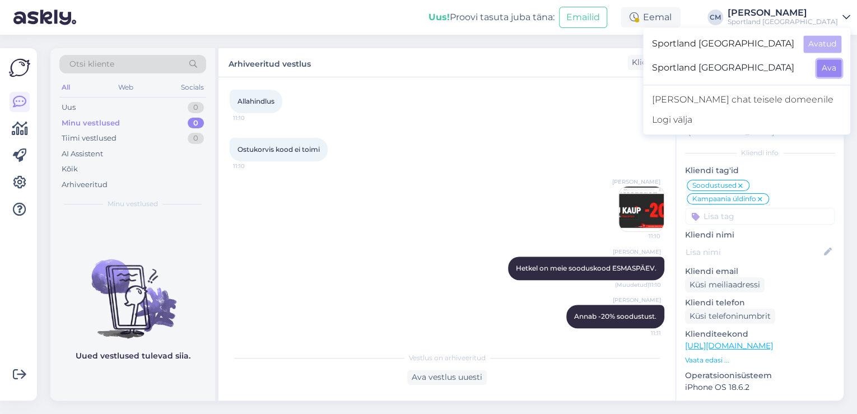
click at [817, 68] on button "Ava" at bounding box center [829, 67] width 25 height 17
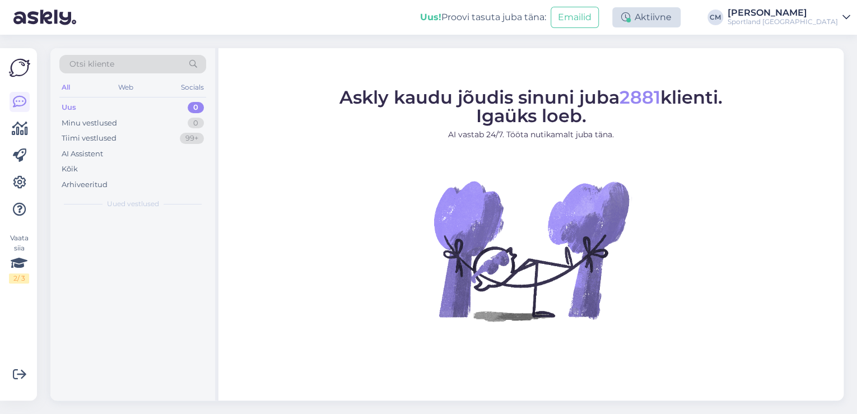
click at [681, 21] on div "Aktiivne" at bounding box center [646, 17] width 68 height 20
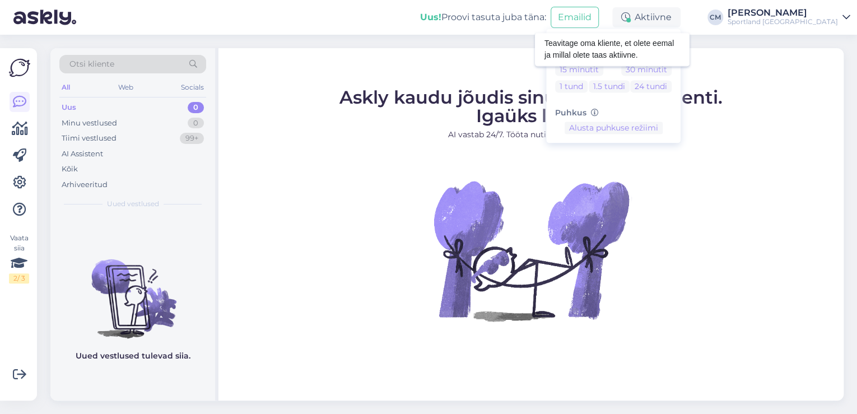
click at [672, 56] on div at bounding box center [665, 49] width 12 height 19
click at [681, 60] on div "Võta paus, Askly hoiab kliente [PERSON_NAME] 15 minutit 30 minutit 1 tund 1.5 t…" at bounding box center [613, 86] width 134 height 114
click at [672, 68] on button "30 minutit" at bounding box center [646, 69] width 50 height 12
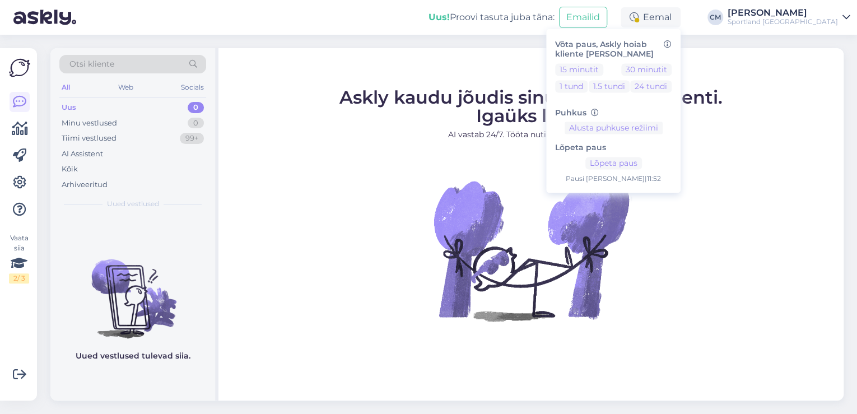
click at [391, 85] on div "Askly kaudu jõudis sinuni juba 2881 klienti. Igaüks loeb. AI vastab 24/7. Tööta…" at bounding box center [530, 224] width 625 height 352
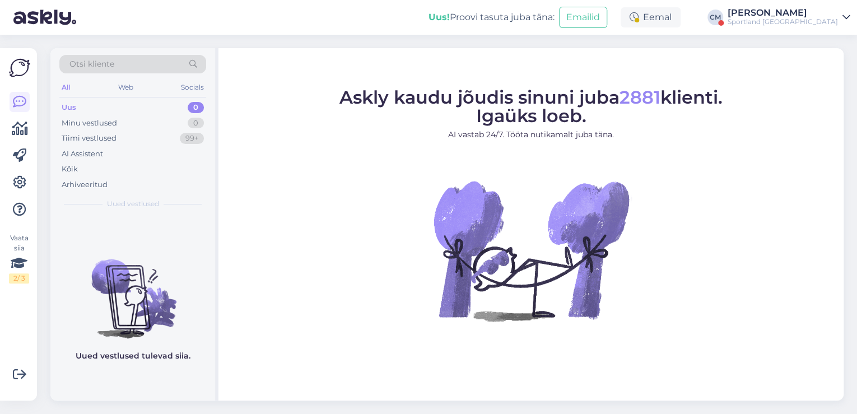
click at [798, 15] on div "[PERSON_NAME]" at bounding box center [783, 12] width 110 height 9
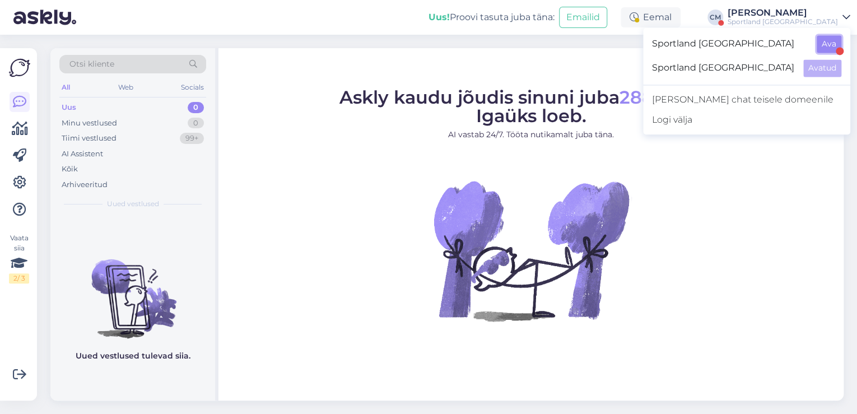
click at [827, 45] on button "Ava" at bounding box center [829, 43] width 25 height 17
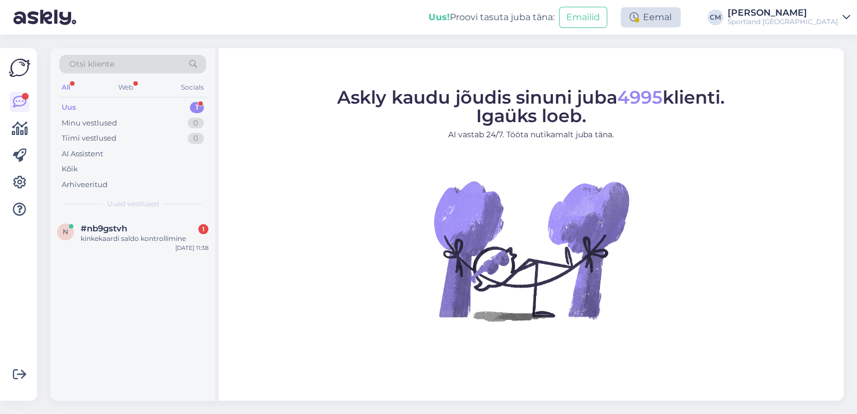
click at [681, 18] on div "Eemal" at bounding box center [651, 17] width 60 height 20
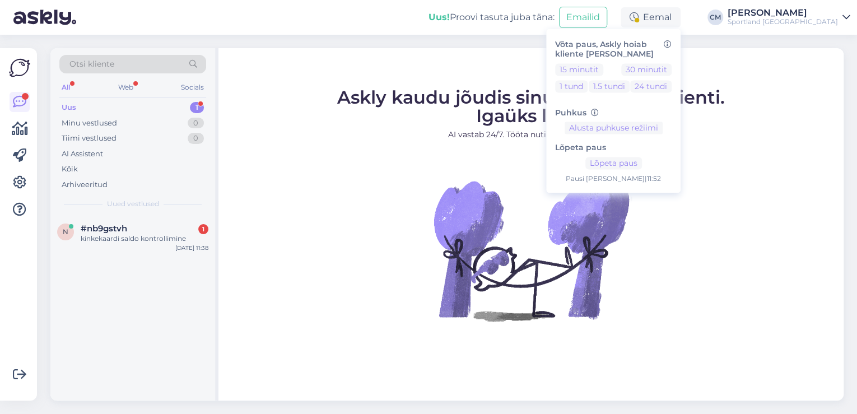
click at [813, 7] on div "Uus! Proovi tasuta [PERSON_NAME]: Emailid Eemal Võta paus, Askly hoiab kliente …" at bounding box center [428, 17] width 857 height 35
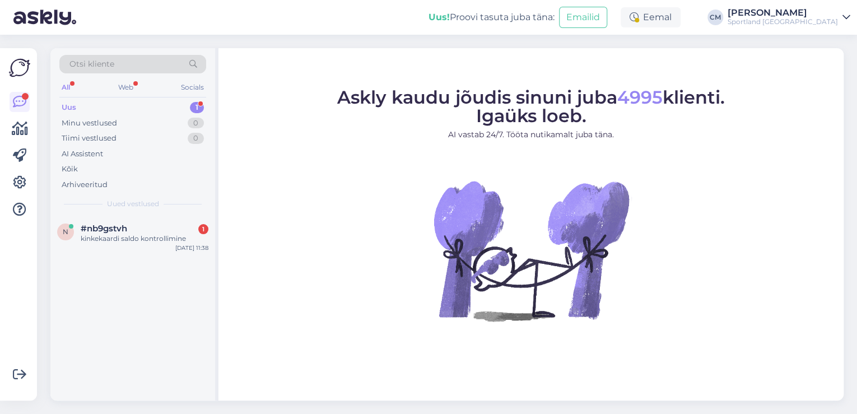
click at [814, 27] on div "Uus! Proovi tasuta [PERSON_NAME]: Emailid Eemal Võta paus, Askly hoiab kliente …" at bounding box center [428, 17] width 857 height 35
click at [811, 18] on div "Sportland [GEOGRAPHIC_DATA]" at bounding box center [783, 21] width 110 height 9
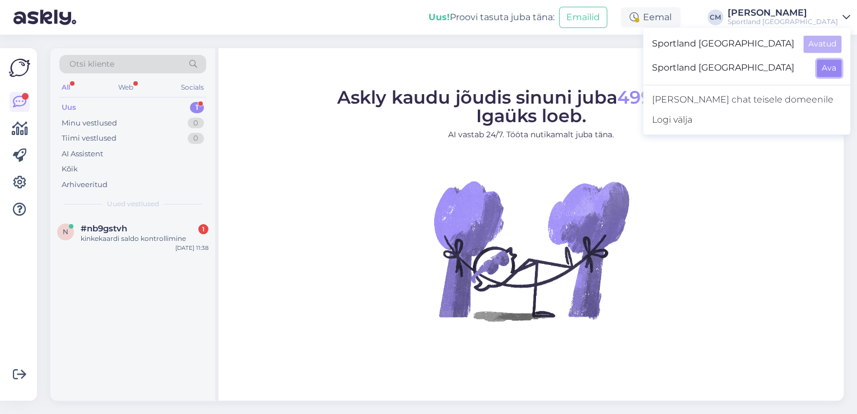
click at [834, 62] on button "Ava" at bounding box center [829, 67] width 25 height 17
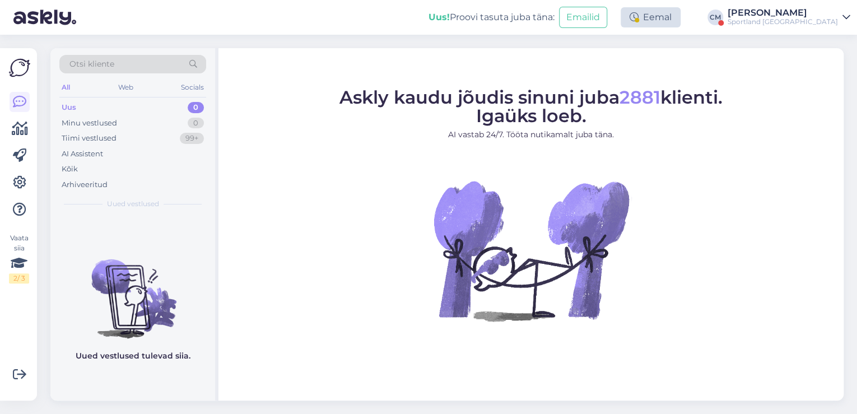
click at [681, 24] on div "Eemal" at bounding box center [651, 17] width 60 height 20
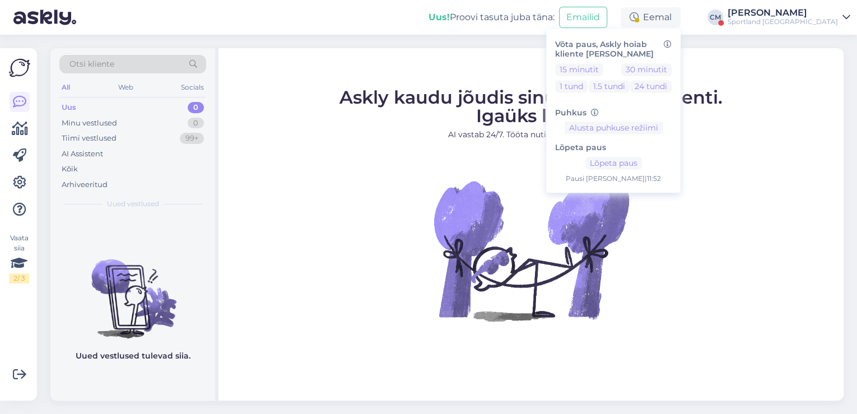
click at [653, 153] on div "Lõpeta paus Lõpeta paus Pausi [PERSON_NAME] | 11:52" at bounding box center [613, 159] width 117 height 50
click at [642, 159] on button "Lõpeta paus" at bounding box center [613, 163] width 57 height 12
click at [783, 25] on div "Sportland [GEOGRAPHIC_DATA]" at bounding box center [783, 21] width 110 height 9
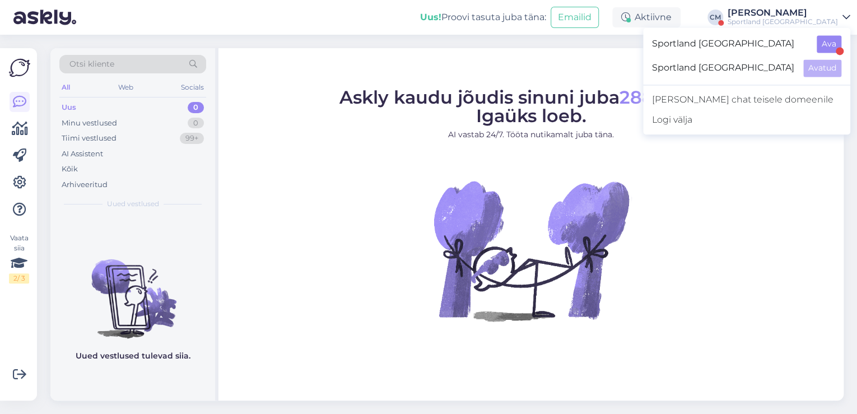
drag, startPoint x: 813, startPoint y: 39, endPoint x: 821, endPoint y: 43, distance: 8.8
click at [813, 39] on div "Sportland [GEOGRAPHIC_DATA] Ava" at bounding box center [746, 44] width 207 height 24
click at [821, 43] on button "Ava" at bounding box center [829, 43] width 25 height 17
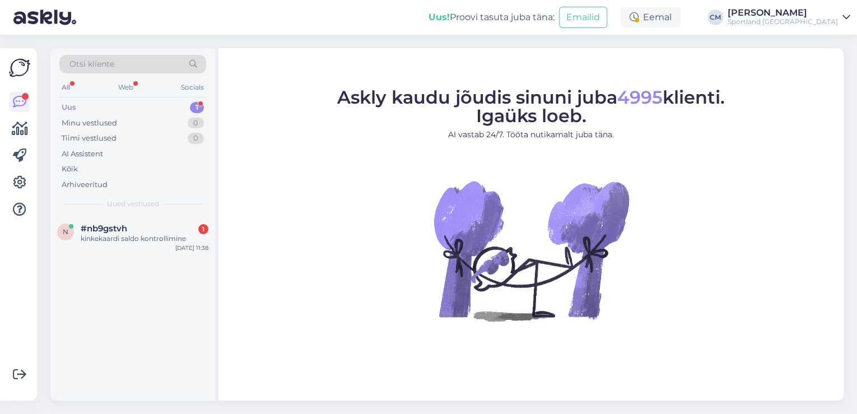
click at [681, 12] on div "Eemal" at bounding box center [651, 17] width 60 height 20
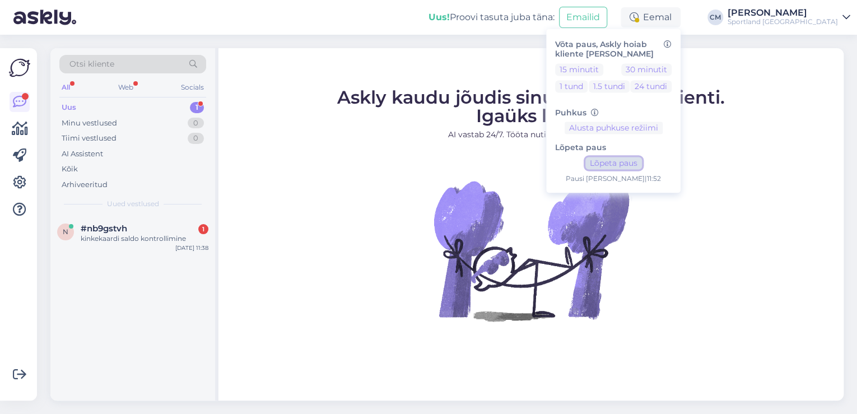
click at [642, 157] on button "Lõpeta paus" at bounding box center [613, 163] width 57 height 12
click at [147, 242] on div "kinkekaardi saldo kontrollimine" at bounding box center [145, 239] width 128 height 10
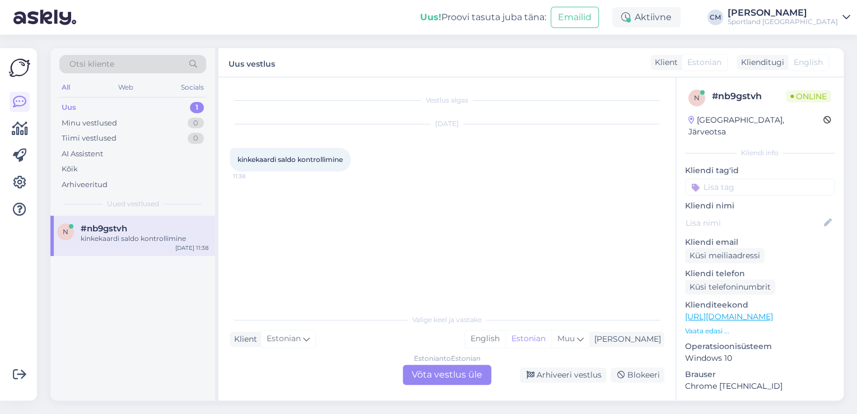
click at [455, 370] on div "Estonian to Estonian Võta vestlus üle" at bounding box center [447, 375] width 89 height 20
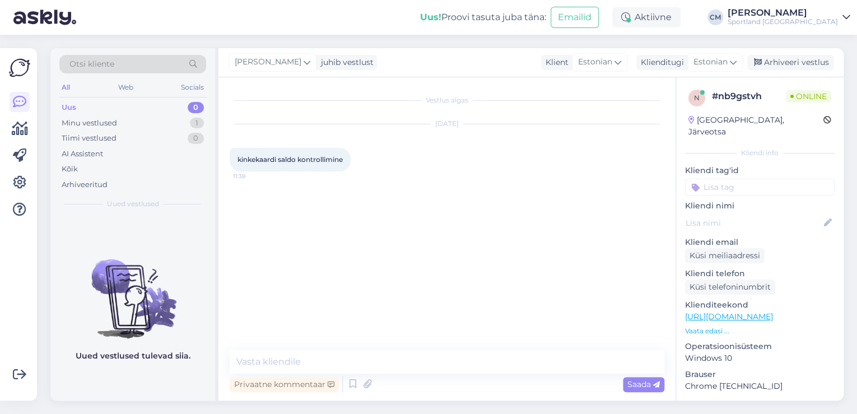
click at [343, 382] on div "Privaatne kommentaar Saada" at bounding box center [447, 384] width 435 height 21
click at [347, 382] on icon at bounding box center [352, 384] width 13 height 17
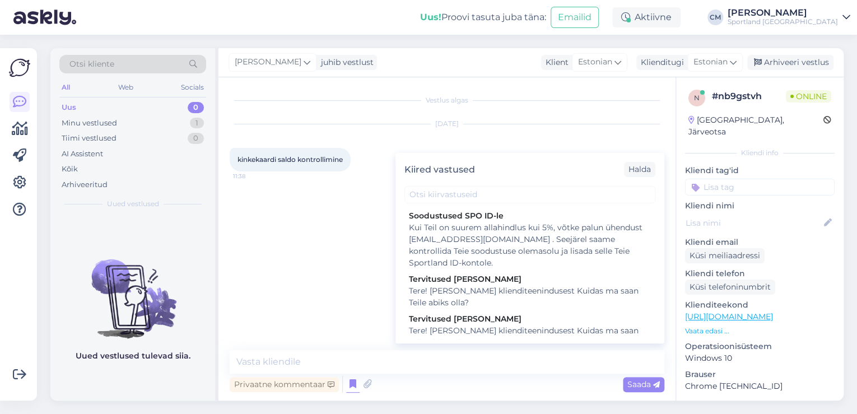
click at [476, 332] on div "Tere! [PERSON_NAME] klienditeenindusest Kuidas ma saan Teile abiks olla?" at bounding box center [530, 337] width 242 height 24
type textarea "Tere! [PERSON_NAME] klienditeenindusest Kuidas ma saan Teile abiks olla?"
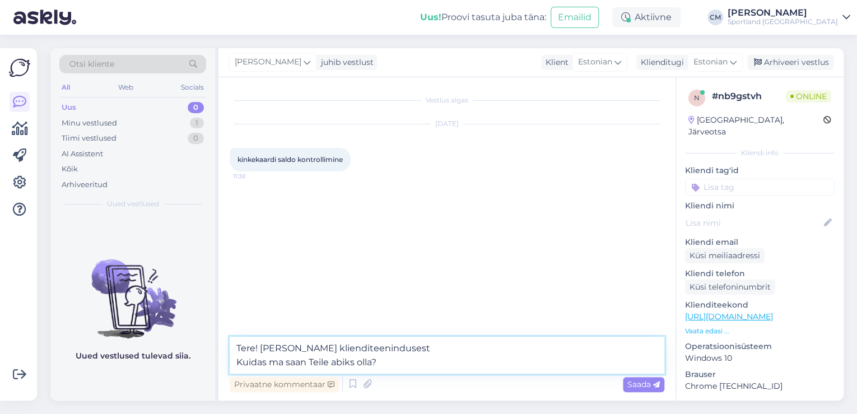
click at [440, 351] on textarea "Tere! [PERSON_NAME] klienditeenindusest Kuidas ma saan Teile abiks olla?" at bounding box center [447, 355] width 435 height 37
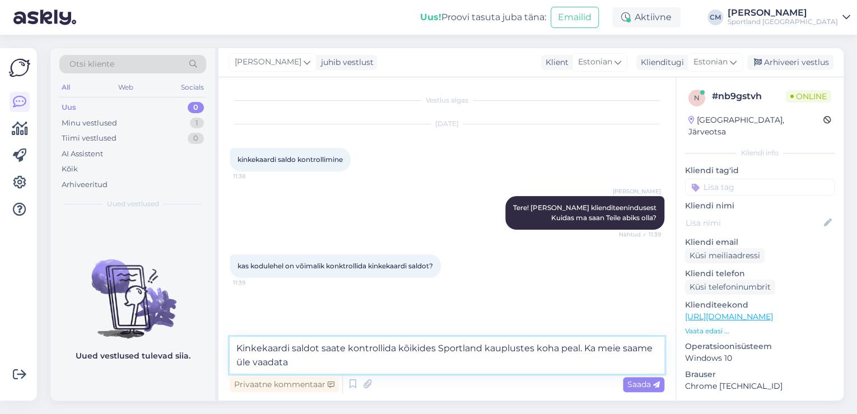
type textarea "Kinkekaardi saldot saate kontrollida kõikides Sportland kauplustes koha peal. K…"
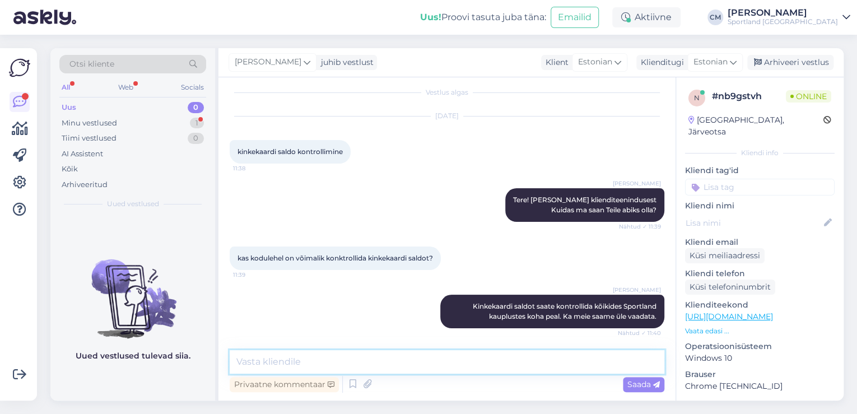
scroll to position [56, 0]
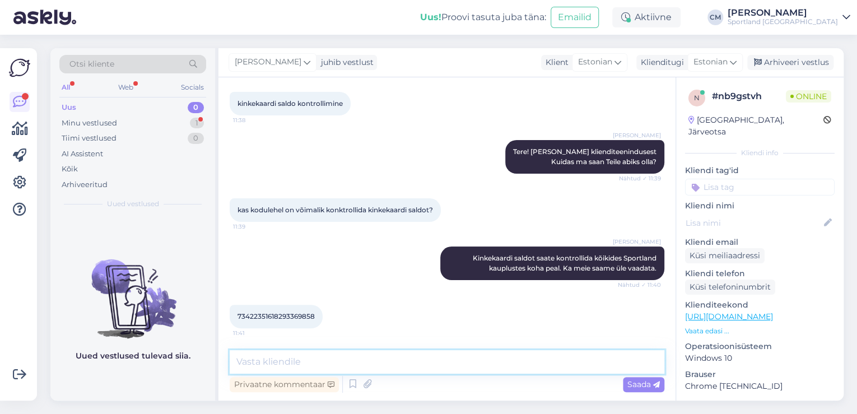
click at [318, 351] on textarea at bounding box center [447, 362] width 435 height 24
type textarea "8 eurot 16 senti."
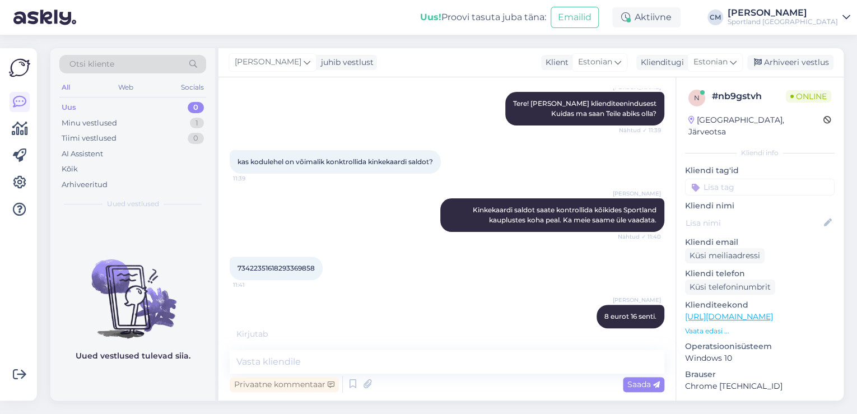
scroll to position [152, 0]
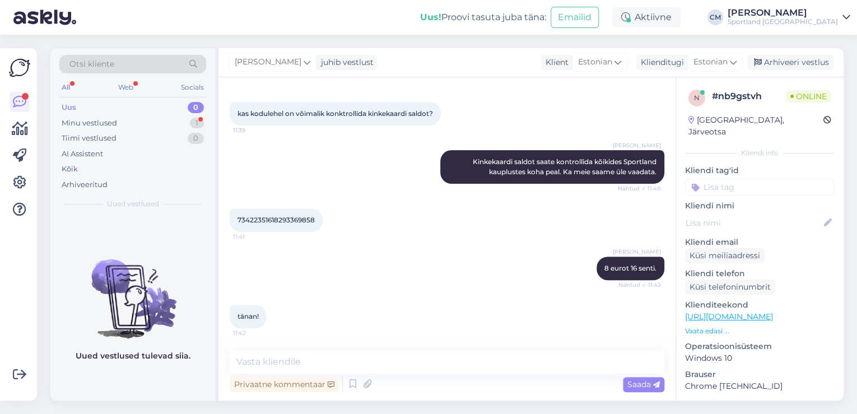
click at [327, 348] on div "Vestlus algas [DATE] kinkekaardi saldo kontrollimine 11:38 [PERSON_NAME] Tere! …" at bounding box center [446, 238] width 457 height 323
click at [321, 374] on div "Privaatne kommentaar Saada" at bounding box center [447, 384] width 435 height 21
click at [323, 370] on textarea at bounding box center [447, 362] width 435 height 24
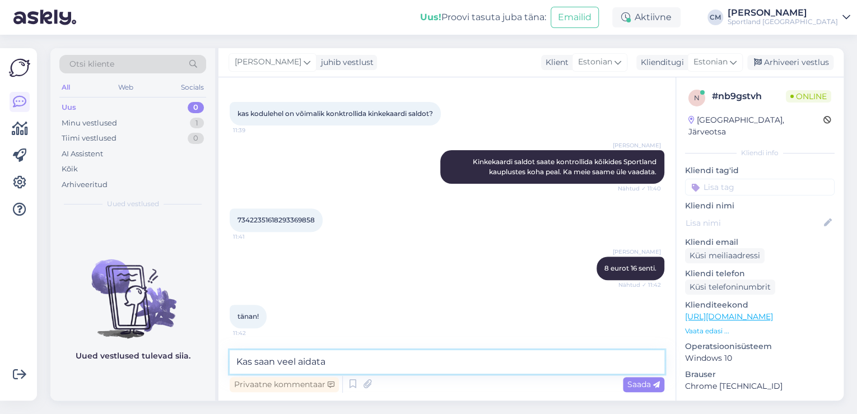
type textarea "Kas saan veel aidata?"
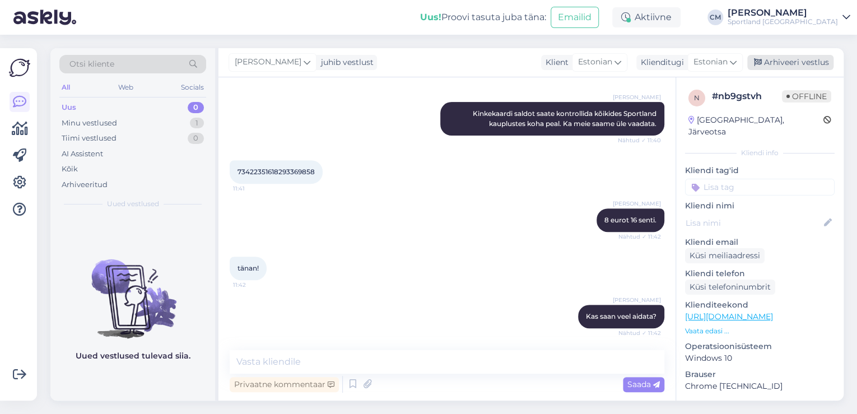
click at [786, 55] on div "Arhiveeri vestlus" at bounding box center [790, 62] width 86 height 15
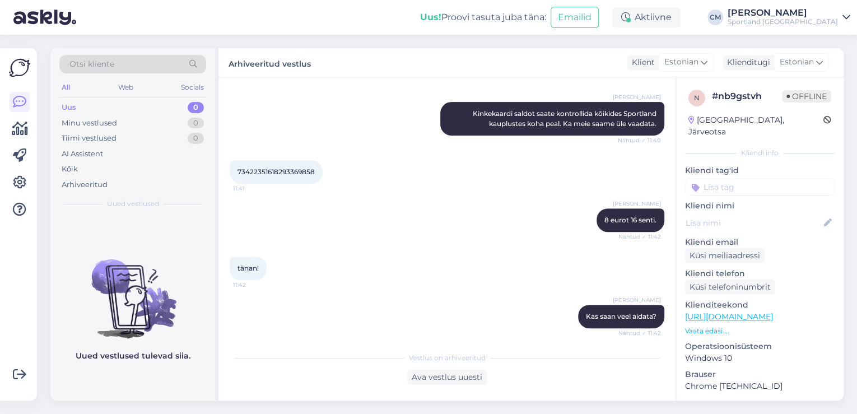
click at [740, 179] on input at bounding box center [760, 187] width 150 height 17
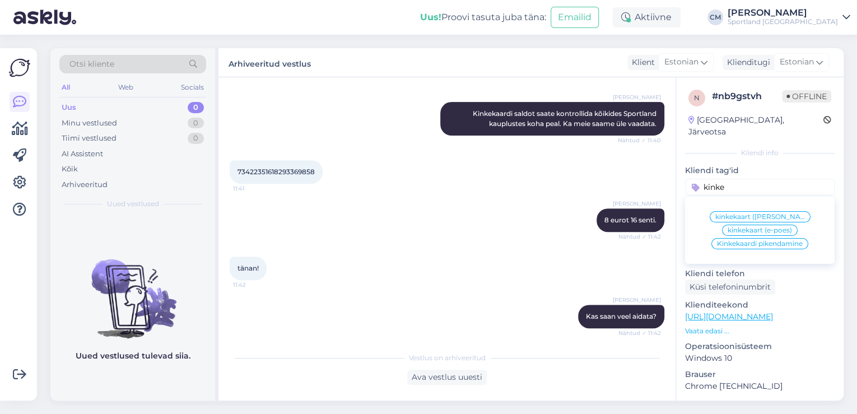
type input "kinke"
click at [769, 213] on span "kinkekaart ([PERSON_NAME])" at bounding box center [760, 216] width 90 height 7
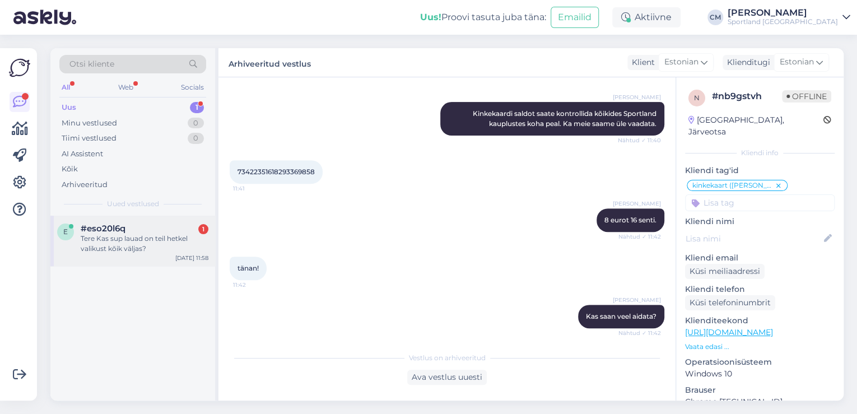
click at [139, 242] on div "Tere Kas sup lauad on teil hetkel valikust kõik väljas?" at bounding box center [145, 244] width 128 height 20
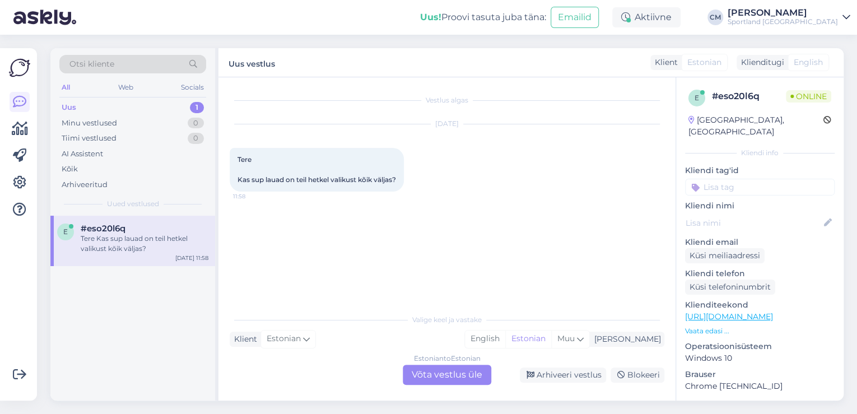
click at [434, 361] on div "Estonian to Estonian" at bounding box center [447, 358] width 67 height 10
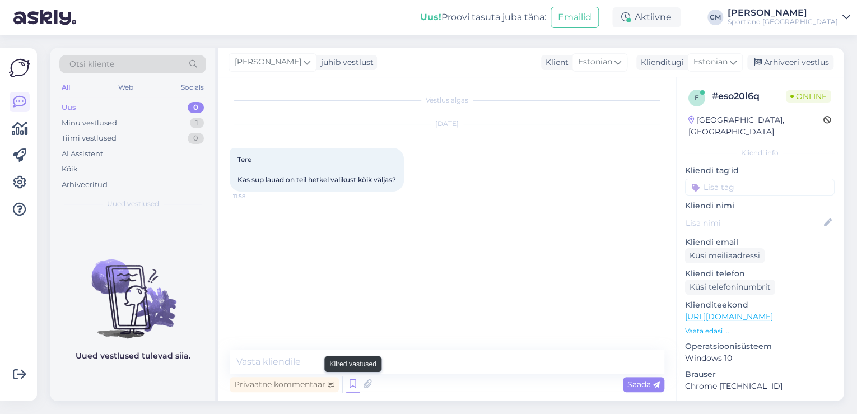
click at [354, 385] on icon at bounding box center [352, 384] width 13 height 17
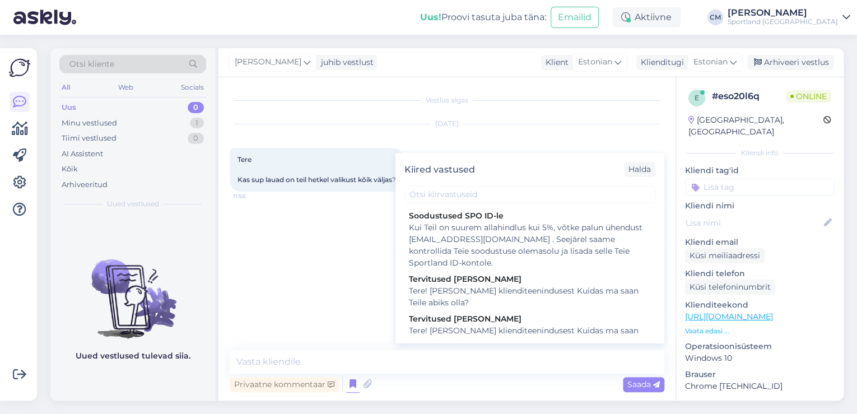
click at [473, 341] on div "Kiired vastused [PERSON_NAME] SPO ID-le Kui Teil on suurem allahindlus kui 5%, …" at bounding box center [529, 248] width 269 height 190
click at [470, 337] on div "Tere! [PERSON_NAME] klienditeenindusest Kuidas ma saan Teile abiks olla?" at bounding box center [530, 337] width 242 height 24
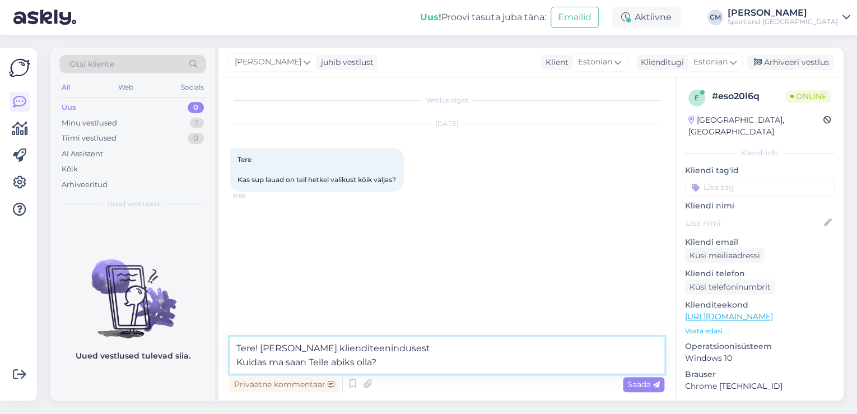
drag, startPoint x: 406, startPoint y: 367, endPoint x: 198, endPoint y: 370, distance: 208.4
click at [198, 370] on div "Otsi kliente All Web Socials Uus 0 Minu vestlused 1 Tiimi vestlused 0 AI Assist…" at bounding box center [446, 224] width 793 height 352
type textarea "Tere! [PERSON_NAME] klienditeenindusest"
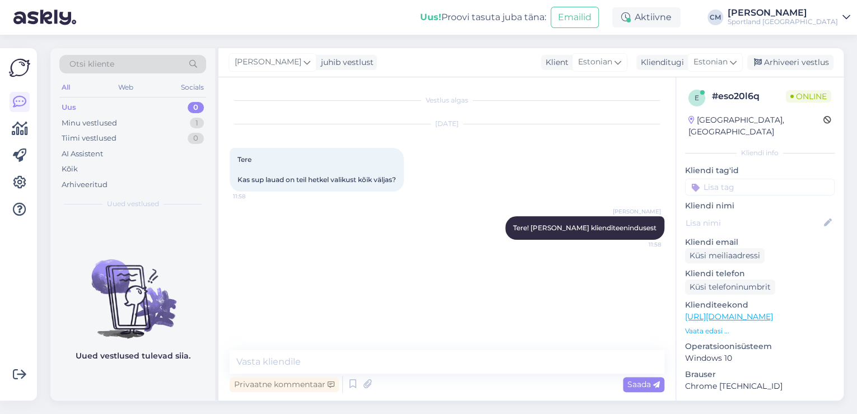
click at [721, 326] on p "Vaata edasi ..." at bounding box center [760, 331] width 150 height 10
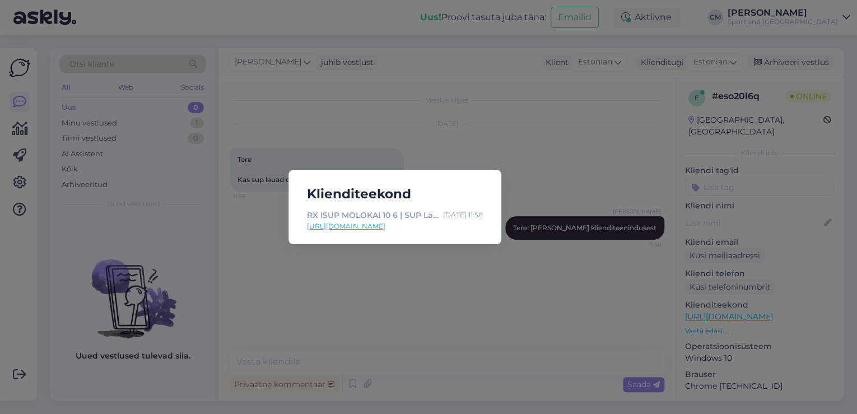
click at [394, 230] on link "[URL][DOMAIN_NAME]" at bounding box center [395, 226] width 176 height 10
click at [404, 229] on link "[URL][DOMAIN_NAME]" at bounding box center [395, 226] width 176 height 10
click at [372, 278] on div "Klienditeekond RX ISUP MOLOKAI 10 6 | SUP Lauad | Osta veebist - Sportland [DAT…" at bounding box center [428, 207] width 857 height 414
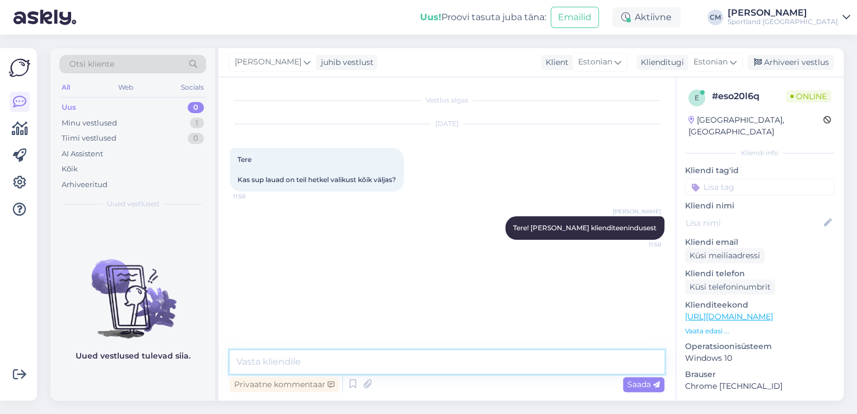
click at [365, 364] on textarea at bounding box center [447, 362] width 435 height 24
type textarea "k"
type textarea "Kahjuks ei ole SUP laudu meie e-poes hetkel saadaval."
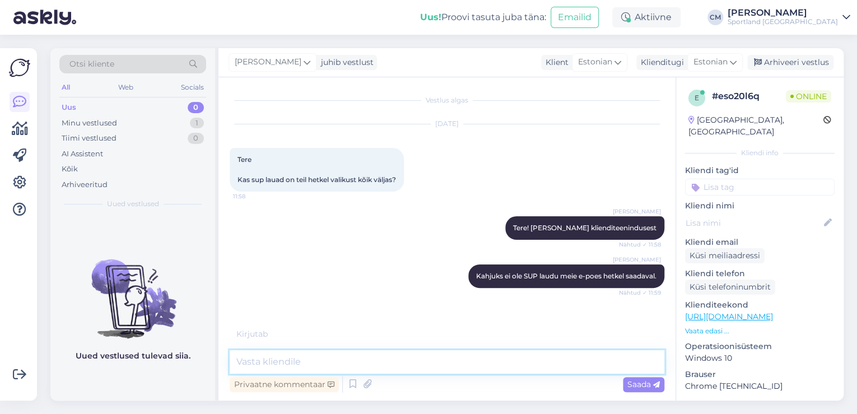
scroll to position [8, 0]
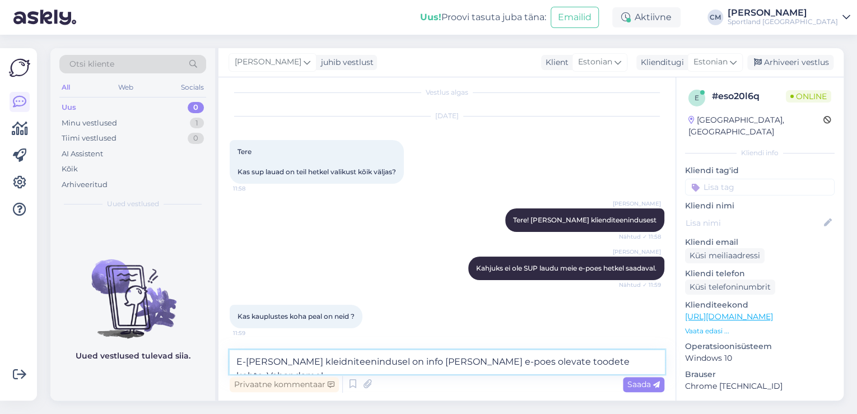
click at [289, 361] on textarea "E-[PERSON_NAME] kleidniteenindusel on info [PERSON_NAME] e-poes olevate toodete…" at bounding box center [447, 362] width 435 height 24
click at [604, 356] on textarea "E-[PERSON_NAME] klienditeenindusel on info [PERSON_NAME] e-poes olevate toodete…" at bounding box center [447, 362] width 435 height 24
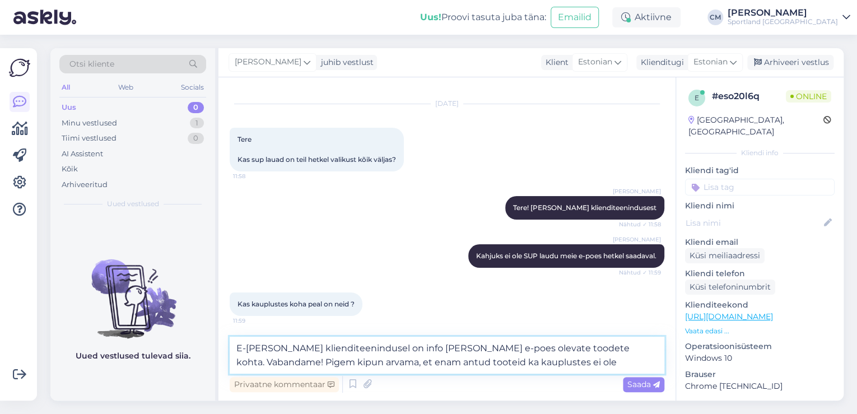
type textarea "E-[PERSON_NAME] klienditeenindusel on info [PERSON_NAME] e-poes olevate toodete…"
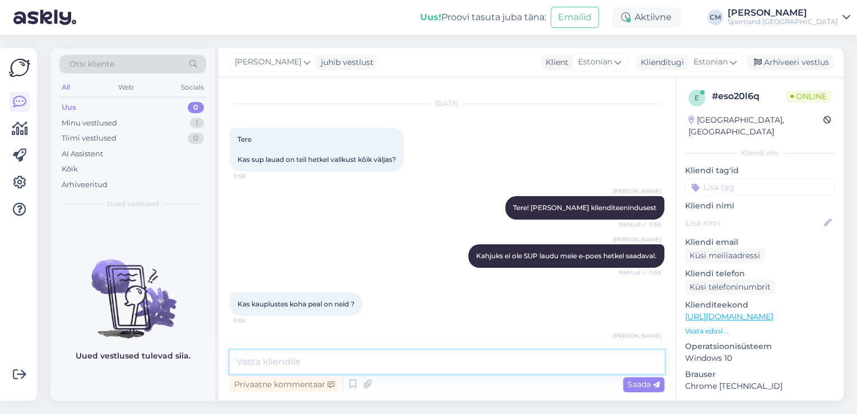
scroll to position [76, 0]
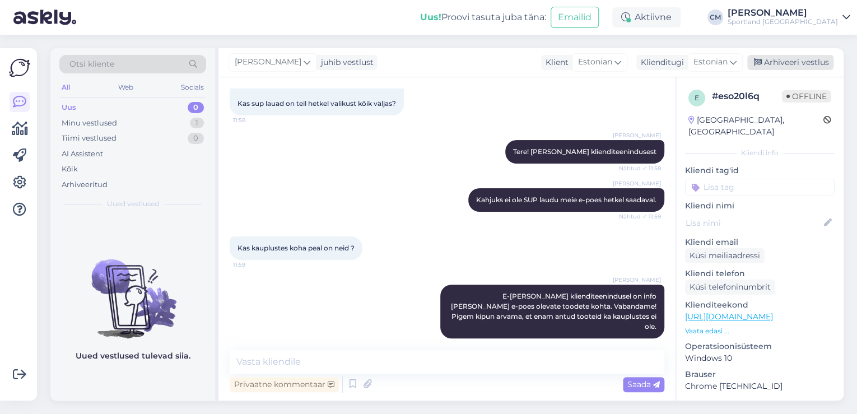
click at [791, 66] on div "Arhiveeri vestlus" at bounding box center [790, 62] width 86 height 15
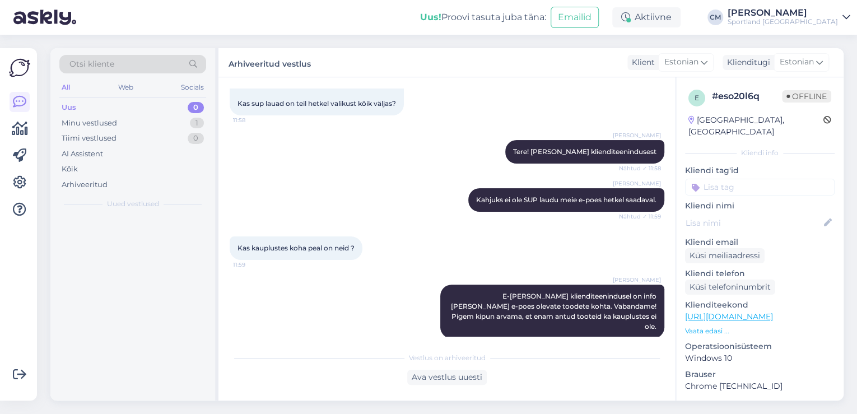
scroll to position [81, 0]
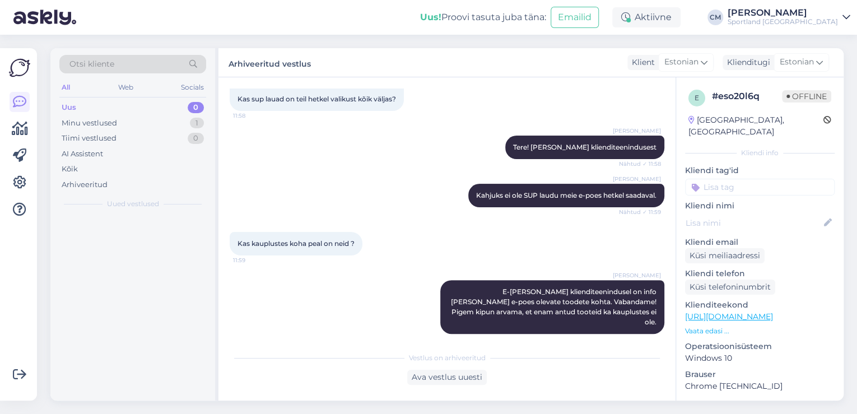
click at [767, 179] on input at bounding box center [760, 187] width 150 height 17
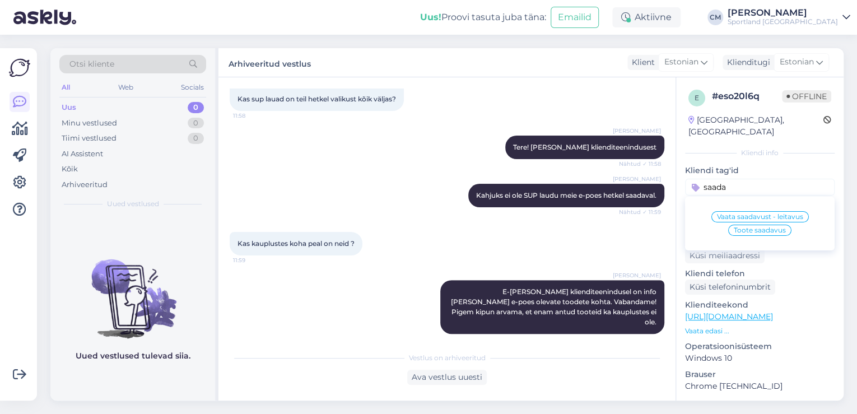
type input "saada"
click at [766, 227] on span "Toote saadavus" at bounding box center [760, 230] width 52 height 7
